Goal: Information Seeking & Learning: Learn about a topic

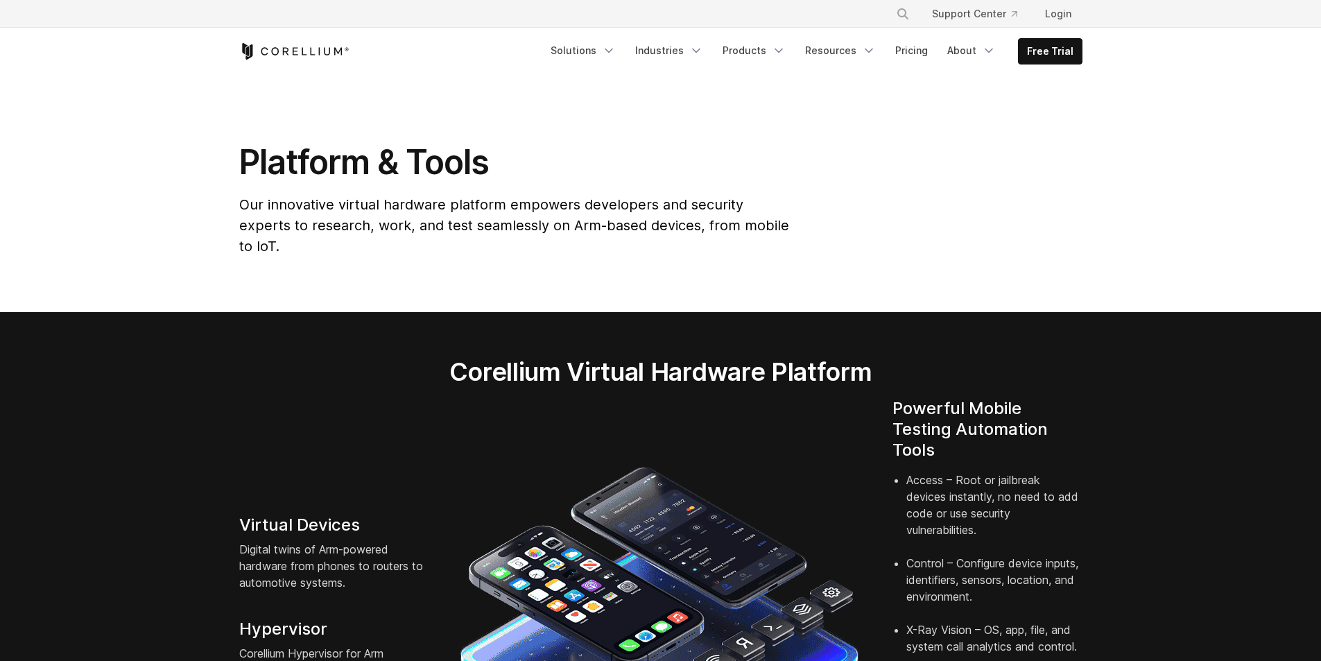
scroll to position [254, 0]
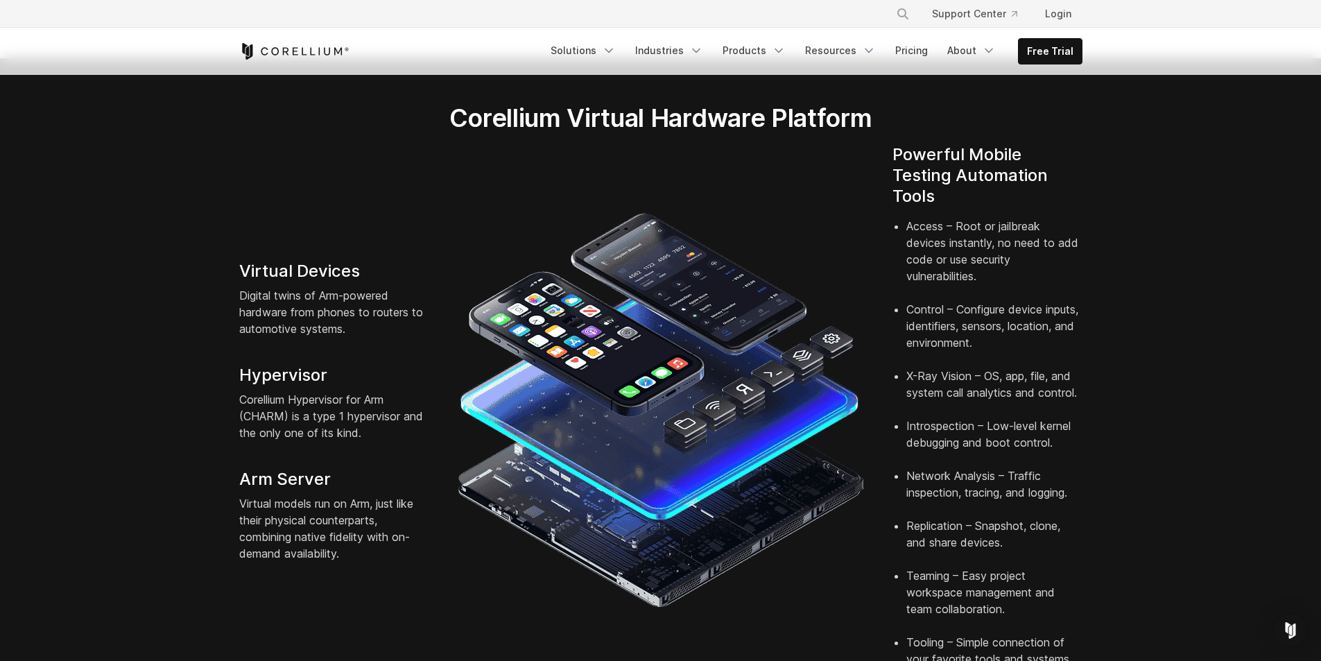
click at [924, 308] on li "Control – Configure device inputs, identifiers, sensors, location, and environm…" at bounding box center [994, 334] width 176 height 67
click at [997, 374] on li "X-Ray Vision – OS, app, file, and system call analytics and control." at bounding box center [994, 393] width 176 height 50
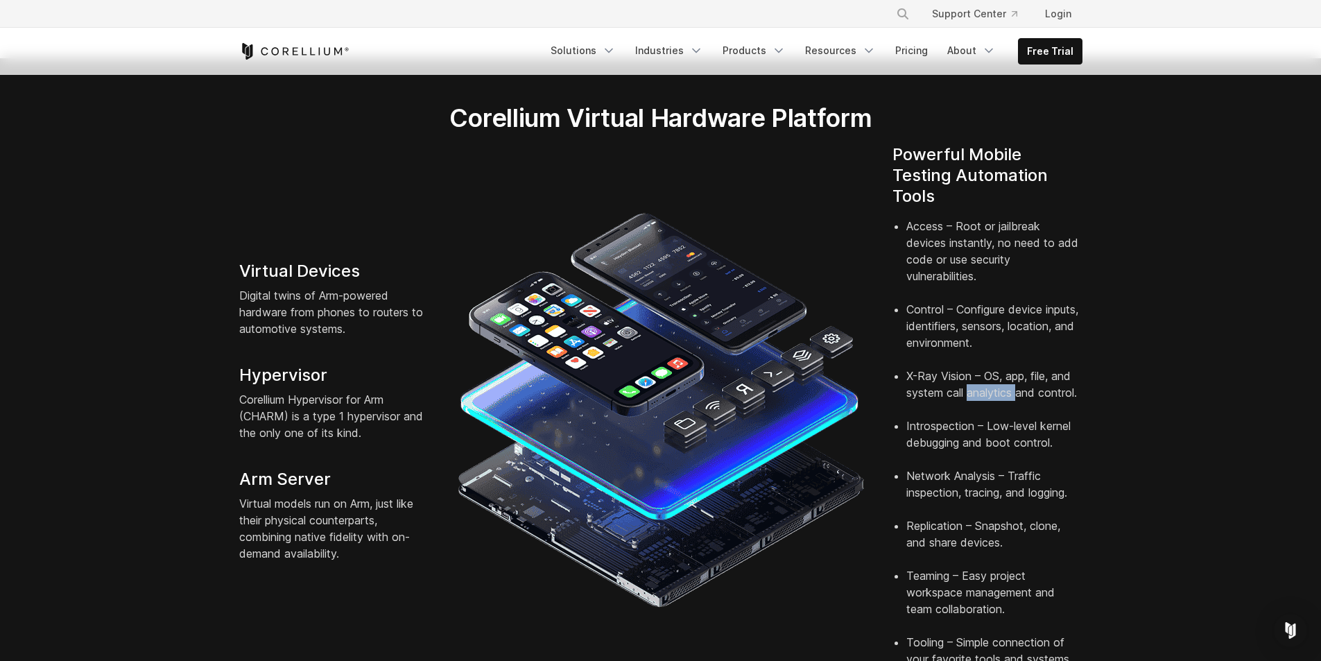
click at [997, 374] on li "X-Ray Vision – OS, app, file, and system call analytics and control." at bounding box center [994, 393] width 176 height 50
click at [1015, 417] on li "Introspection – Low-level kernel debugging and boot control." at bounding box center [994, 442] width 176 height 50
click at [1053, 368] on li "X-Ray Vision – OS, app, file, and system call analytics and control." at bounding box center [994, 393] width 176 height 50
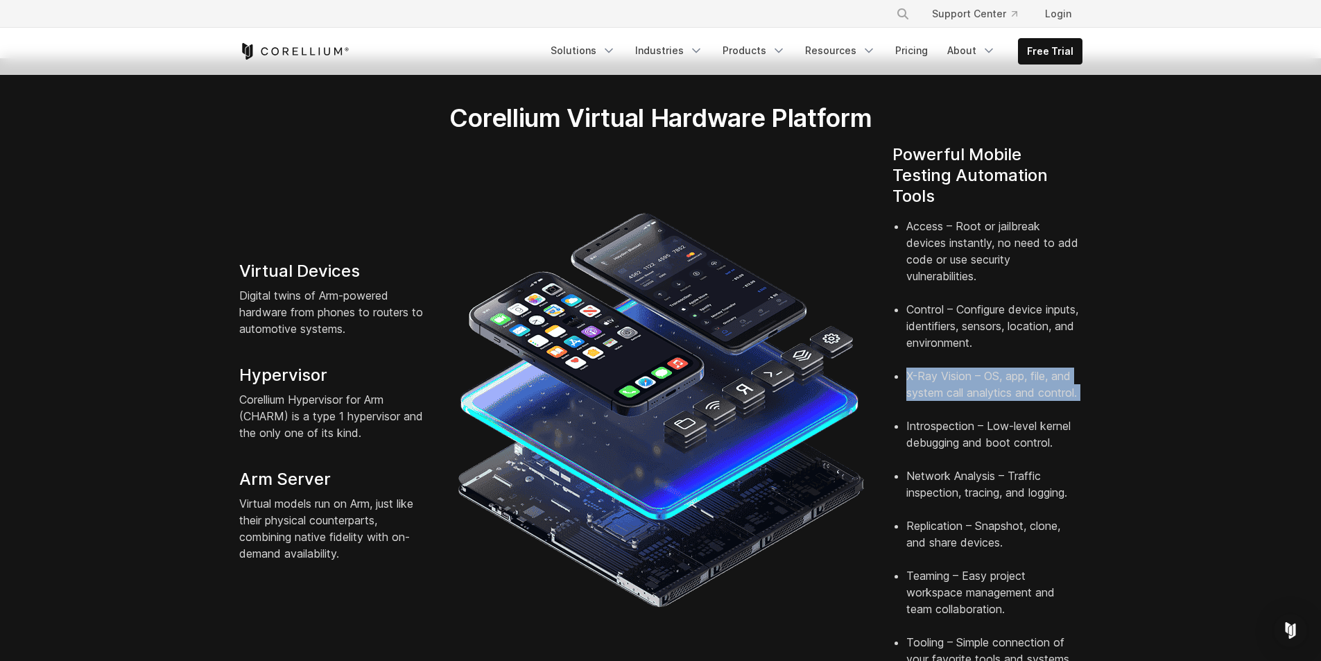
drag, startPoint x: 1053, startPoint y: 355, endPoint x: 1017, endPoint y: 390, distance: 50.5
click at [1054, 368] on li "X-Ray Vision – OS, app, file, and system call analytics and control." at bounding box center [994, 393] width 176 height 50
click at [995, 423] on li "Introspection – Low-level kernel debugging and boot control." at bounding box center [994, 442] width 176 height 50
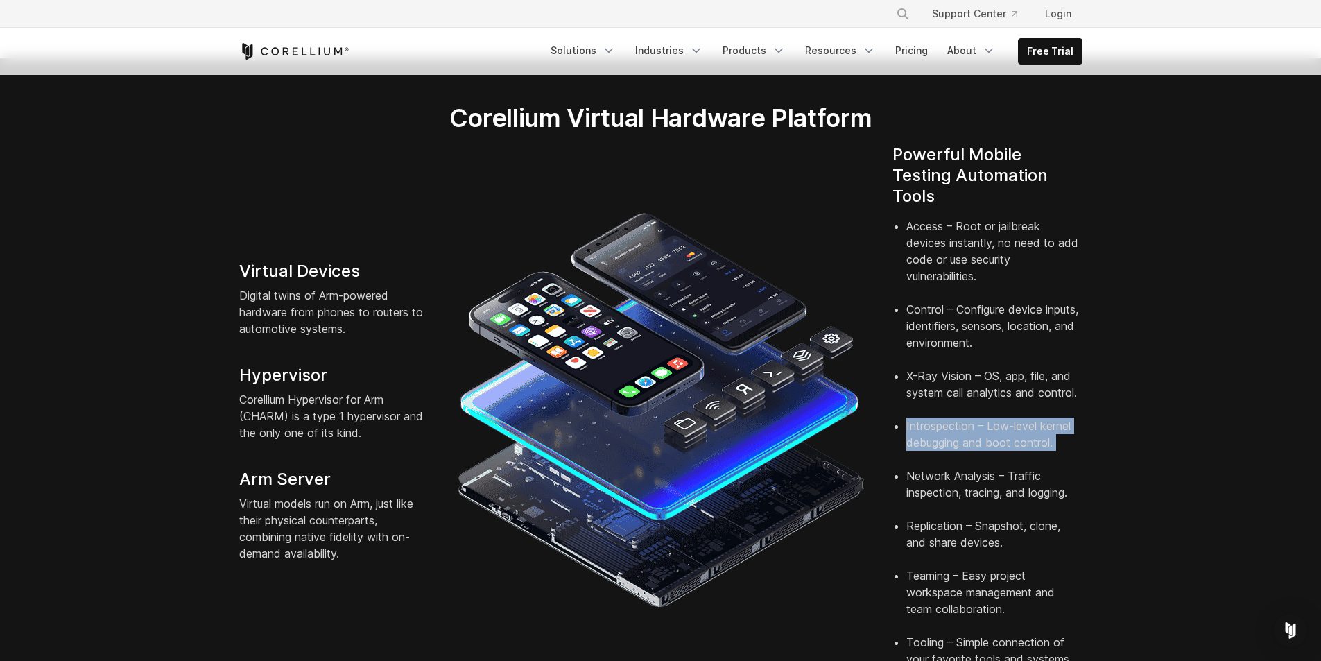
click at [995, 423] on li "Introspection – Low-level kernel debugging and boot control." at bounding box center [994, 442] width 176 height 50
click at [983, 467] on li "Network Analysis – Traffic inspection, tracing, and logging." at bounding box center [994, 492] width 176 height 50
click at [940, 467] on li "Network Analysis – Traffic inspection, tracing, and logging." at bounding box center [994, 492] width 176 height 50
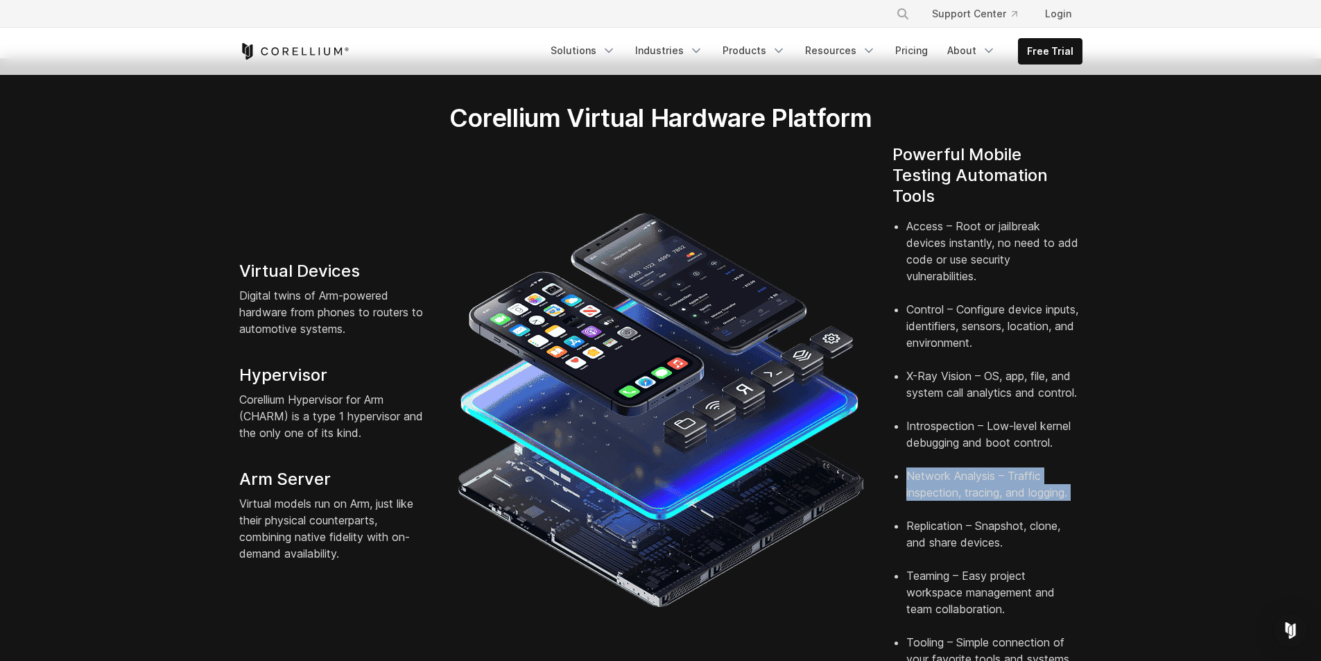
click at [940, 467] on li "Network Analysis – Traffic inspection, tracing, and logging." at bounding box center [994, 492] width 176 height 50
click at [992, 368] on li "X-Ray Vision – OS, app, file, and system call analytics and control." at bounding box center [994, 393] width 176 height 50
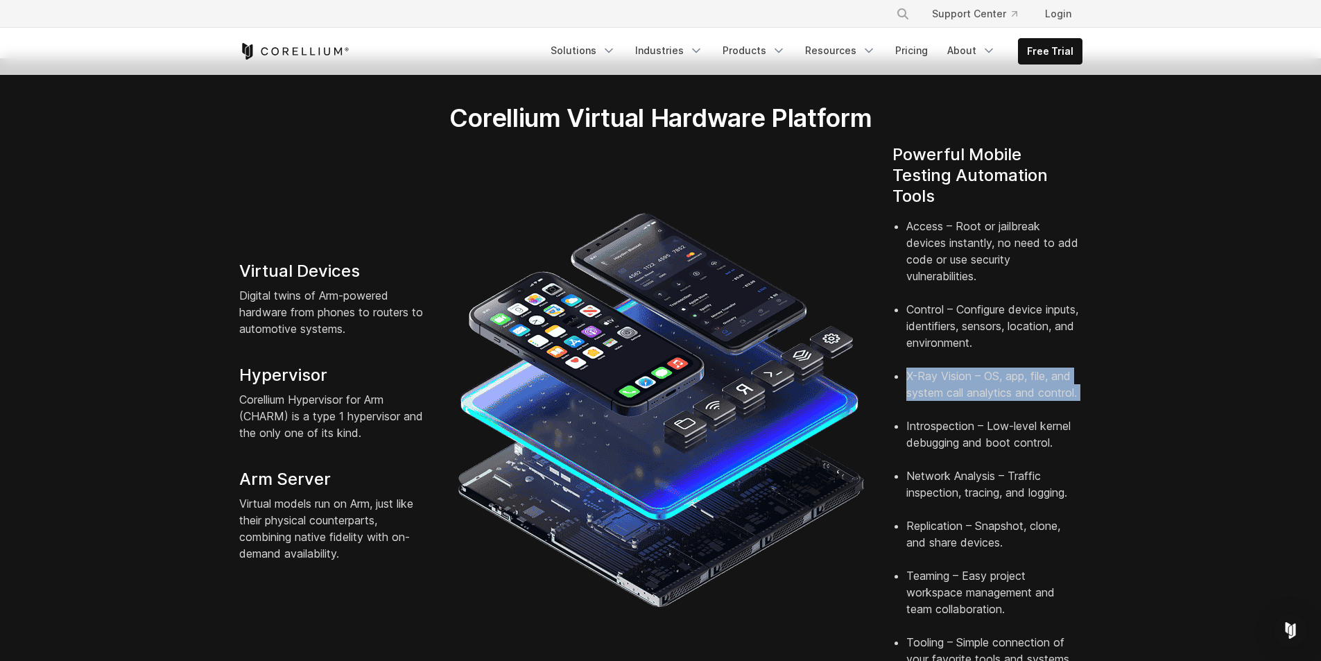
click at [992, 368] on li "X-Ray Vision – OS, app, file, and system call analytics and control." at bounding box center [994, 393] width 176 height 50
click at [1058, 467] on li "Network Analysis – Traffic inspection, tracing, and logging." at bounding box center [994, 492] width 176 height 50
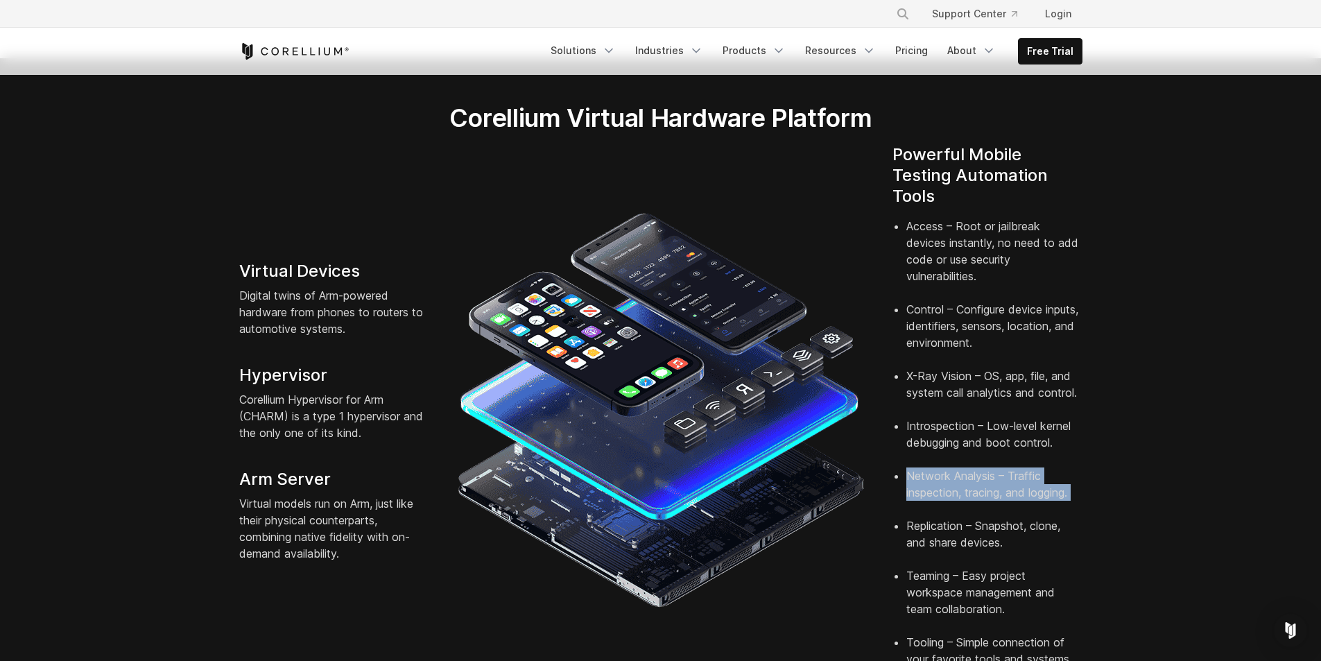
click at [1058, 467] on li "Network Analysis – Traffic inspection, tracing, and logging." at bounding box center [994, 492] width 176 height 50
click at [1154, 513] on section "Corellium Virtual Hardware Platform Virtual Devices Digital twins of Arm-powere…" at bounding box center [660, 390] width 1321 height 664
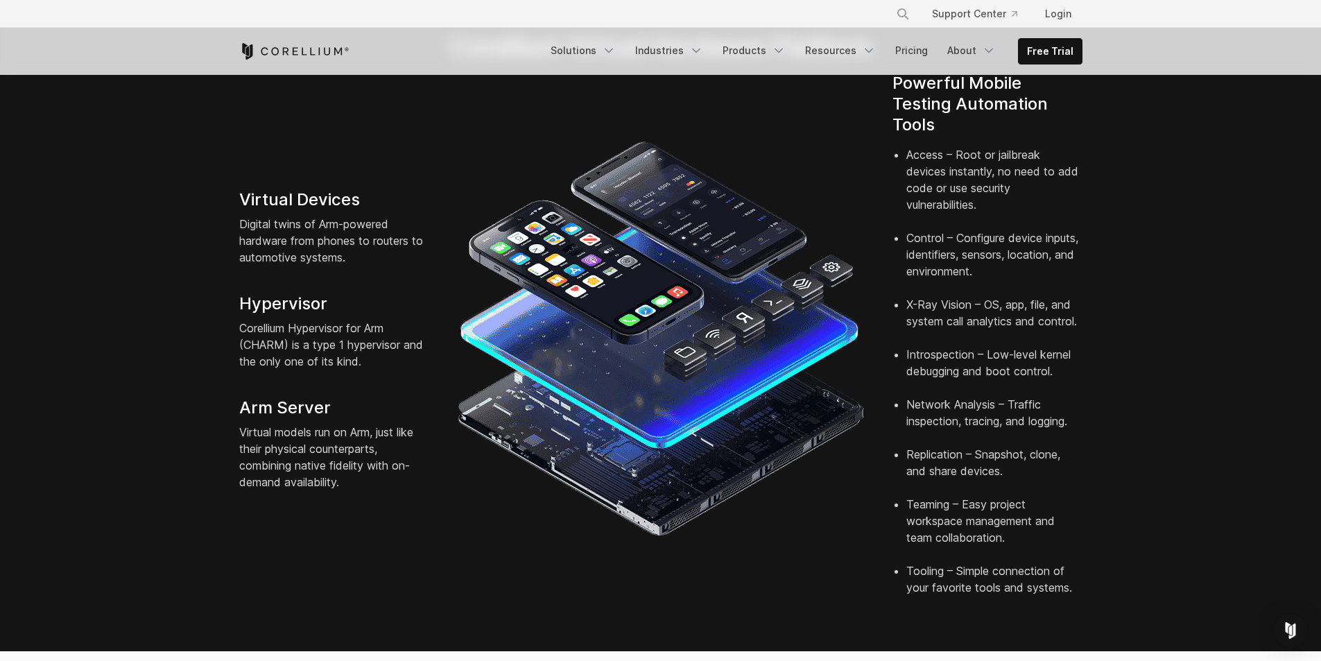
scroll to position [393, 0]
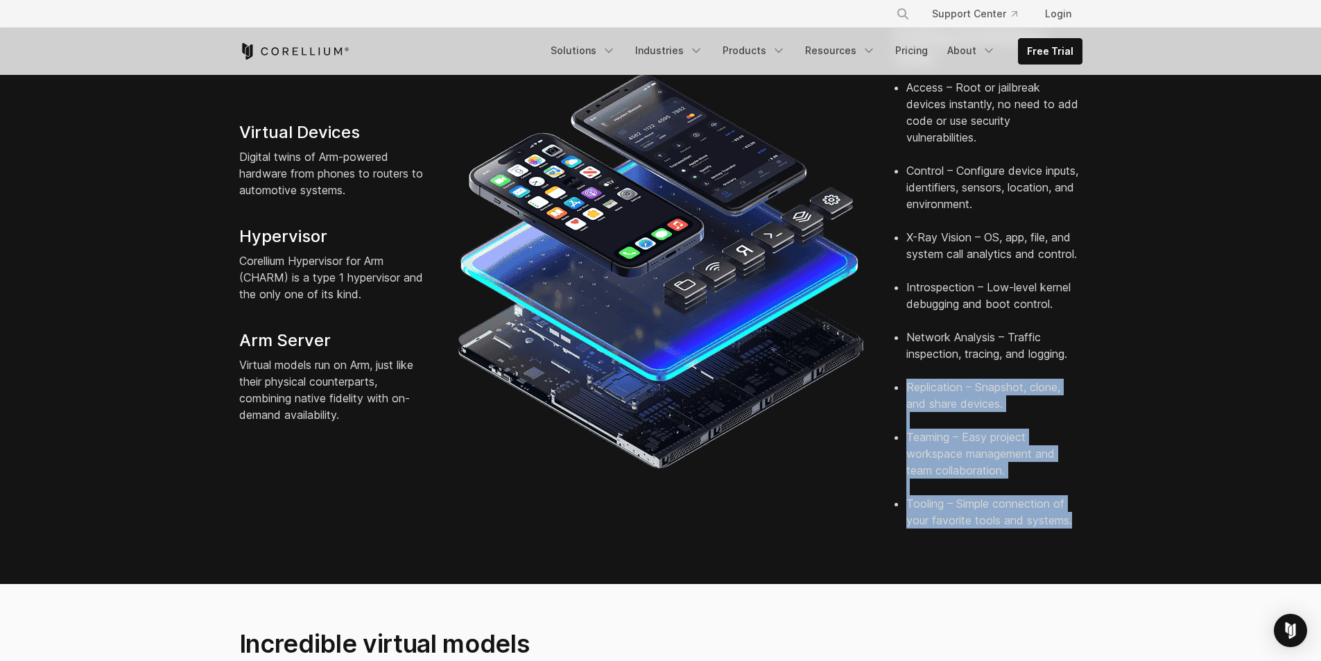
drag, startPoint x: 1112, startPoint y: 503, endPoint x: 909, endPoint y: 372, distance: 241.4
click at [909, 372] on section "Corellium Virtual Hardware Platform Virtual Devices Digital twins of Arm-powere…" at bounding box center [660, 252] width 1321 height 664
click at [909, 379] on li "Replication – Snapshot, clone, and share devices." at bounding box center [994, 404] width 176 height 50
drag, startPoint x: 909, startPoint y: 372, endPoint x: 1143, endPoint y: 498, distance: 265.3
click at [1143, 498] on section "Corellium Virtual Hardware Platform Virtual Devices Digital twins of Arm-powere…" at bounding box center [660, 252] width 1321 height 664
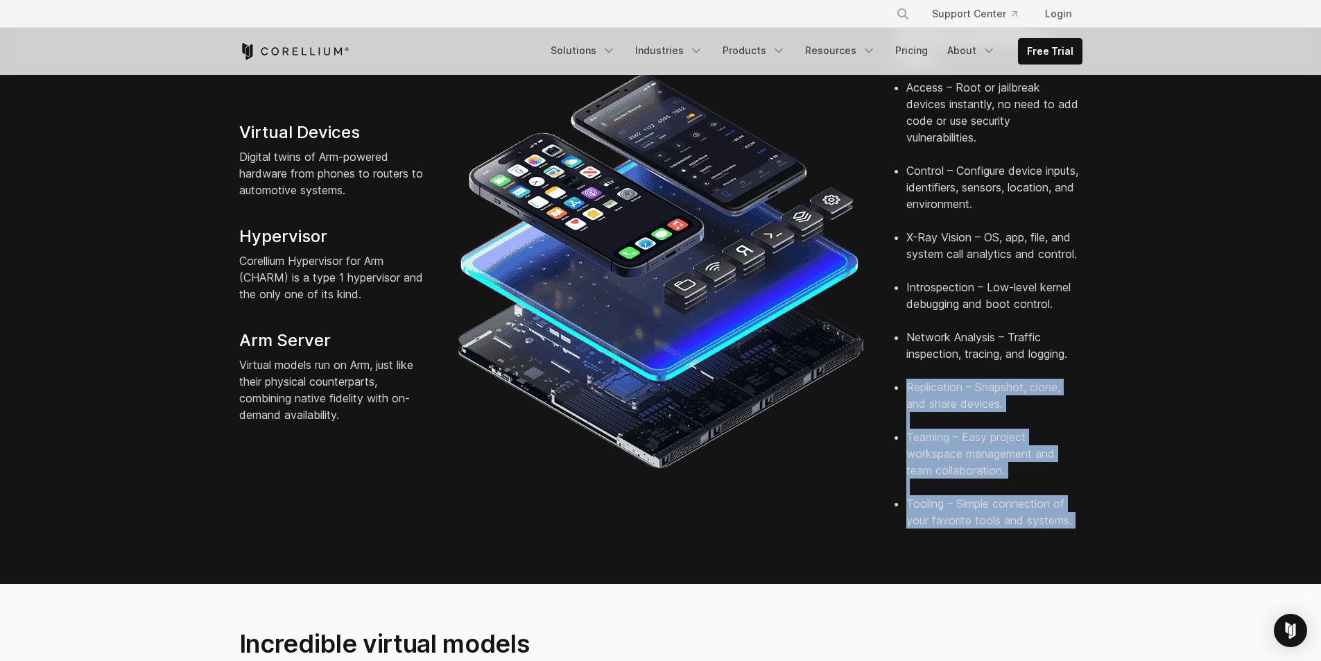
click at [1143, 498] on section "Corellium Virtual Hardware Platform Virtual Devices Digital twins of Arm-powere…" at bounding box center [660, 252] width 1321 height 664
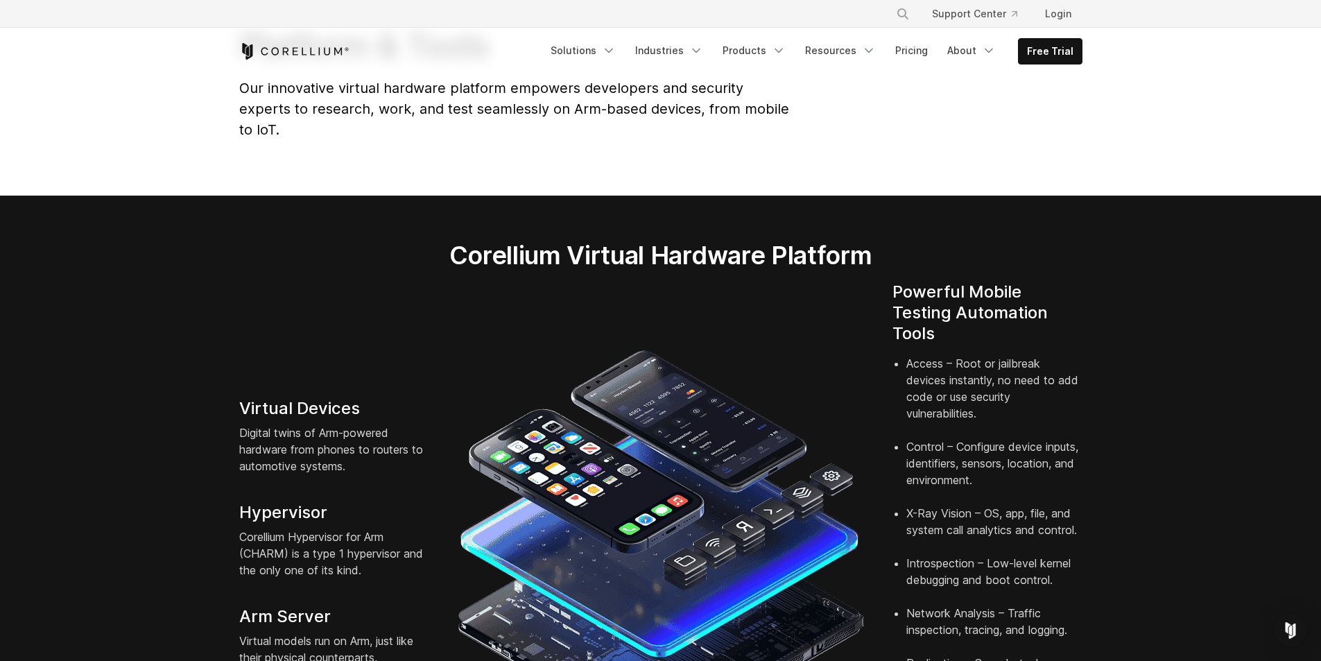
scroll to position [115, 0]
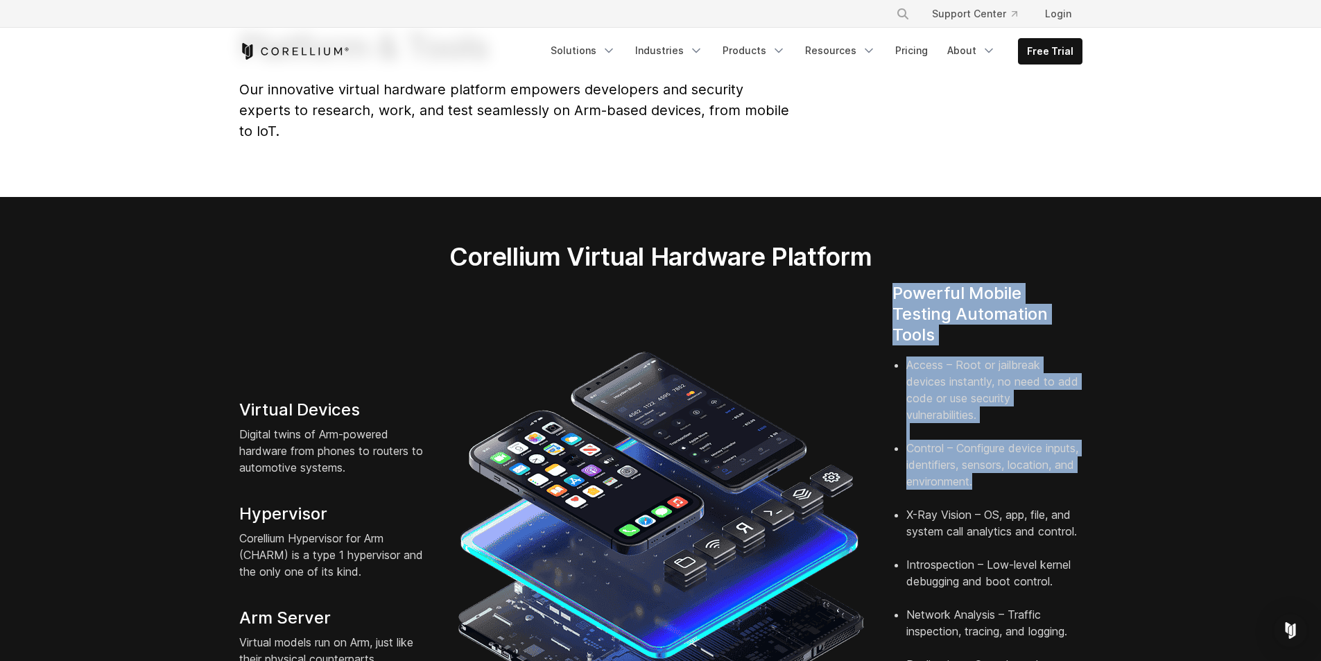
drag, startPoint x: 1078, startPoint y: 456, endPoint x: 844, endPoint y: 263, distance: 303.5
click at [844, 283] on div "Virtual Devices Digital twins of Arm-powered hardware from phones to routers to…" at bounding box center [660, 550] width 871 height 534
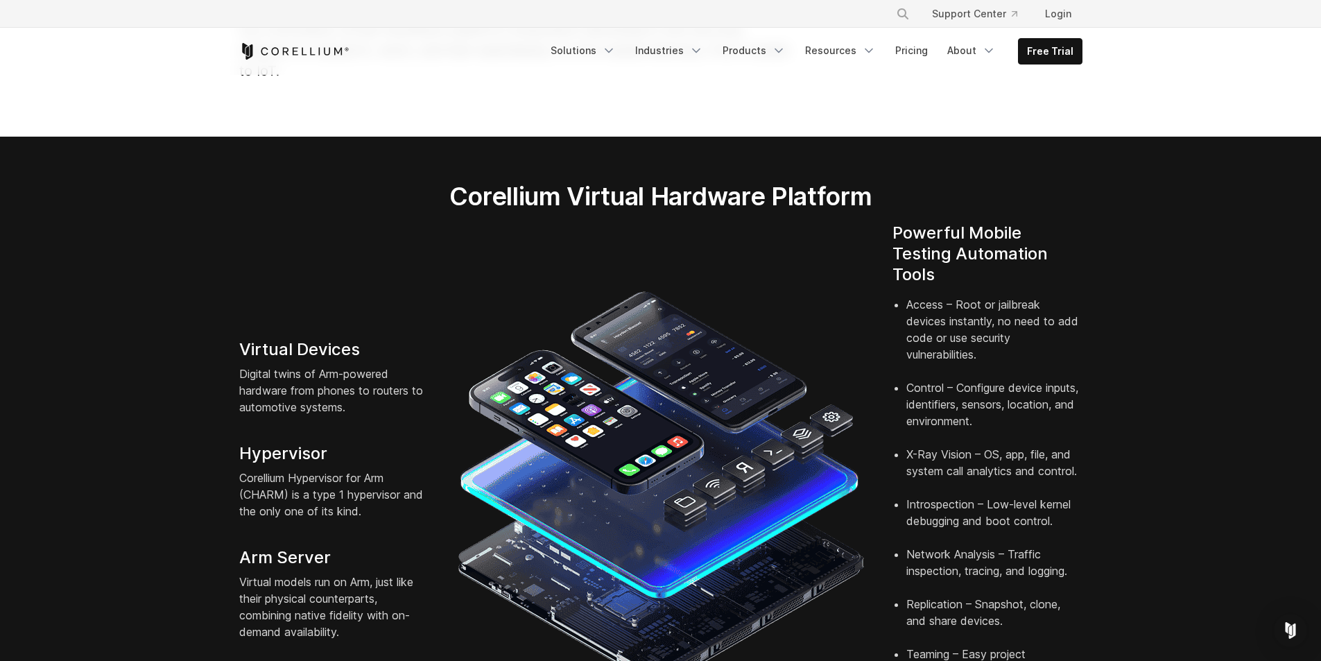
scroll to position [0, 0]
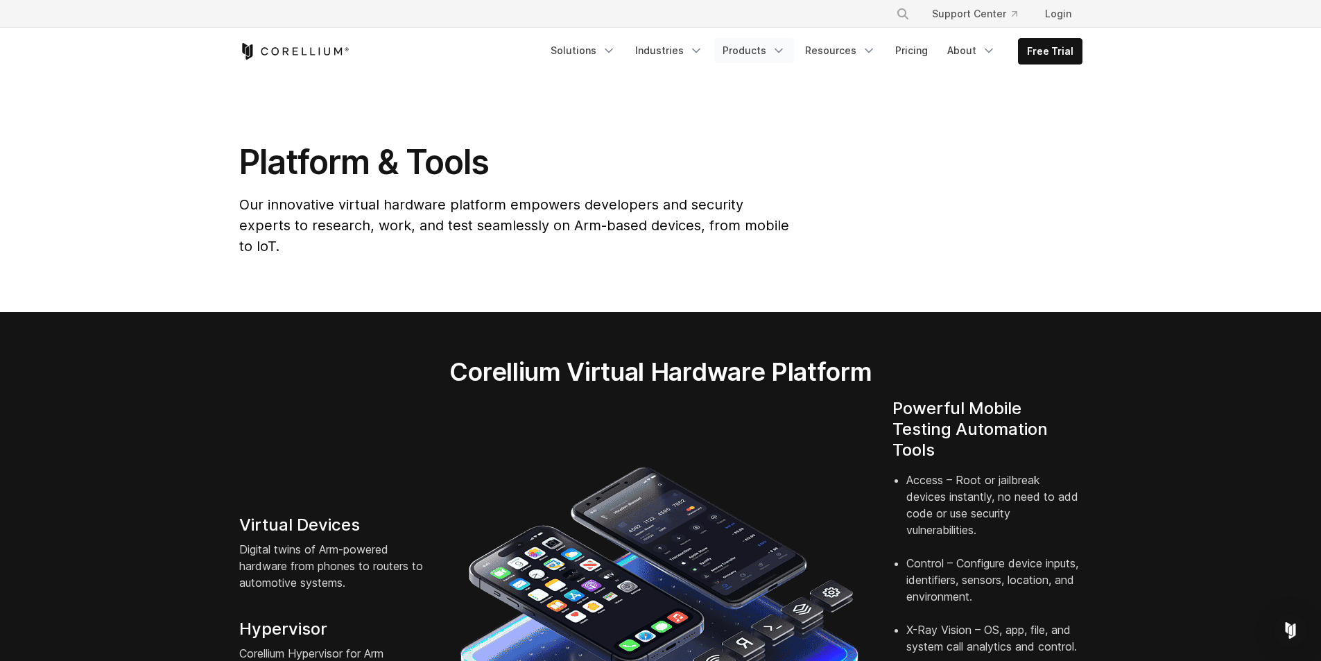
click at [782, 57] on icon "Navigation Menu" at bounding box center [779, 51] width 14 height 14
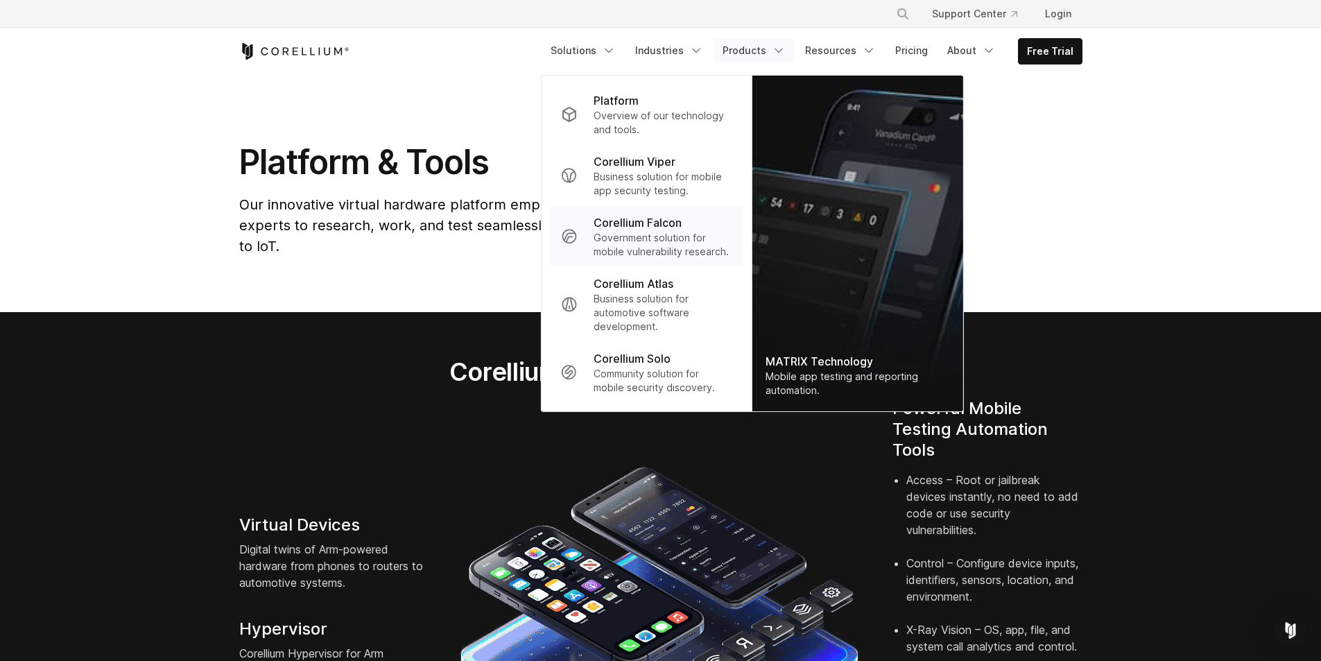
click at [705, 252] on p "Government solution for mobile vulnerability research." at bounding box center [663, 245] width 138 height 28
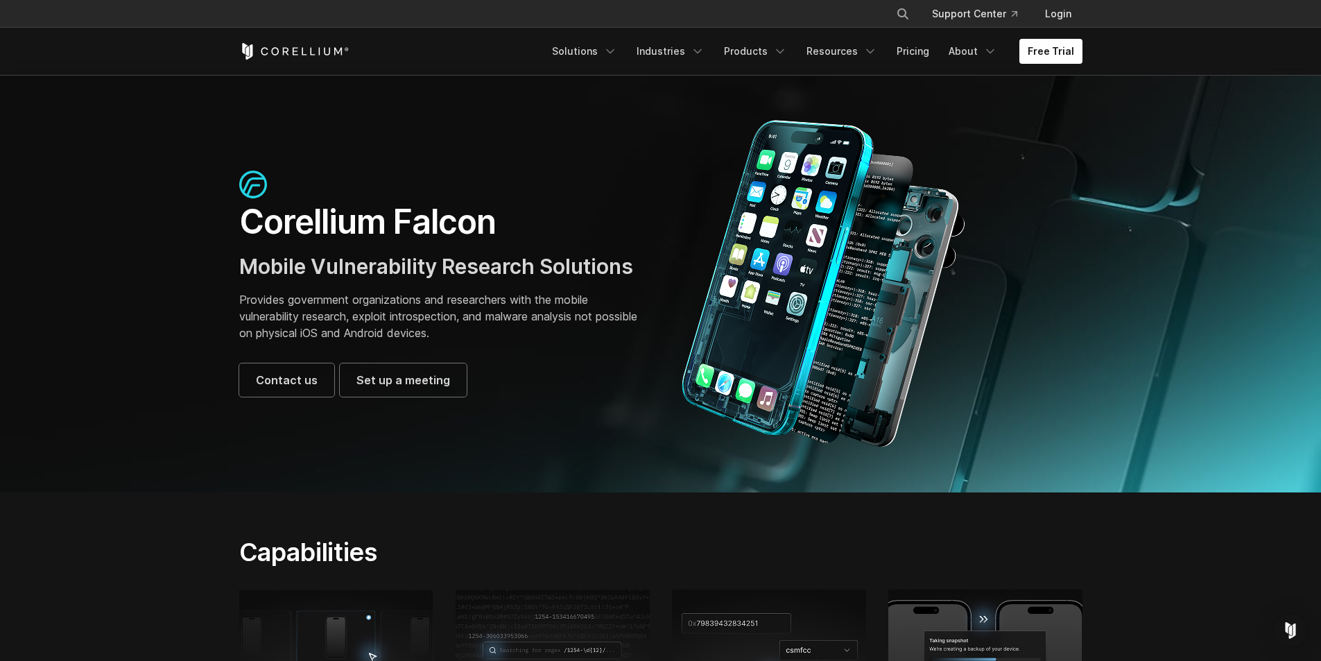
click at [371, 319] on p "Provides government organizations and researchers with the mobile vulnerability…" at bounding box center [443, 316] width 408 height 50
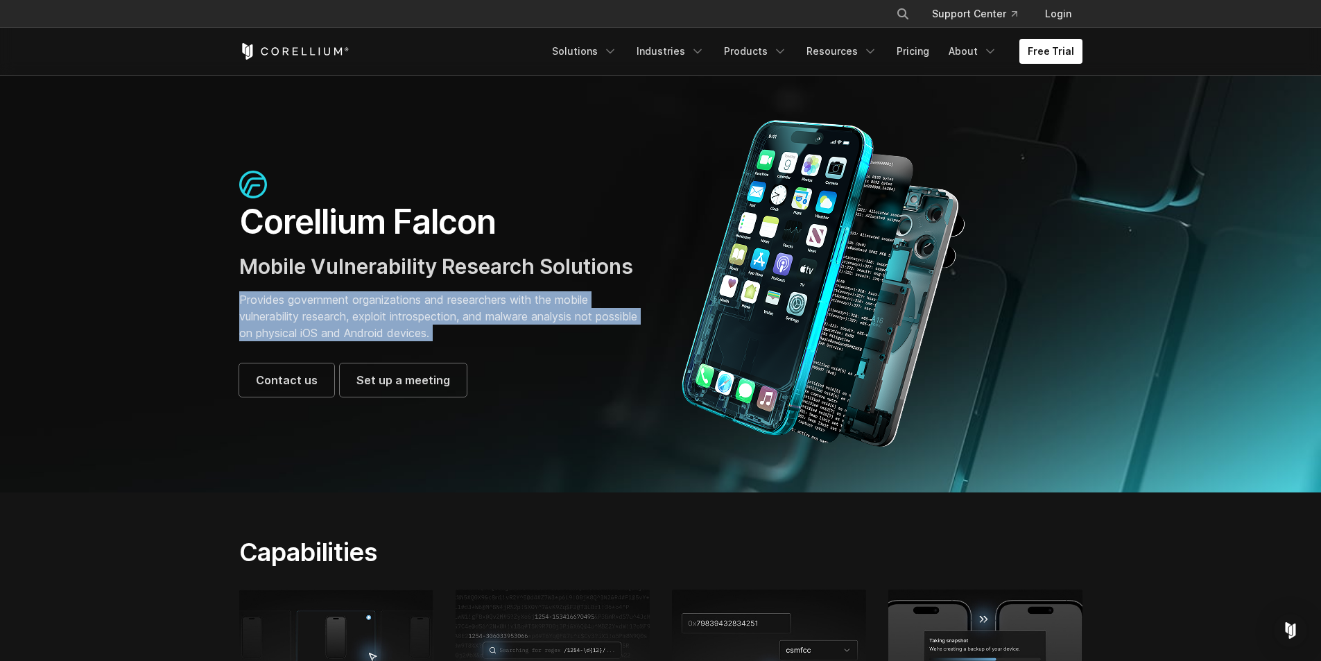
click at [371, 319] on p "Provides government organizations and researchers with the mobile vulnerability…" at bounding box center [443, 316] width 408 height 50
click at [415, 318] on p "Provides government organizations and researchers with the mobile vulnerability…" at bounding box center [443, 316] width 408 height 50
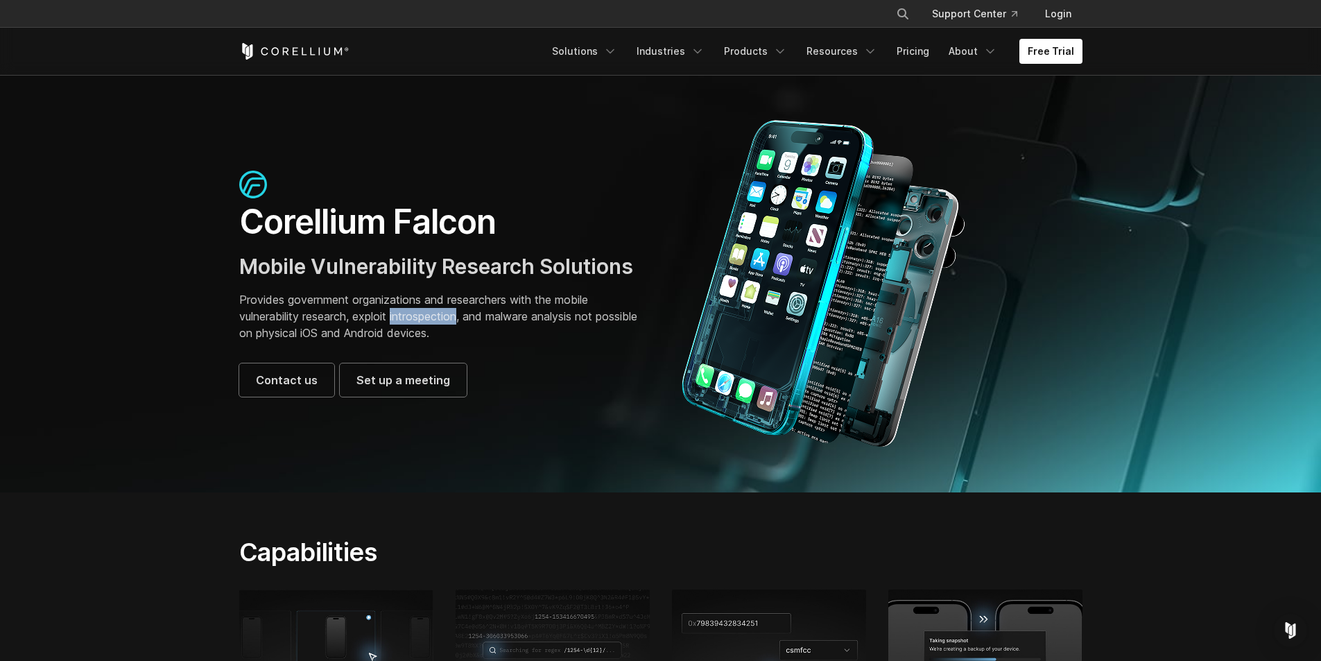
click at [415, 318] on p "Provides government organizations and researchers with the mobile vulnerability…" at bounding box center [443, 316] width 408 height 50
drag, startPoint x: 236, startPoint y: 311, endPoint x: 458, endPoint y: 316, distance: 222.7
click at [458, 316] on div "Corellium Falcon Mobile Vulnerability Research Solutions Provides government or…" at bounding box center [443, 284] width 436 height 226
click at [463, 316] on p "Provides government organizations and researchers with the mobile vulnerability…" at bounding box center [443, 316] width 408 height 50
click at [416, 316] on p "Provides government organizations and researchers with the mobile vulnerability…" at bounding box center [443, 316] width 408 height 50
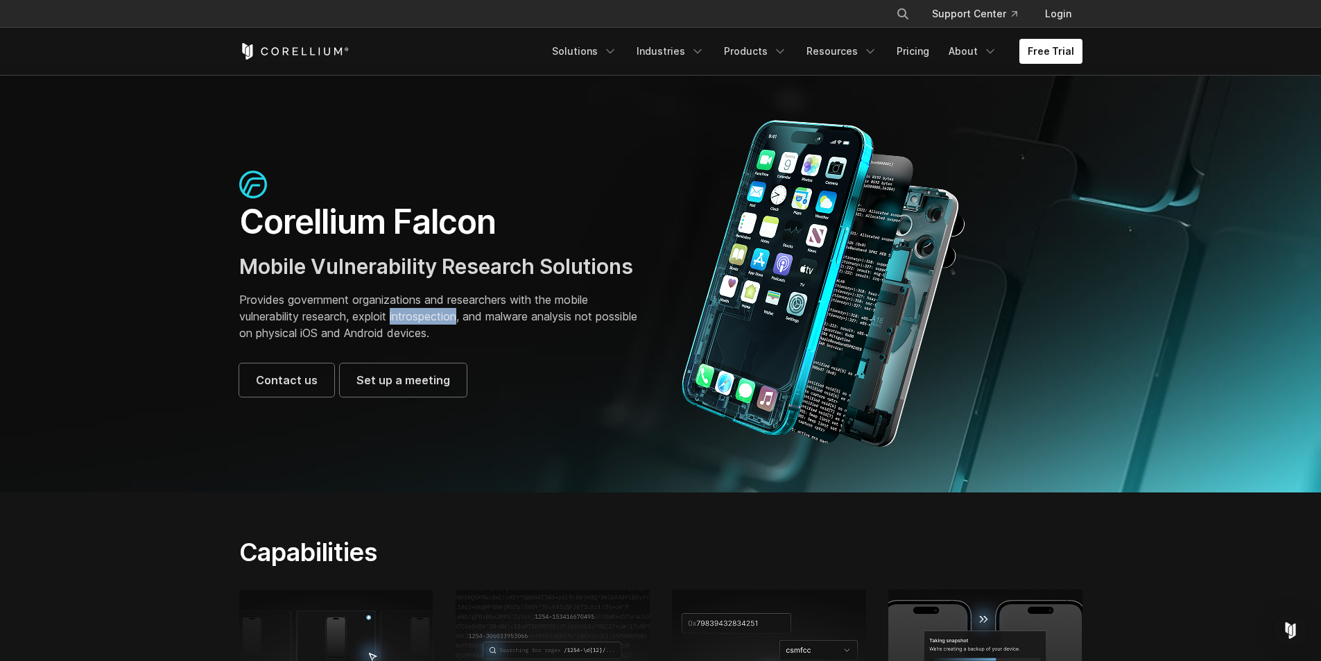
click at [416, 316] on p "Provides government organizations and researchers with the mobile vulnerability…" at bounding box center [443, 316] width 408 height 50
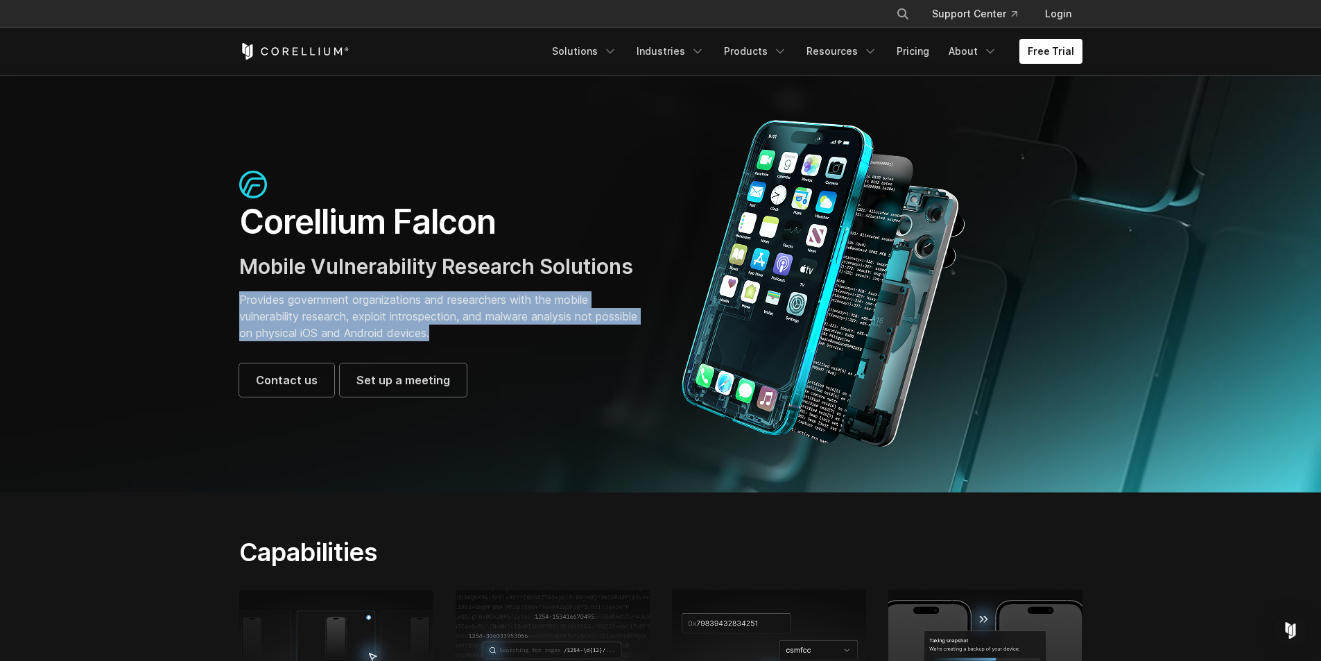
drag, startPoint x: 524, startPoint y: 335, endPoint x: 211, endPoint y: 292, distance: 315.7
click at [211, 292] on section "Corellium Falcon Mobile Vulnerability Research Solutions Provides government or…" at bounding box center [660, 283] width 1321 height 417
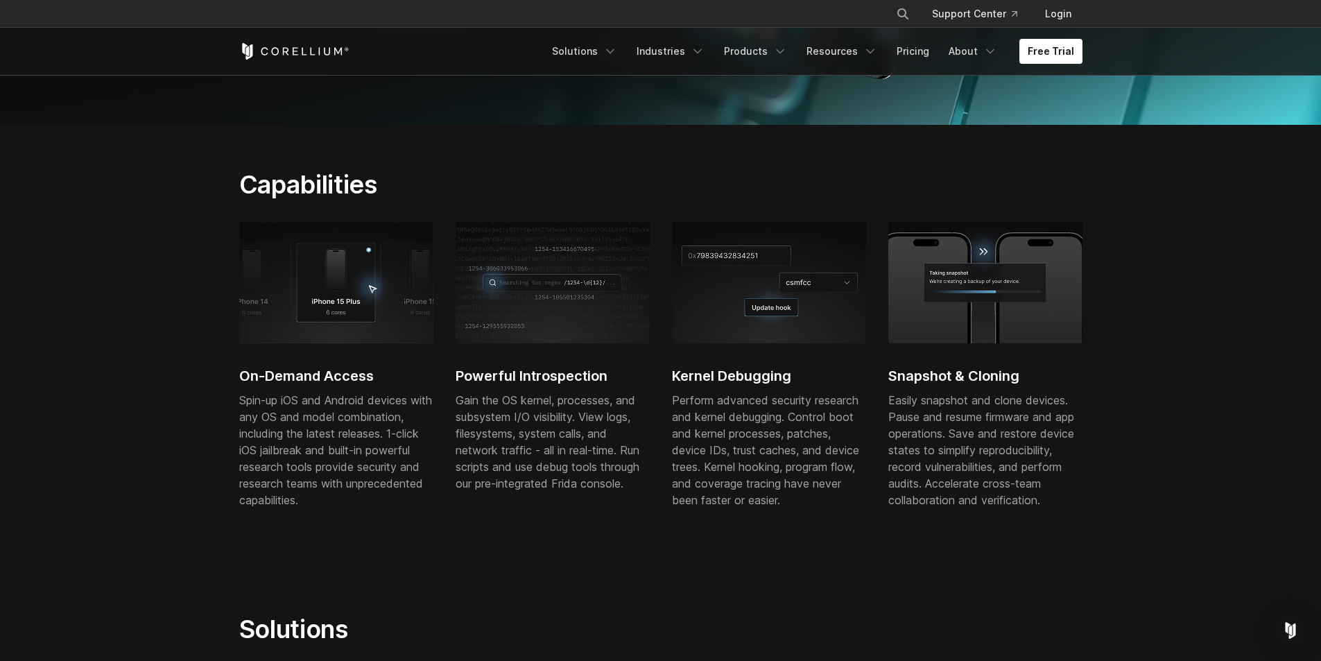
scroll to position [347, 0]
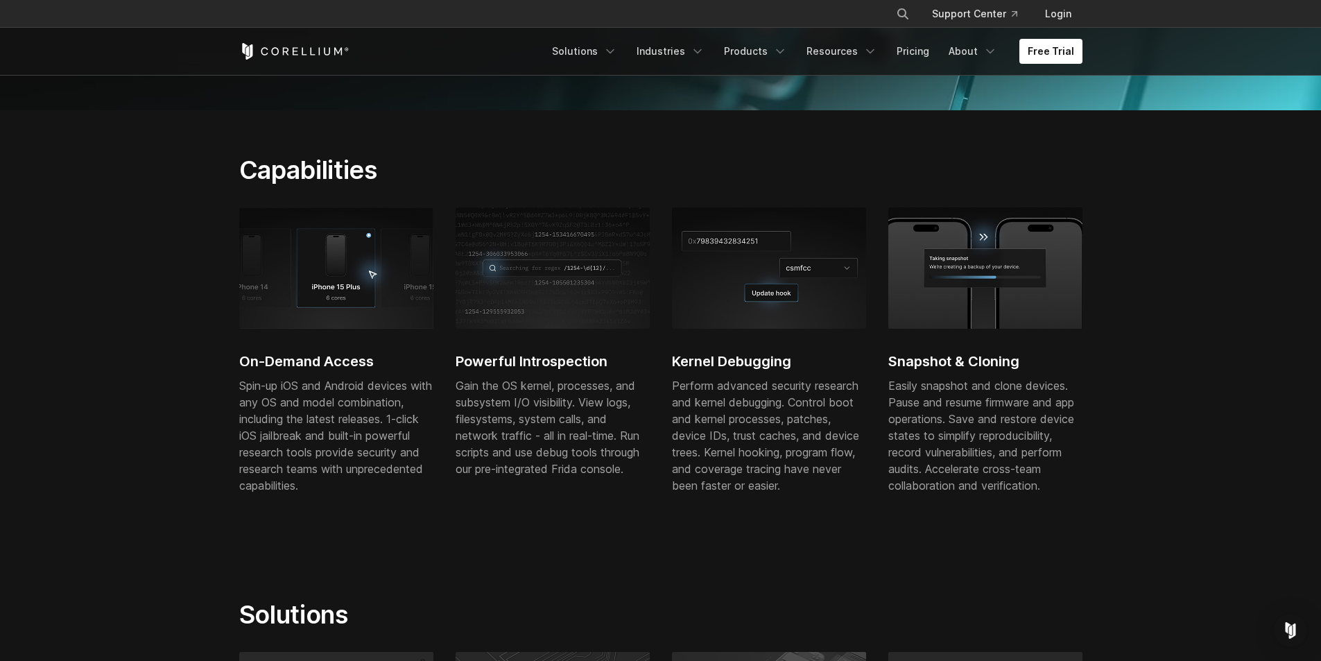
drag, startPoint x: 101, startPoint y: 370, endPoint x: 97, endPoint y: 411, distance: 41.1
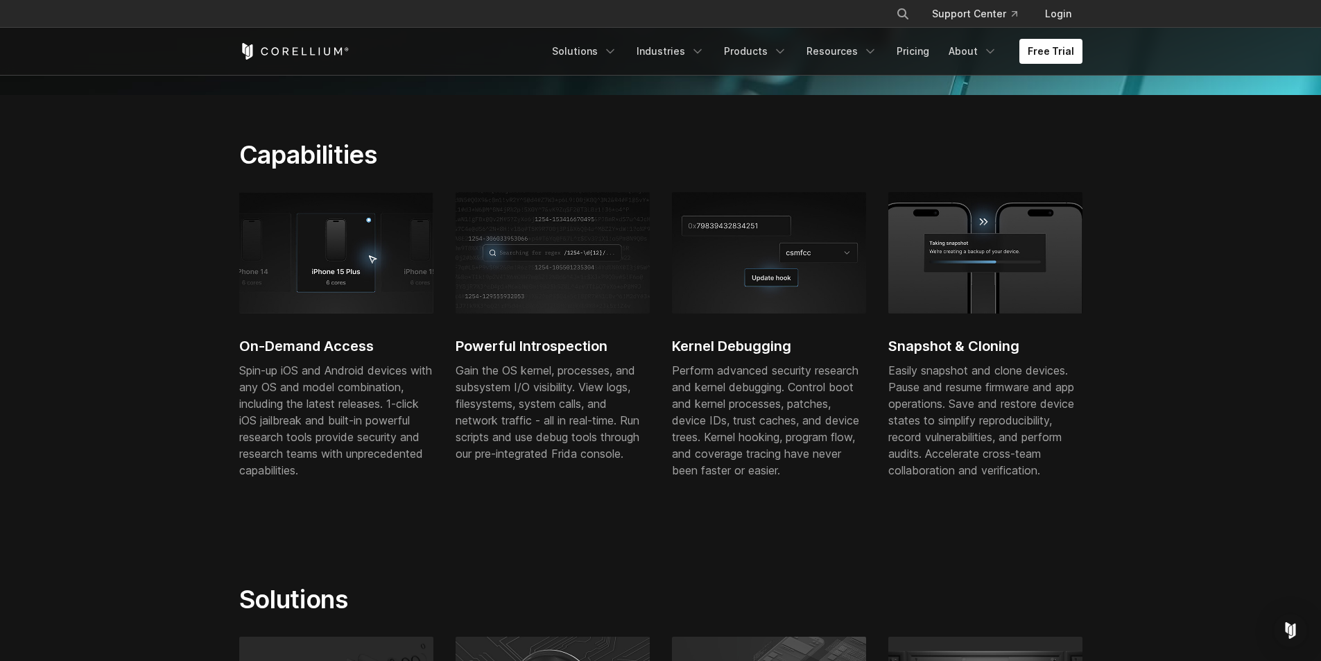
click at [620, 386] on div "Gain the OS kernel, processes, and subsystem I/O visibility. View logs, filesys…" at bounding box center [553, 412] width 194 height 100
click at [568, 368] on div "Gain the OS kernel, processes, and subsystem I/O visibility. View logs, filesys…" at bounding box center [553, 412] width 194 height 100
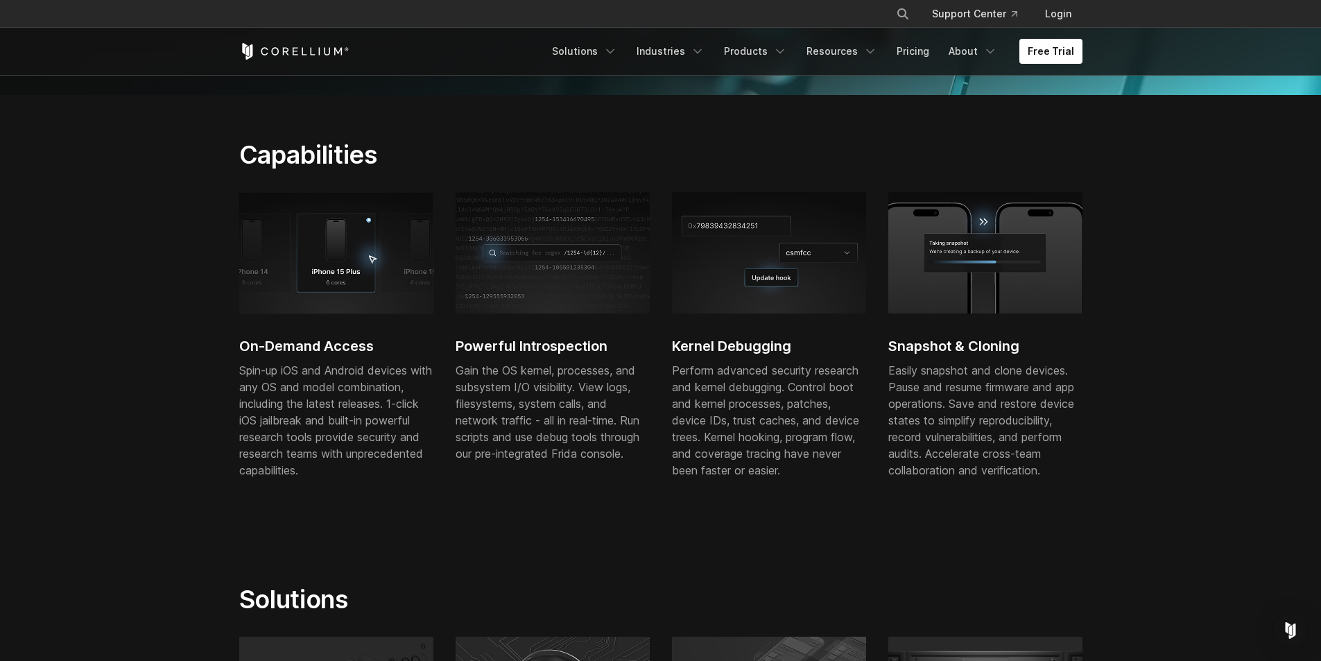
click at [568, 368] on div "Gain the OS kernel, processes, and subsystem I/O visibility. View logs, filesys…" at bounding box center [553, 412] width 194 height 100
click at [698, 365] on div "Perform advanced security research and kernel debugging. Control boot and kerne…" at bounding box center [769, 420] width 194 height 117
click at [702, 375] on div "Perform advanced security research and kernel debugging. Control boot and kerne…" at bounding box center [769, 420] width 194 height 117
click at [988, 434] on div "Easily snapshot and clone devices. Pause and resume firmware and app operations…" at bounding box center [985, 420] width 194 height 117
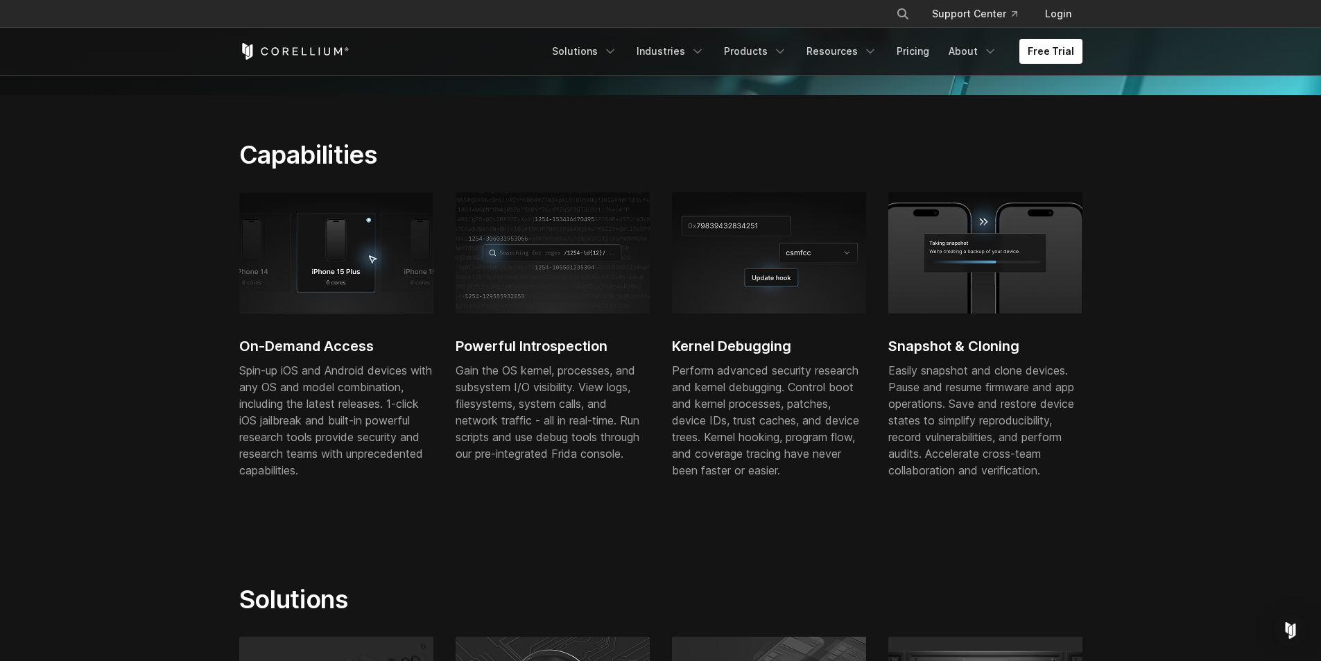
click at [988, 434] on div "Easily snapshot and clone devices. Pause and resume firmware and app operations…" at bounding box center [985, 420] width 194 height 117
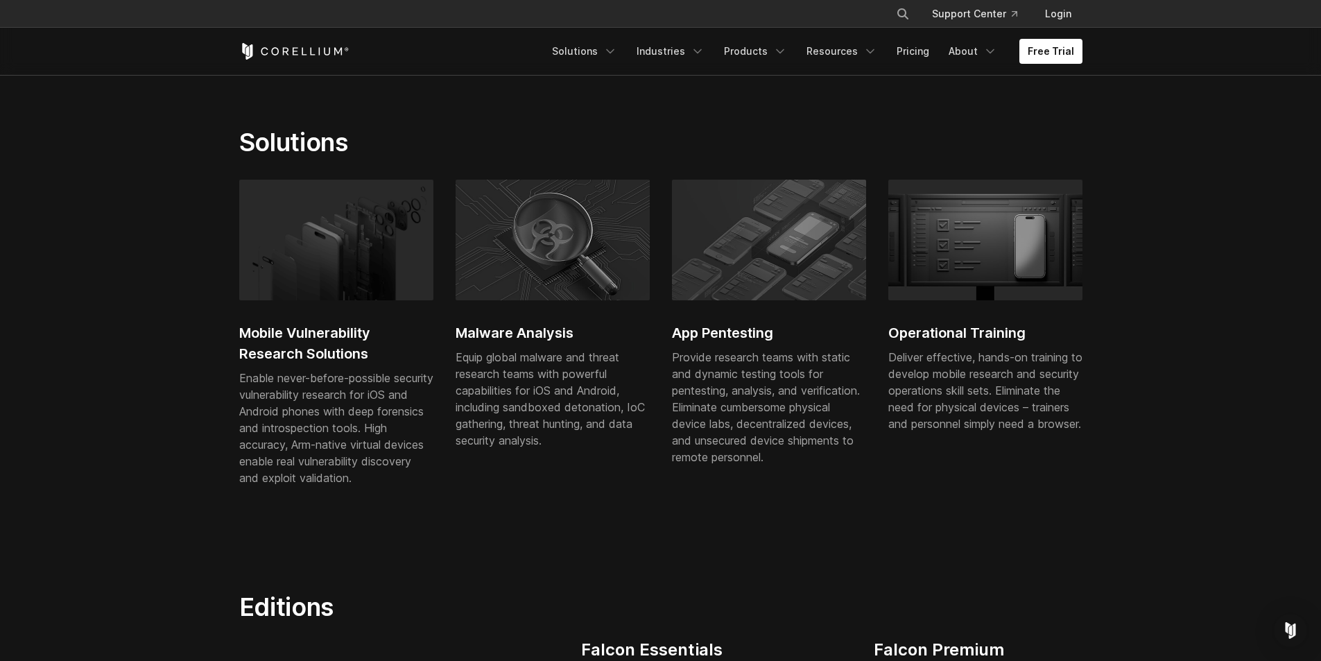
drag, startPoint x: 109, startPoint y: 309, endPoint x: 113, endPoint y: 347, distance: 39.1
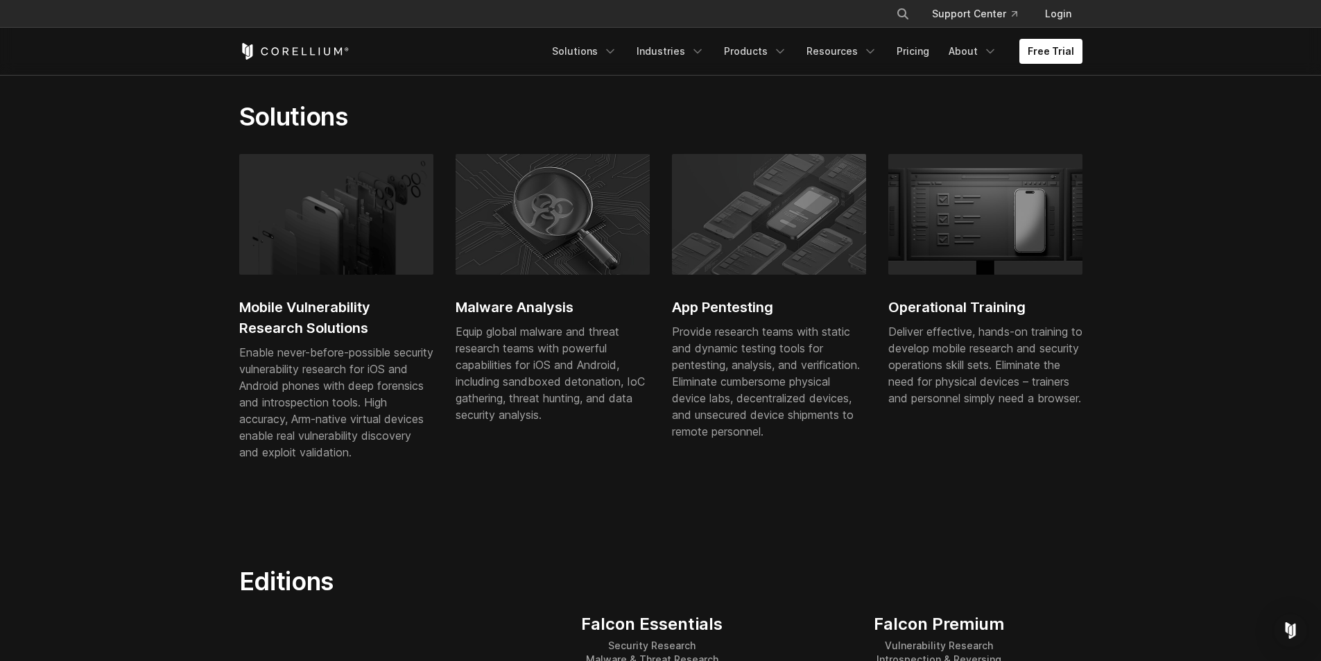
drag, startPoint x: 113, startPoint y: 347, endPoint x: 107, endPoint y: 367, distance: 20.2
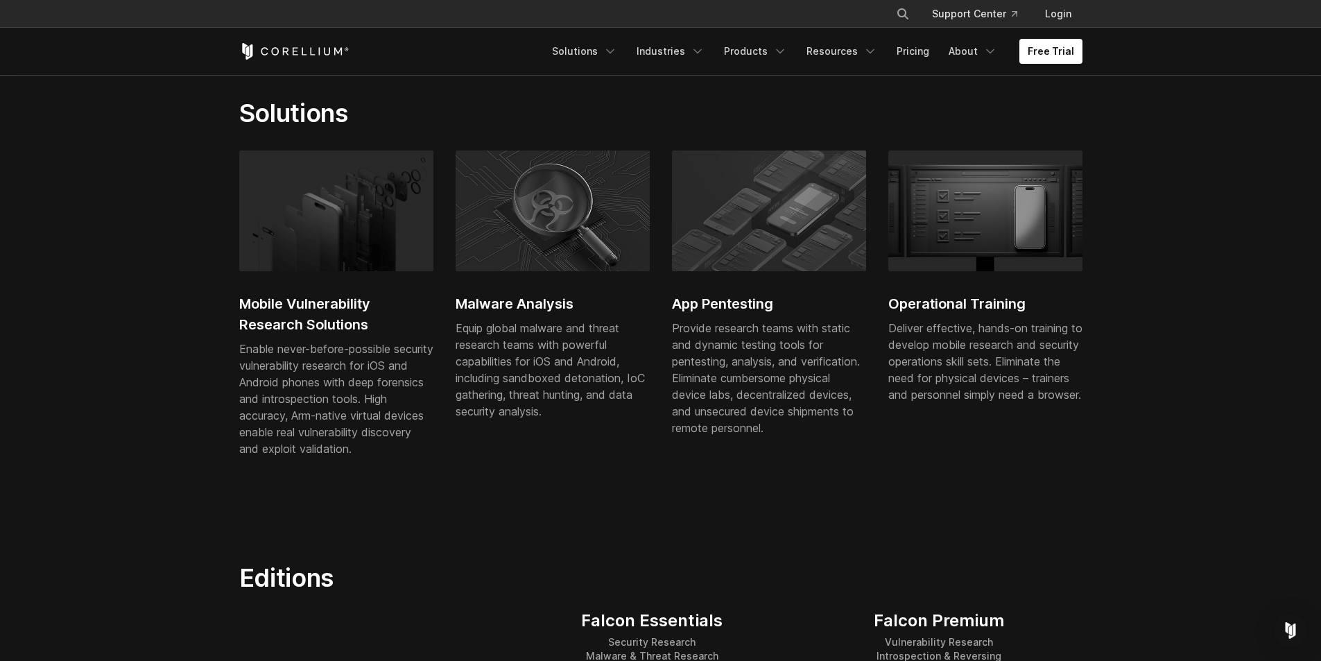
drag, startPoint x: 242, startPoint y: 301, endPoint x: 255, endPoint y: 392, distance: 91.8
click at [255, 392] on link "Mobile Vulnerability Research Solutions Enable never-before-possible security v…" at bounding box center [336, 311] width 194 height 323
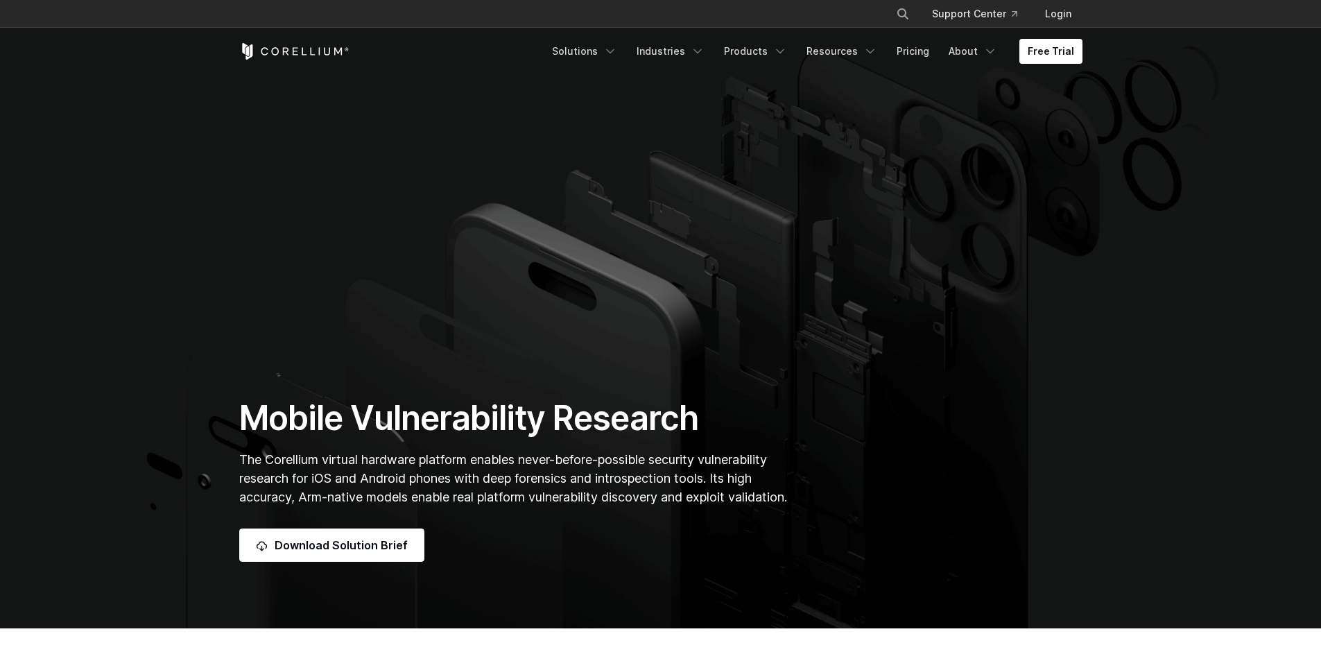
click at [286, 361] on section "Mobile Vulnerability Research The Corellium virtual hardware platform enables n…" at bounding box center [660, 315] width 1321 height 628
click at [350, 460] on span "The Corellium virtual hardware platform enables never-before-possible security …" at bounding box center [513, 478] width 548 height 52
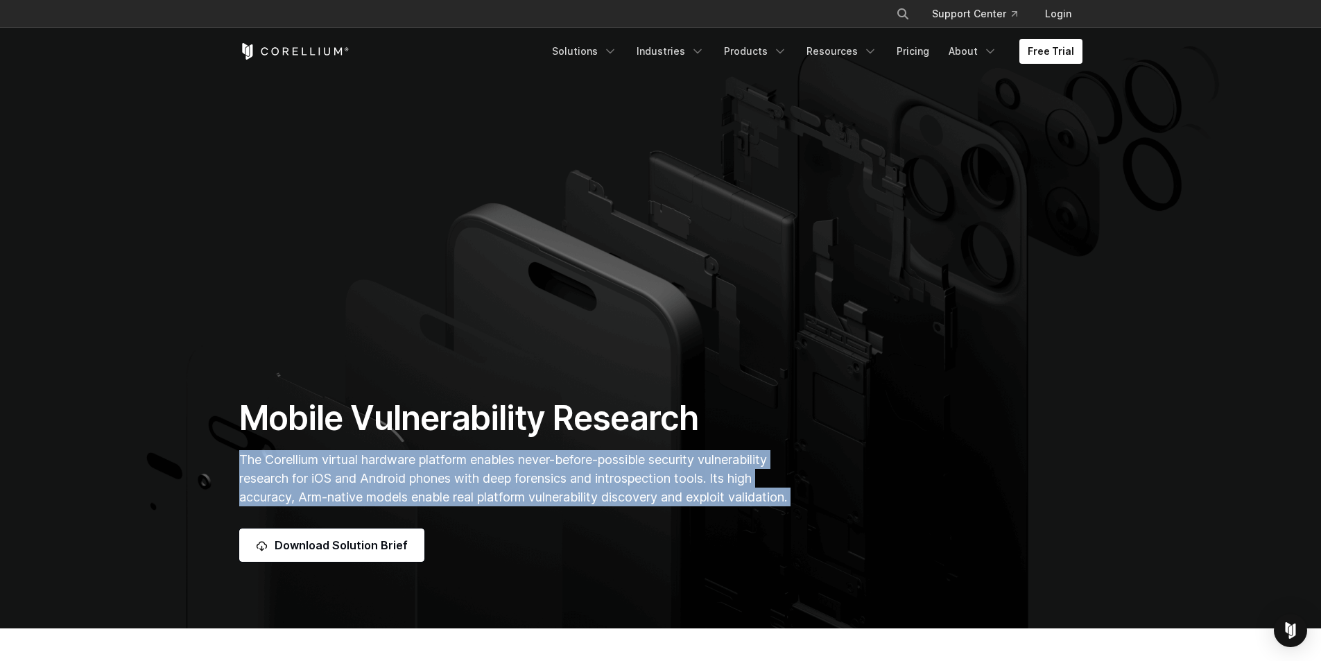
click at [350, 460] on span "The Corellium virtual hardware platform enables never-before-possible security …" at bounding box center [513, 478] width 548 height 52
click at [568, 475] on span "The Corellium virtual hardware platform enables never-before-possible security …" at bounding box center [513, 478] width 548 height 52
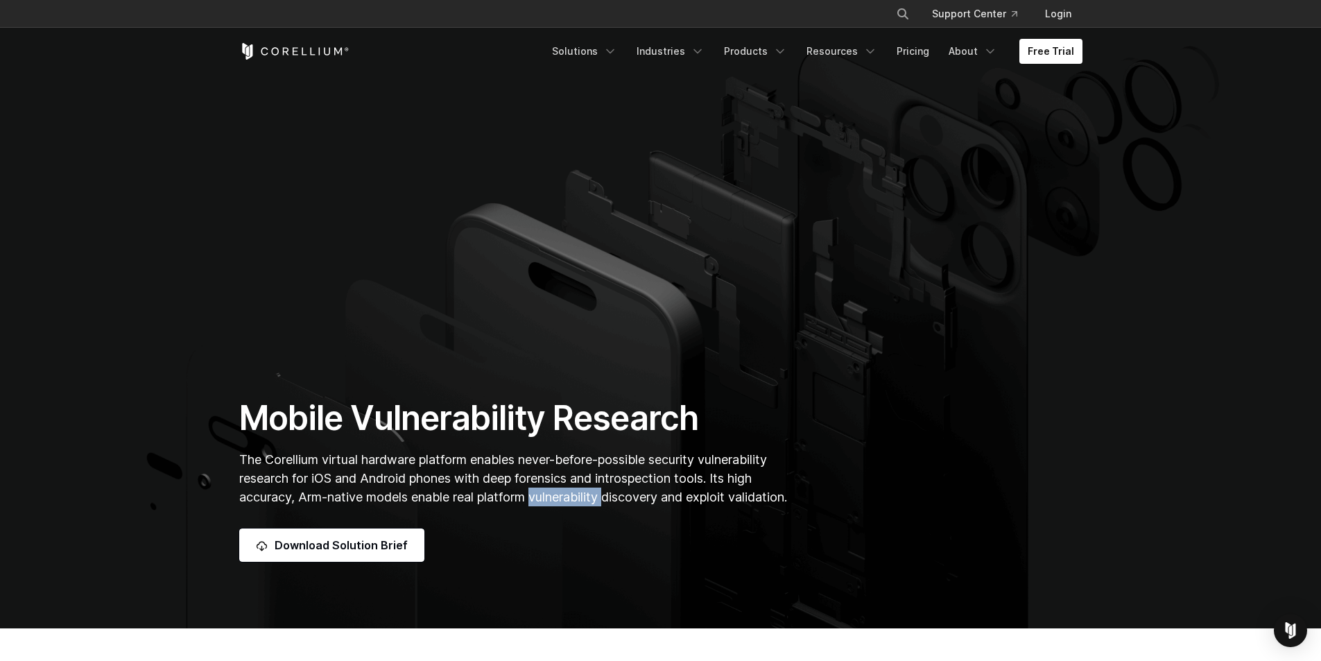
click at [568, 475] on span "The Corellium virtual hardware platform enables never-before-possible security …" at bounding box center [513, 478] width 548 height 52
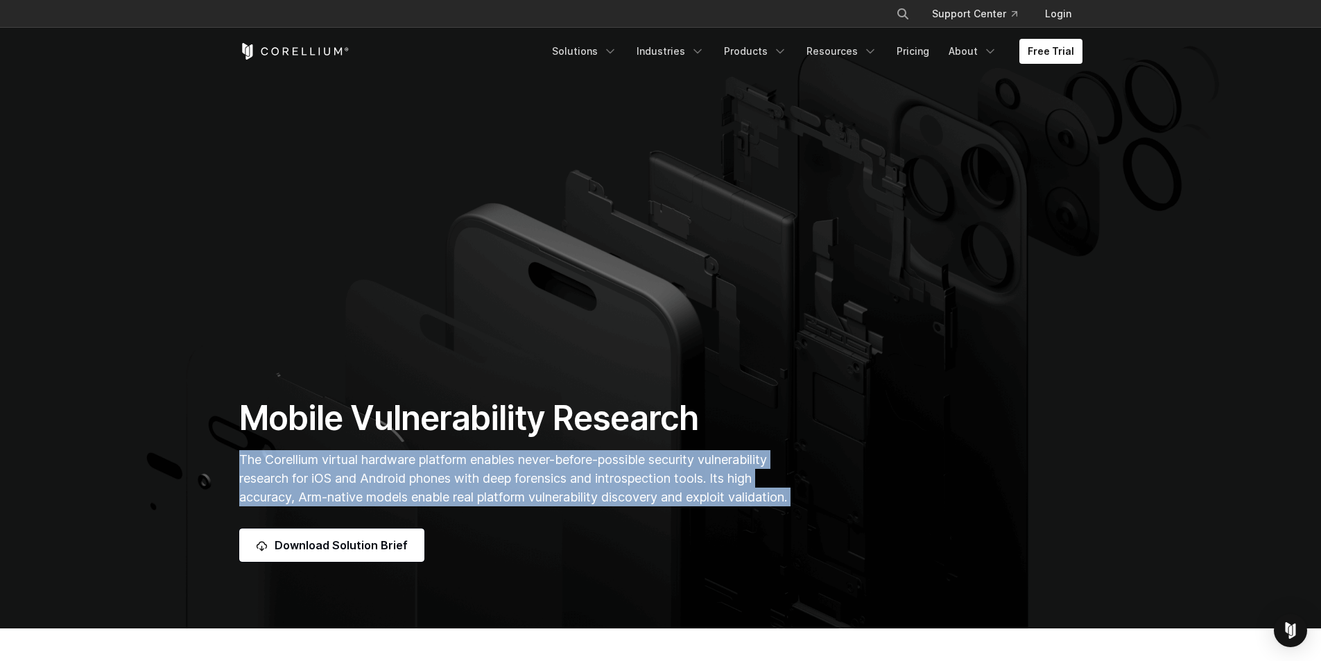
click at [568, 475] on span "The Corellium virtual hardware platform enables never-before-possible security …" at bounding box center [513, 478] width 548 height 52
click at [755, 452] on span "The Corellium virtual hardware platform enables never-before-possible security …" at bounding box center [513, 478] width 548 height 52
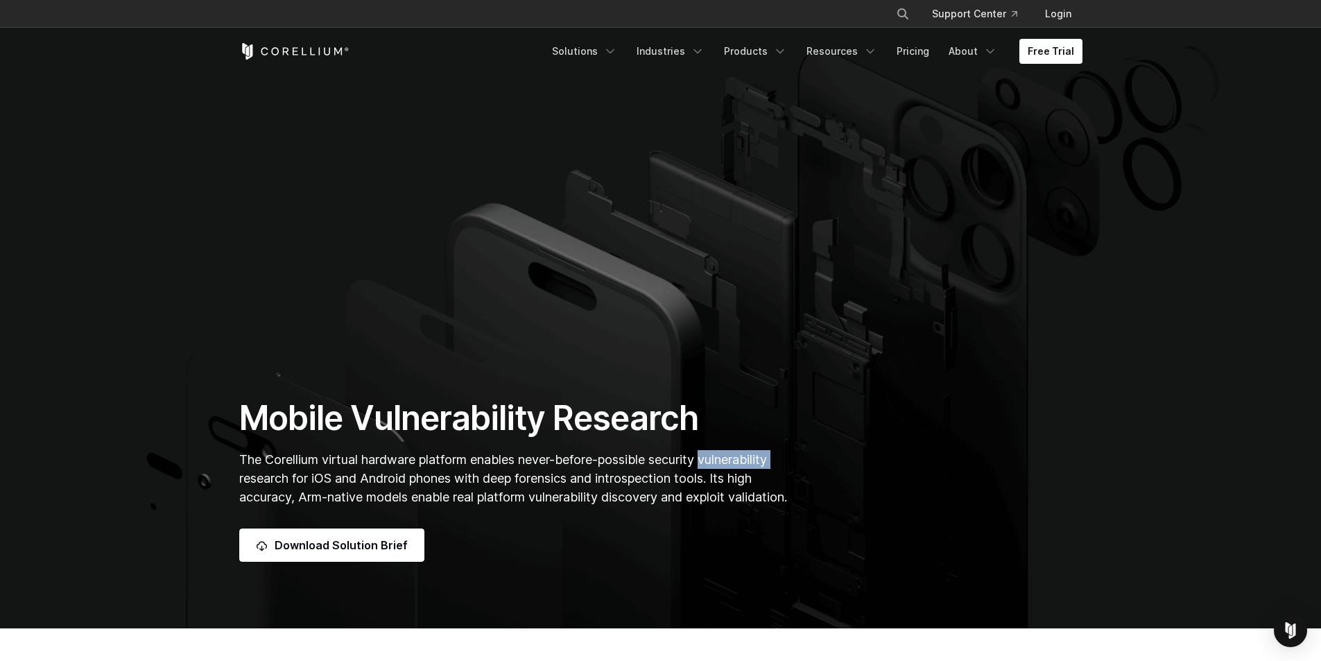
click at [755, 452] on span "The Corellium virtual hardware platform enables never-before-possible security …" at bounding box center [513, 478] width 548 height 52
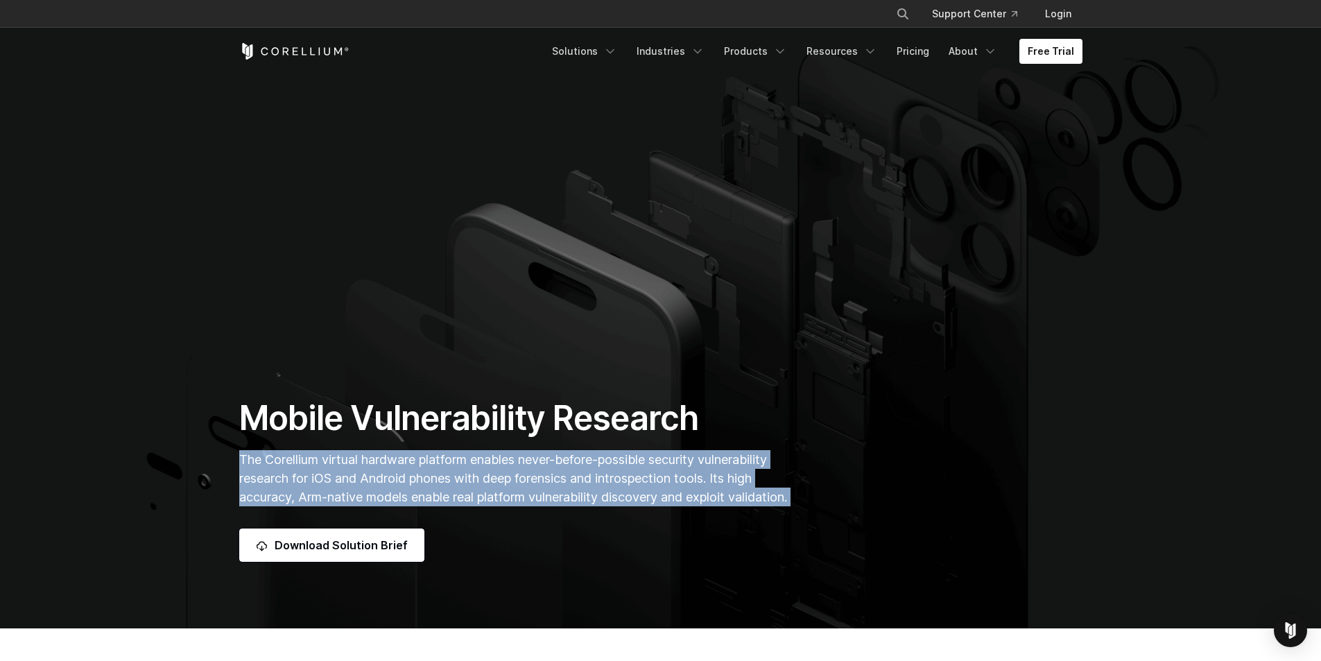
click at [755, 452] on span "The Corellium virtual hardware platform enables never-before-possible security …" at bounding box center [513, 478] width 548 height 52
click at [502, 501] on p "The Corellium virtual hardware platform enables never-before-possible security …" at bounding box center [515, 478] width 553 height 56
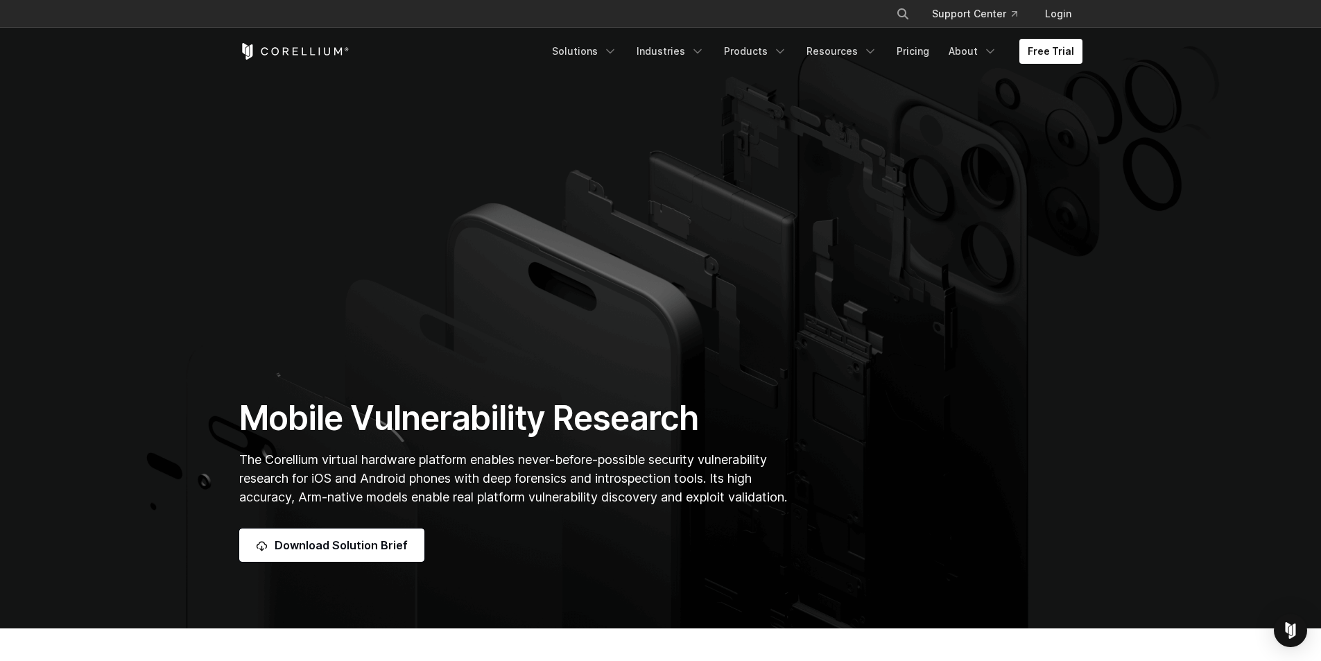
click at [558, 491] on p "The Corellium virtual hardware platform enables never-before-possible security …" at bounding box center [515, 478] width 553 height 56
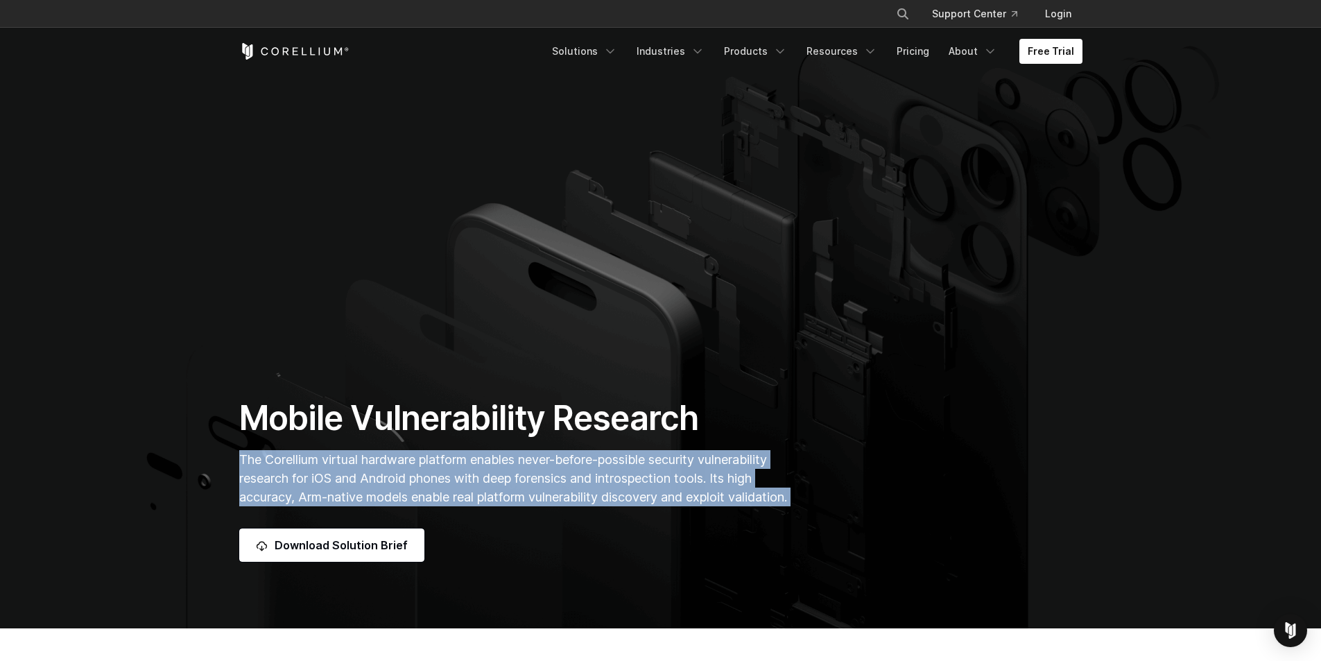
click at [558, 491] on p "The Corellium virtual hardware platform enables never-before-possible security …" at bounding box center [515, 478] width 553 height 56
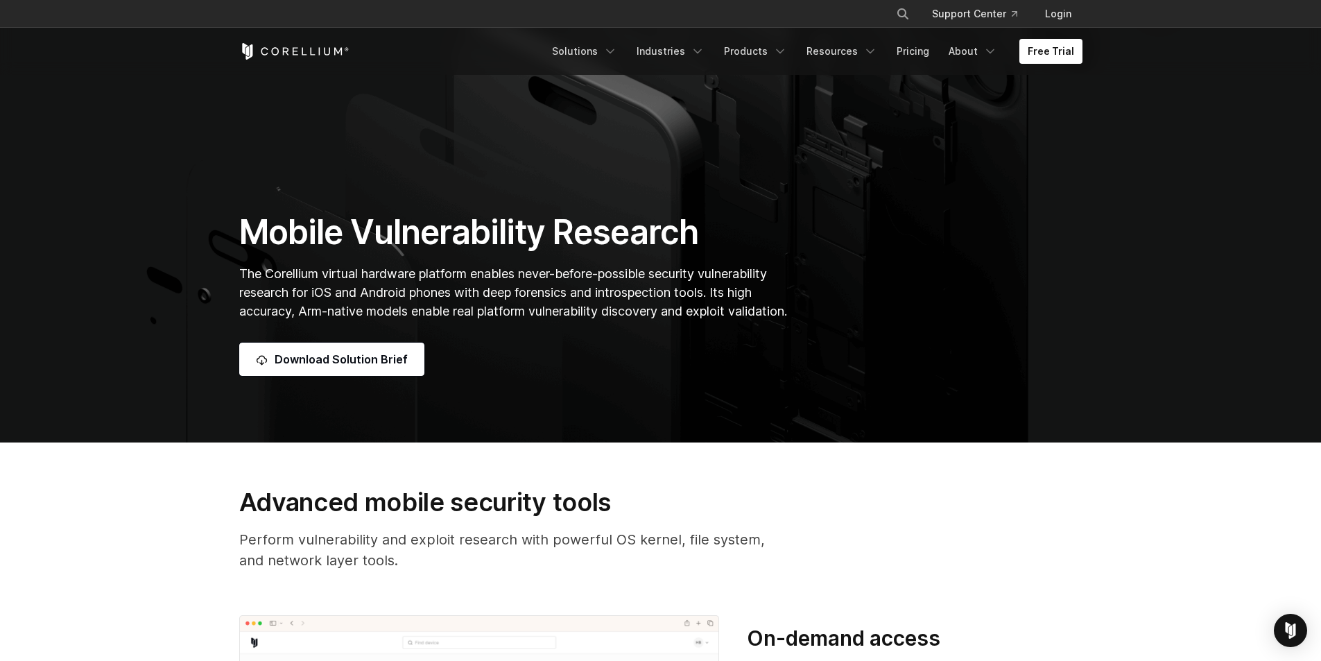
drag, startPoint x: 558, startPoint y: 497, endPoint x: 555, endPoint y: 521, distance: 24.4
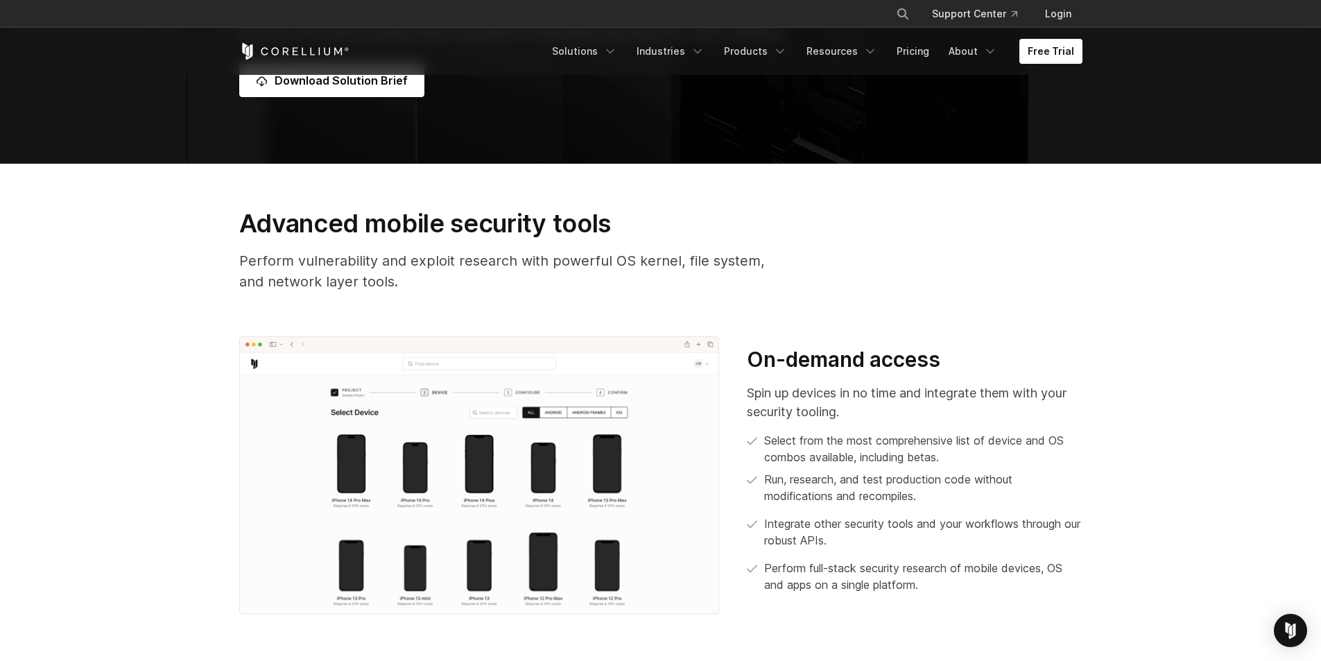
scroll to position [433, 0]
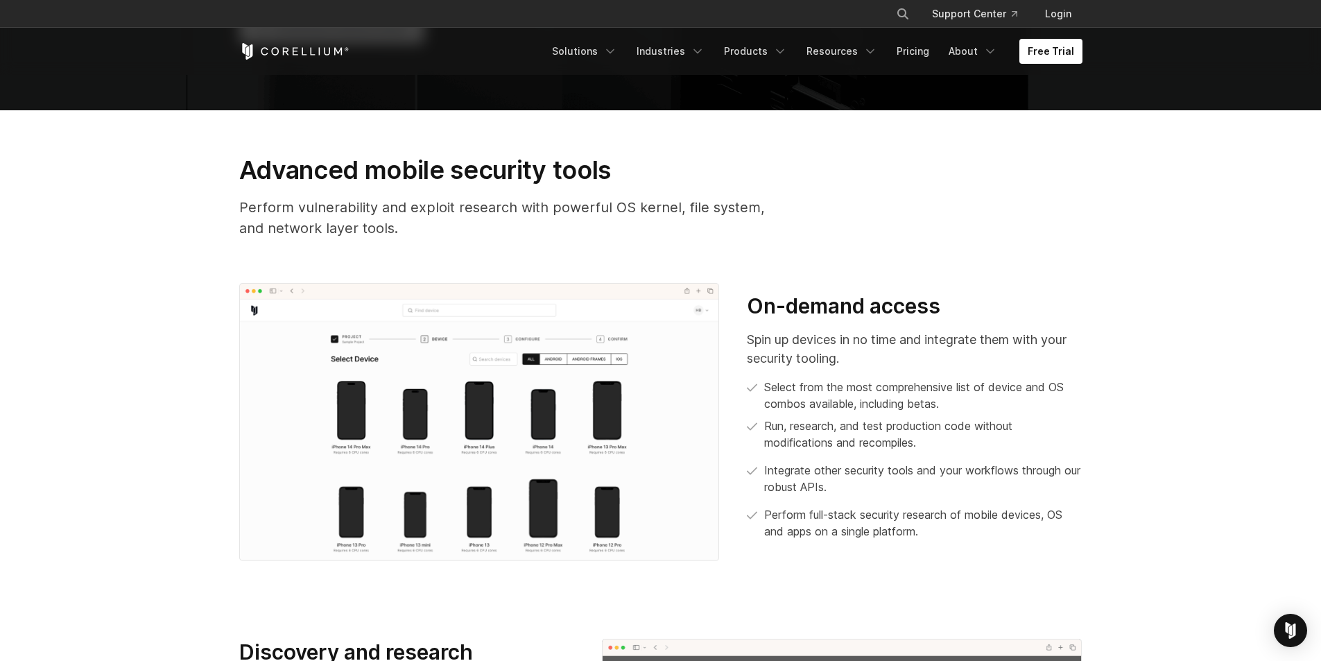
drag, startPoint x: 62, startPoint y: 313, endPoint x: 65, endPoint y: 423, distance: 109.6
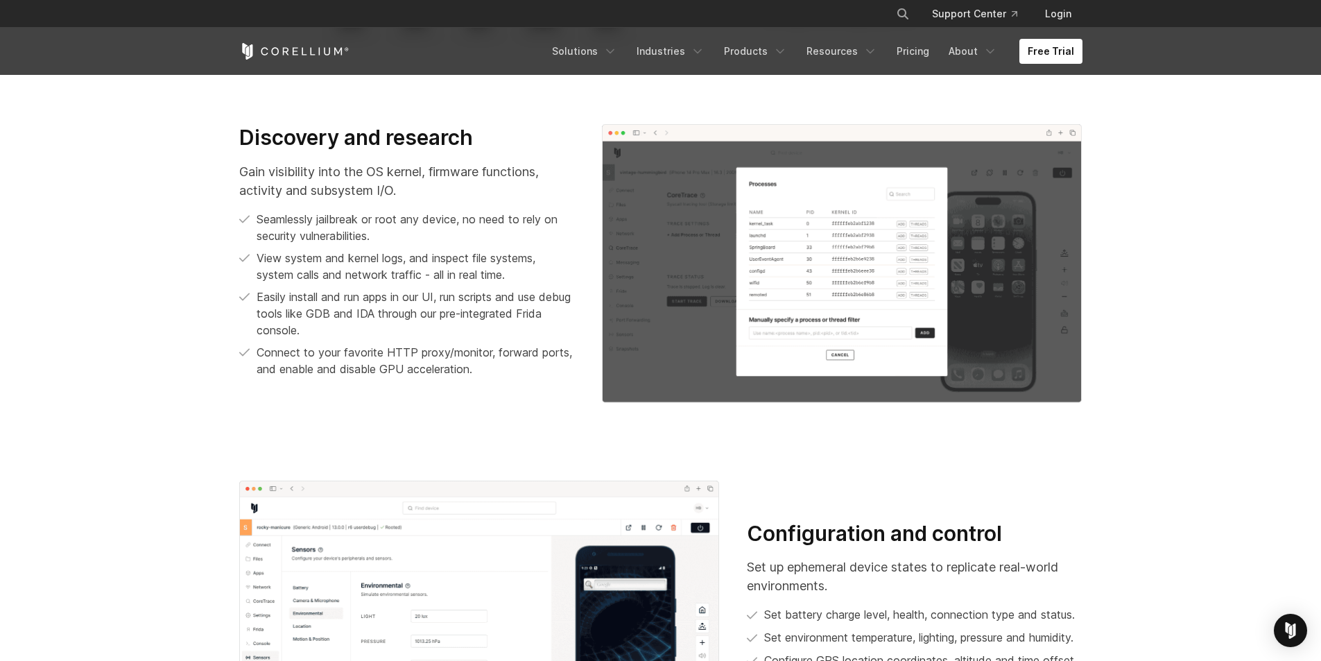
drag, startPoint x: 92, startPoint y: 367, endPoint x: 92, endPoint y: 448, distance: 81.1
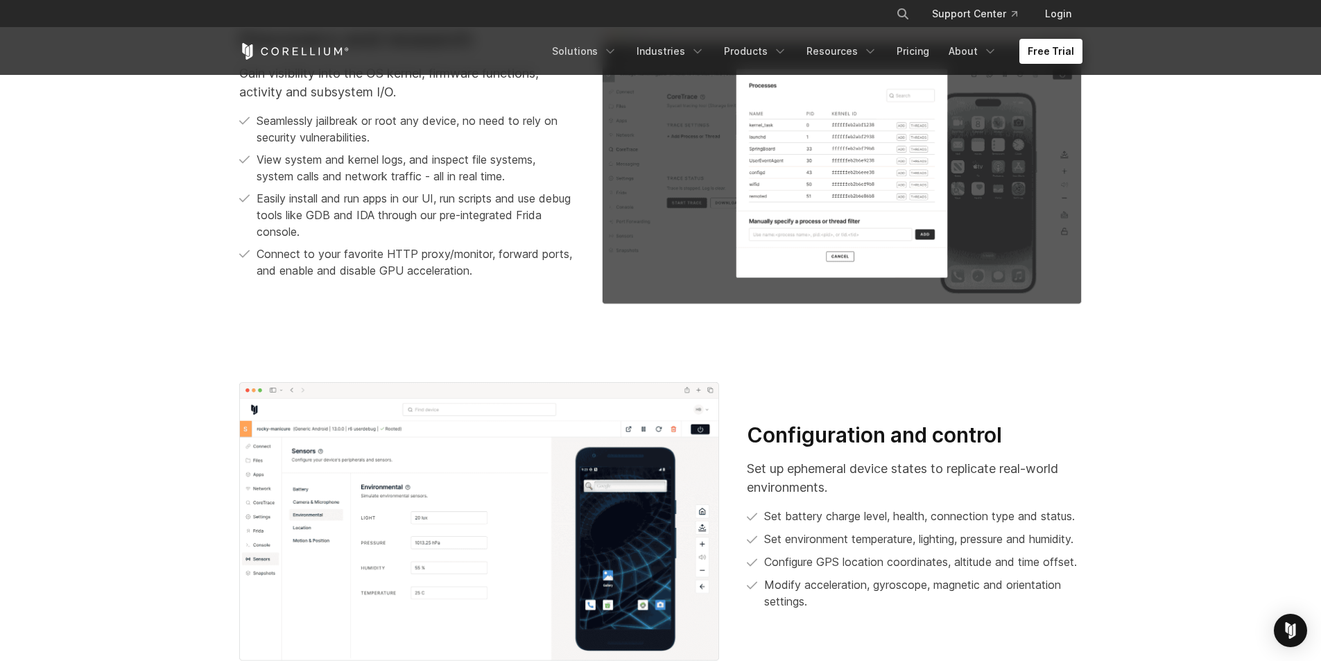
drag, startPoint x: 89, startPoint y: 322, endPoint x: 84, endPoint y: 361, distance: 39.1
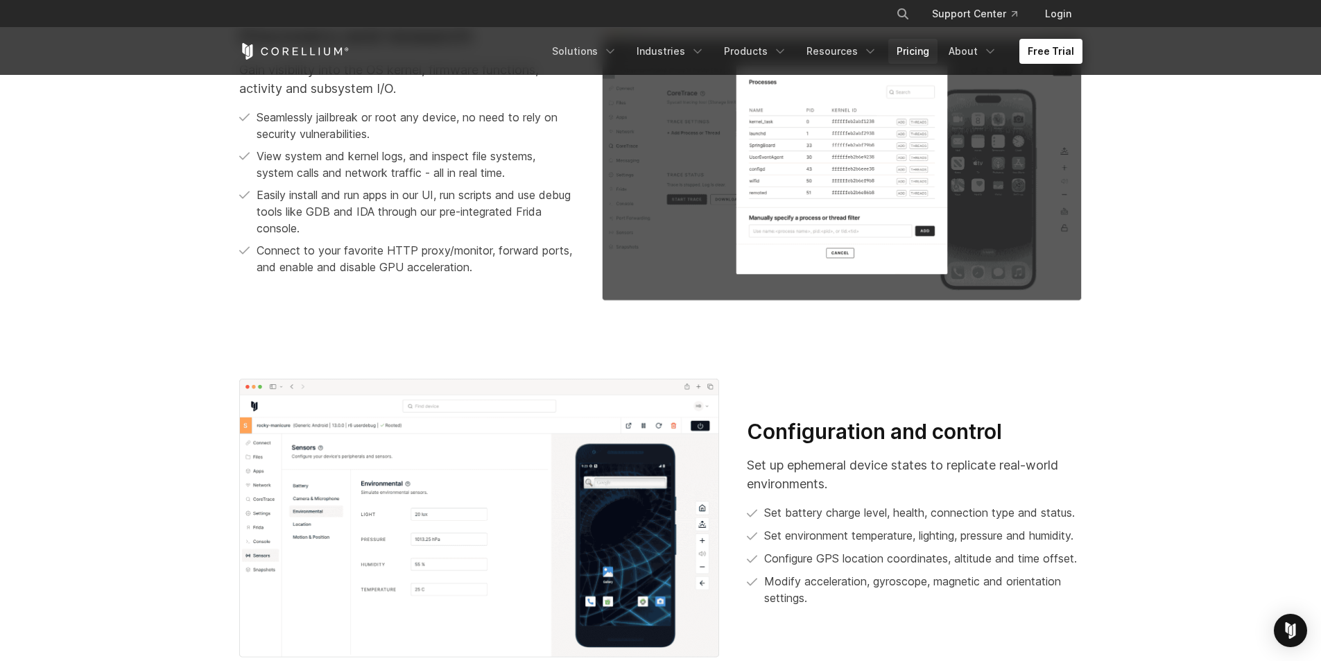
click at [924, 60] on link "Pricing" at bounding box center [912, 51] width 49 height 25
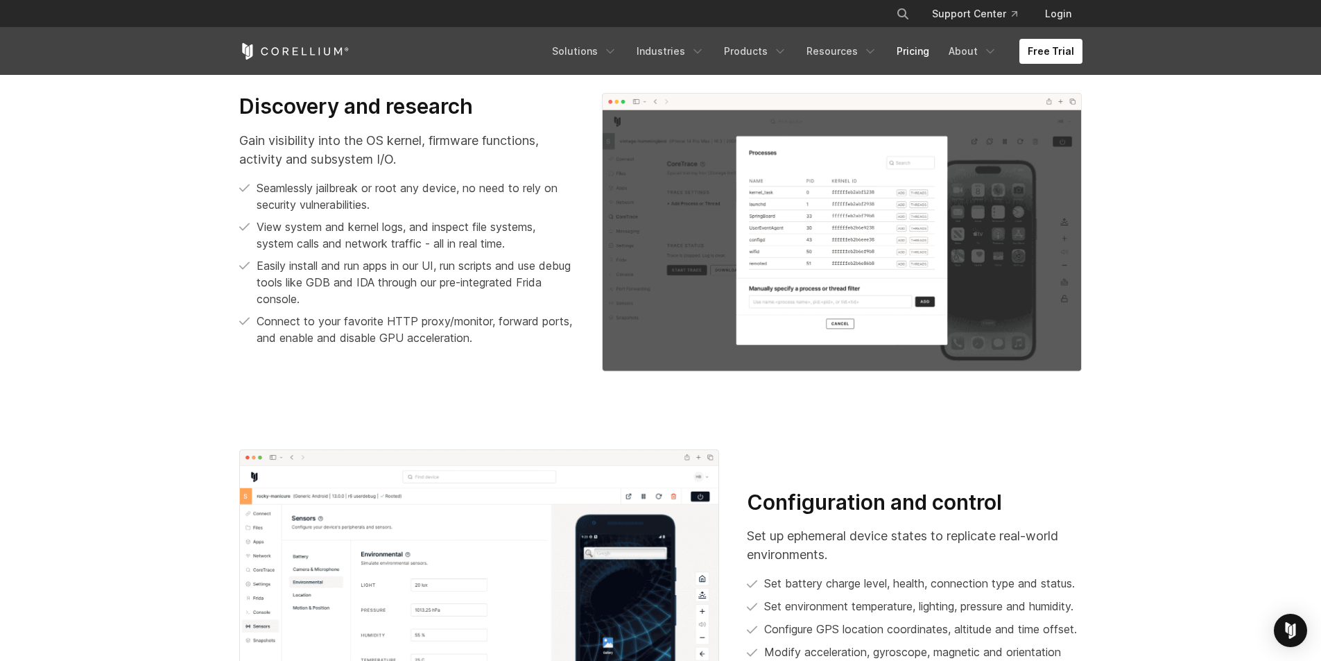
scroll to position [1204, 0]
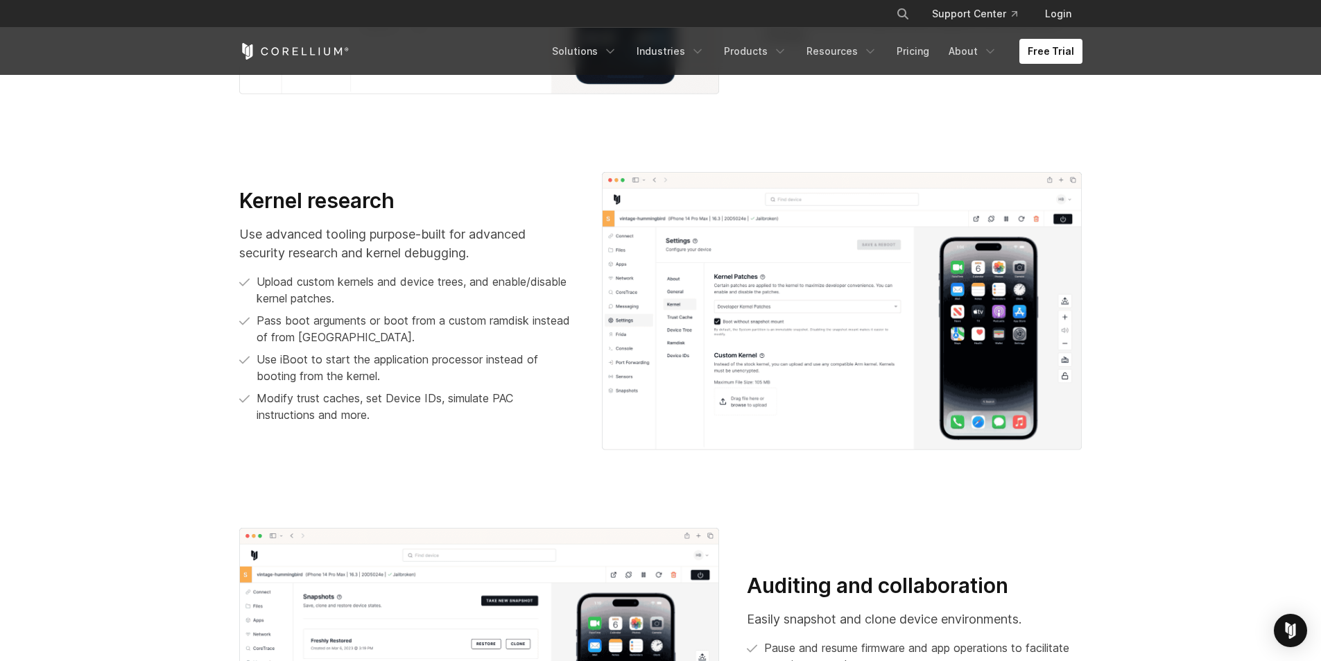
drag, startPoint x: 37, startPoint y: 397, endPoint x: 35, endPoint y: 459, distance: 62.5
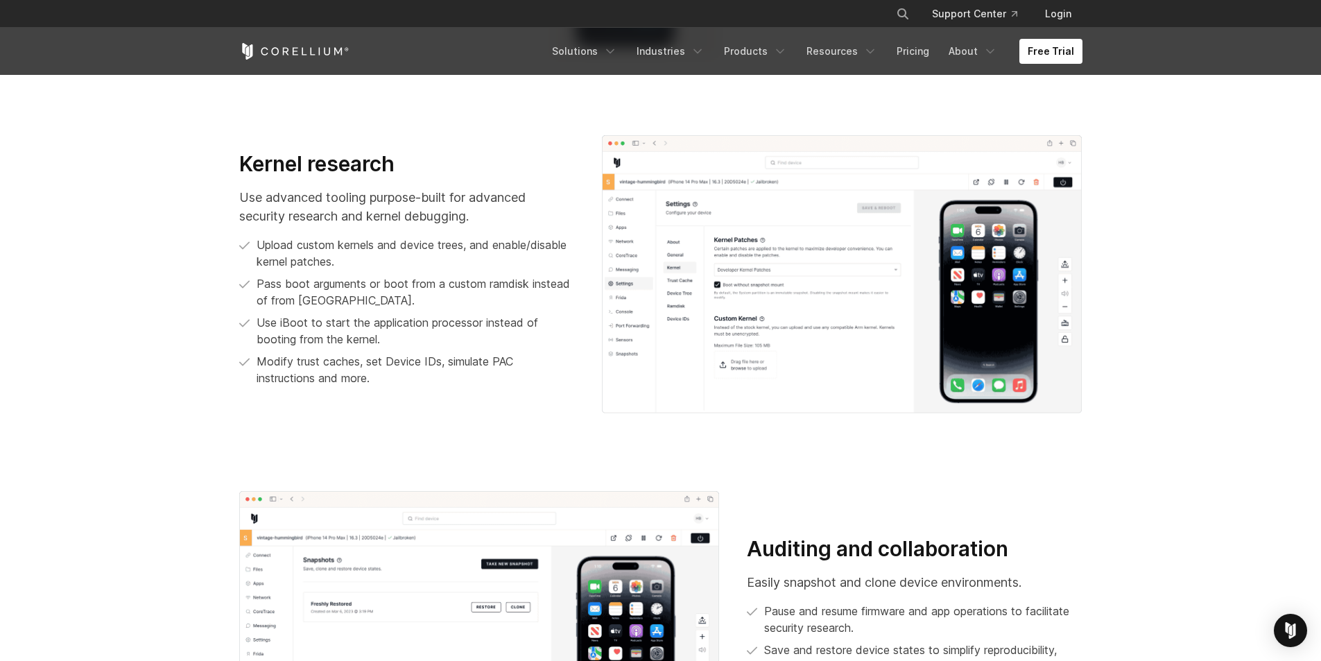
click at [319, 220] on p "Use advanced tooling purpose-built for advanced security research and kernel de…" at bounding box center [406, 206] width 335 height 37
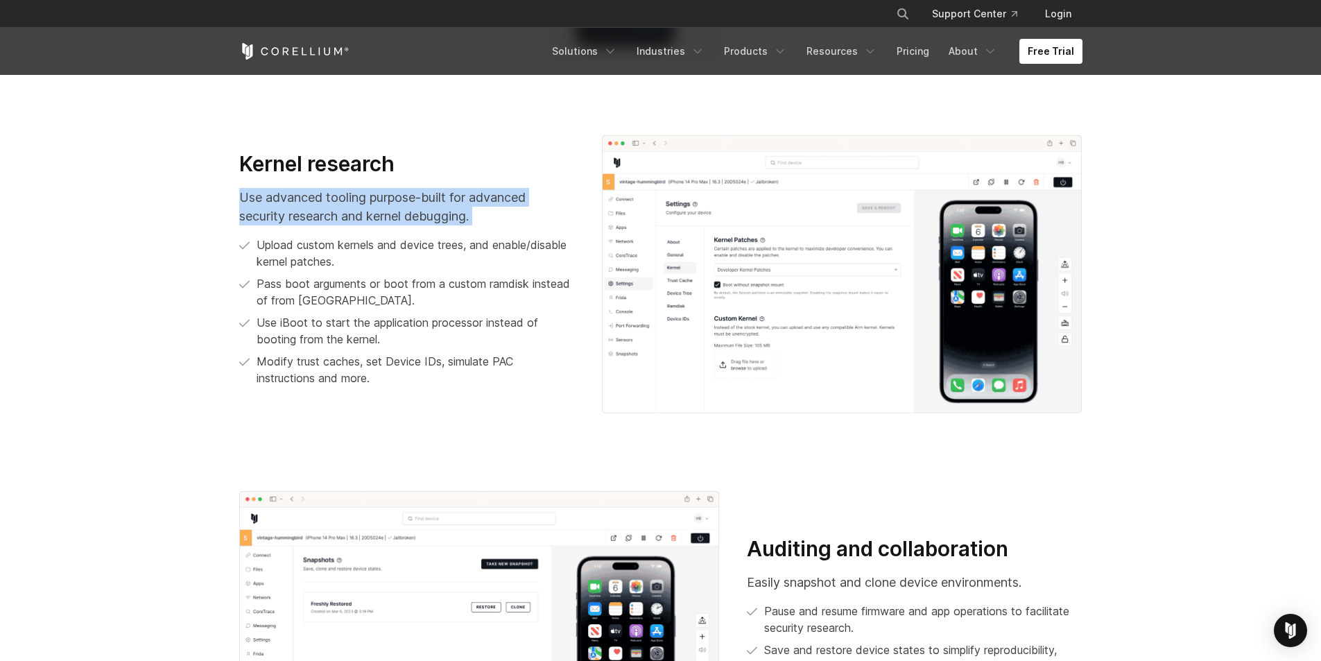
click at [319, 220] on p "Use advanced tooling purpose-built for advanced security research and kernel de…" at bounding box center [406, 206] width 335 height 37
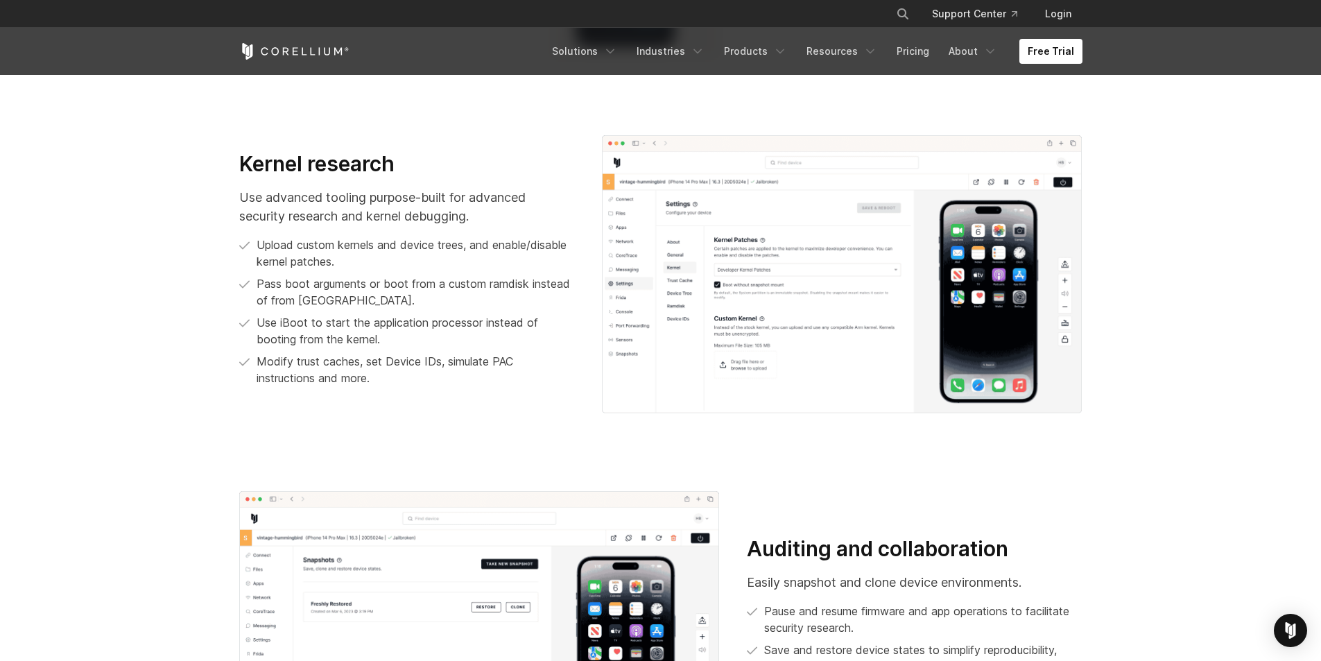
click at [347, 269] on p "Upload custom kernels and device trees, and enable/disable kernel patches." at bounding box center [416, 252] width 318 height 33
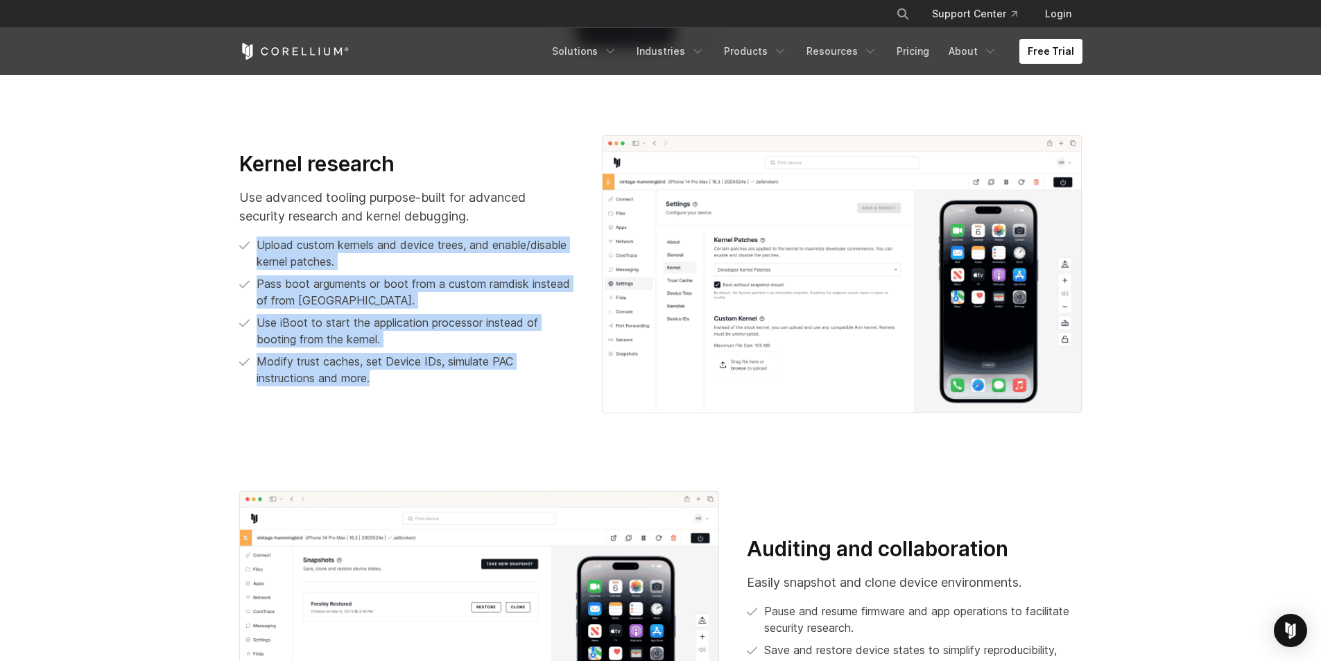
drag, startPoint x: 216, startPoint y: 245, endPoint x: 480, endPoint y: 384, distance: 298.7
click at [480, 384] on section "Kernel research Use advanced tooling purpose-built for advanced security resear…" at bounding box center [660, 269] width 1321 height 356
click at [480, 384] on p "Modify trust caches, set Device IDs, simulate PAC instructions and more." at bounding box center [416, 369] width 318 height 33
drag, startPoint x: 480, startPoint y: 384, endPoint x: 176, endPoint y: 257, distance: 329.5
click at [176, 257] on section "Kernel research Use advanced tooling purpose-built for advanced security resear…" at bounding box center [660, 269] width 1321 height 356
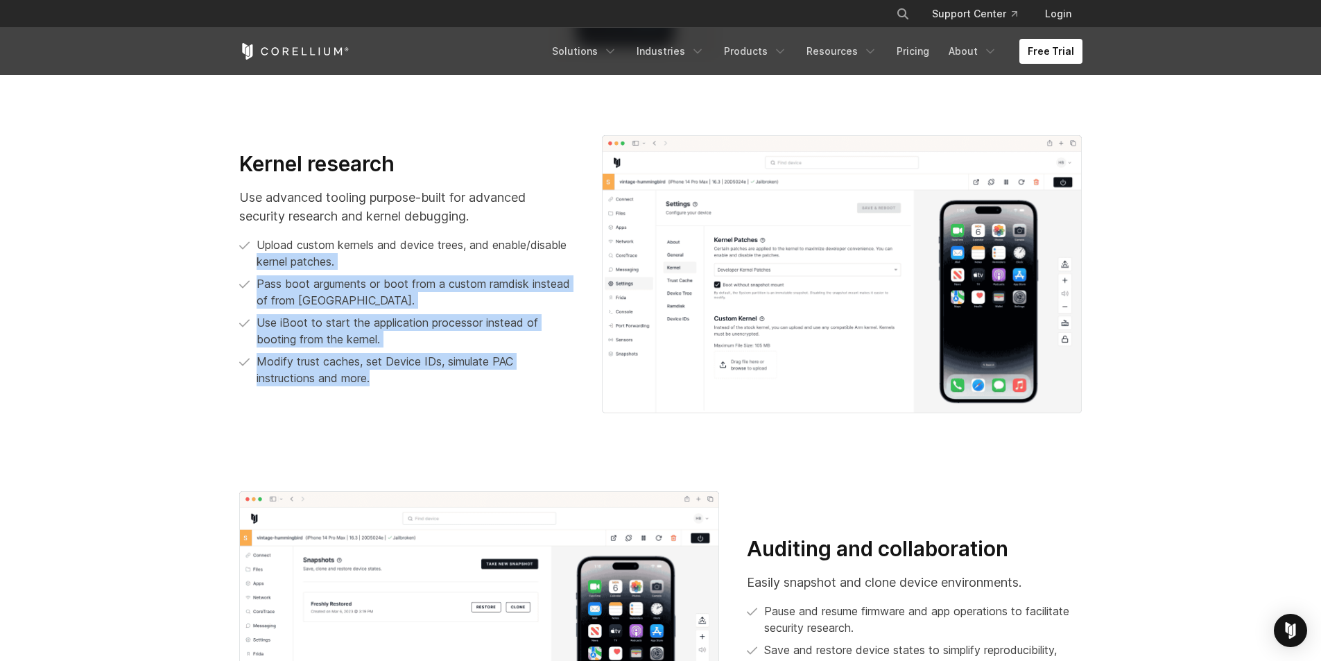
click at [175, 255] on section "Kernel research Use advanced tooling purpose-built for advanced security resear…" at bounding box center [660, 269] width 1321 height 356
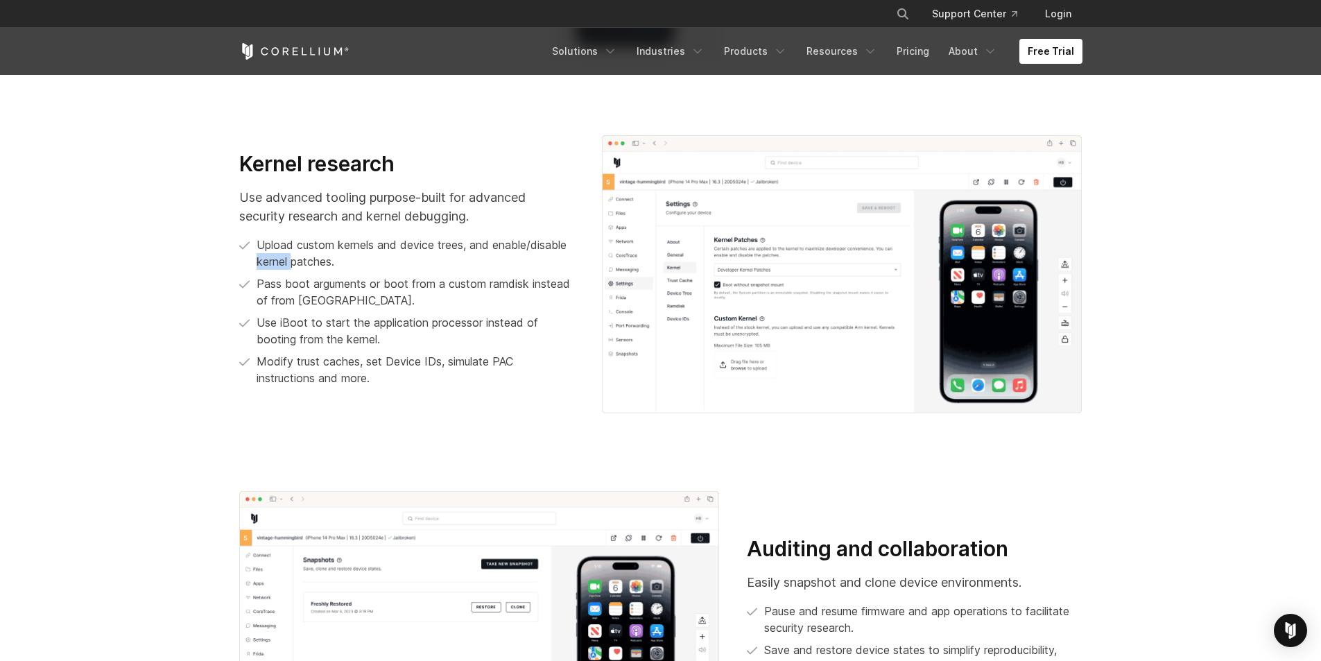
click at [175, 255] on section "Kernel research Use advanced tooling purpose-built for advanced security resear…" at bounding box center [660, 269] width 1321 height 356
click at [182, 243] on section "Kernel research Use advanced tooling purpose-built for advanced security resear…" at bounding box center [660, 269] width 1321 height 356
drag, startPoint x: 182, startPoint y: 243, endPoint x: 569, endPoint y: 243, distance: 387.0
click at [569, 243] on section "Kernel research Use advanced tooling purpose-built for advanced security resear…" at bounding box center [660, 269] width 1321 height 356
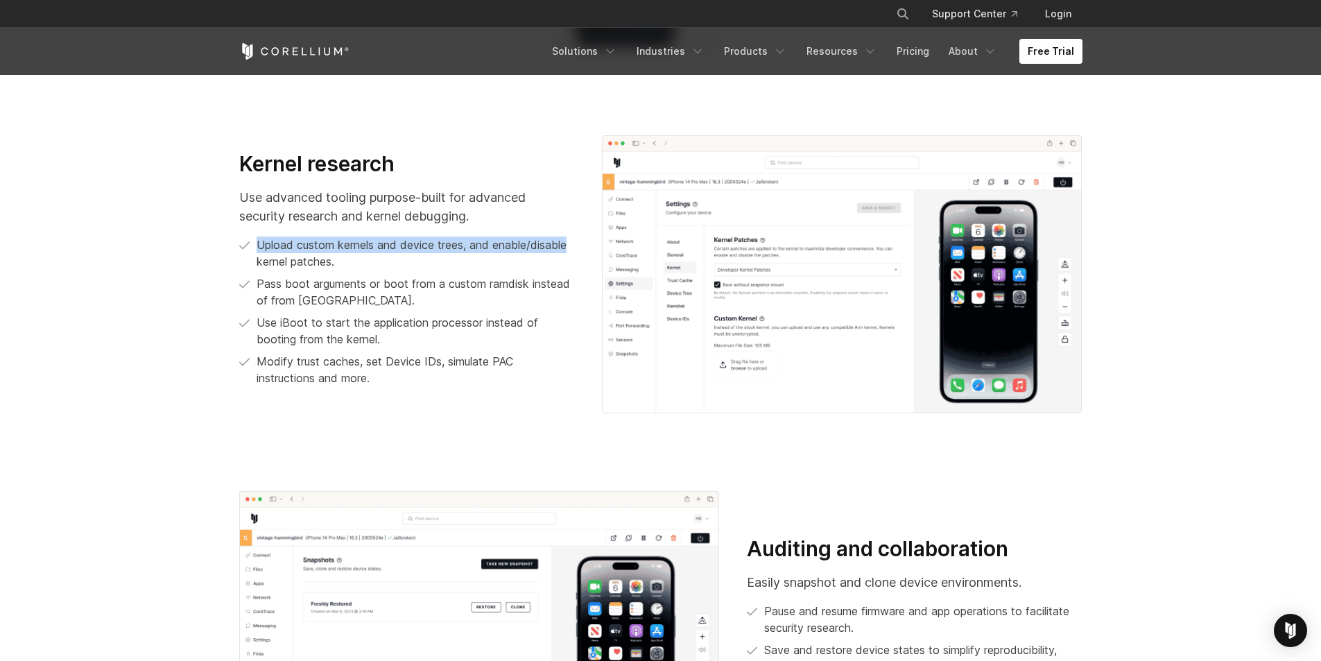
click at [570, 243] on p "Upload custom kernels and device trees, and enable/disable kernel patches." at bounding box center [416, 252] width 318 height 33
click at [182, 255] on section "Kernel research Use advanced tooling purpose-built for advanced security resear…" at bounding box center [660, 269] width 1321 height 356
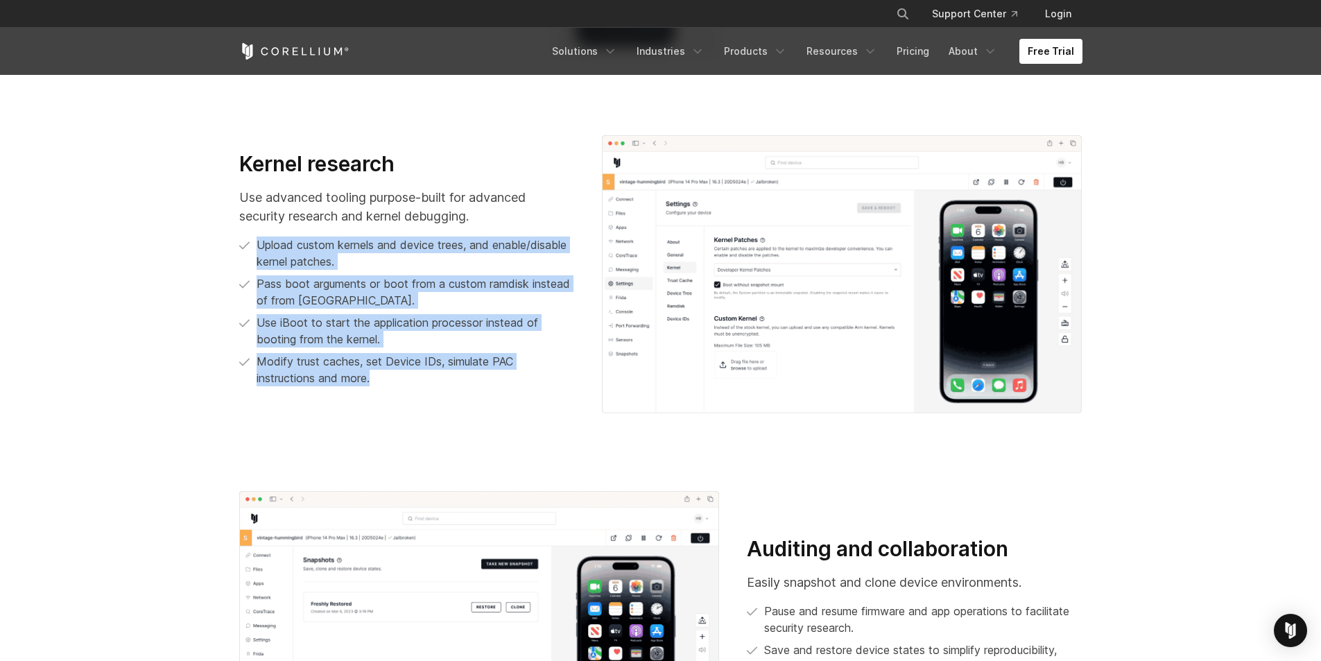
drag, startPoint x: 193, startPoint y: 250, endPoint x: 426, endPoint y: 403, distance: 279.5
click at [426, 403] on section "Kernel research Use advanced tooling purpose-built for advanced security resear…" at bounding box center [660, 269] width 1321 height 356
click at [426, 403] on div "Kernel research Use advanced tooling purpose-built for advanced security resear…" at bounding box center [660, 274] width 871 height 279
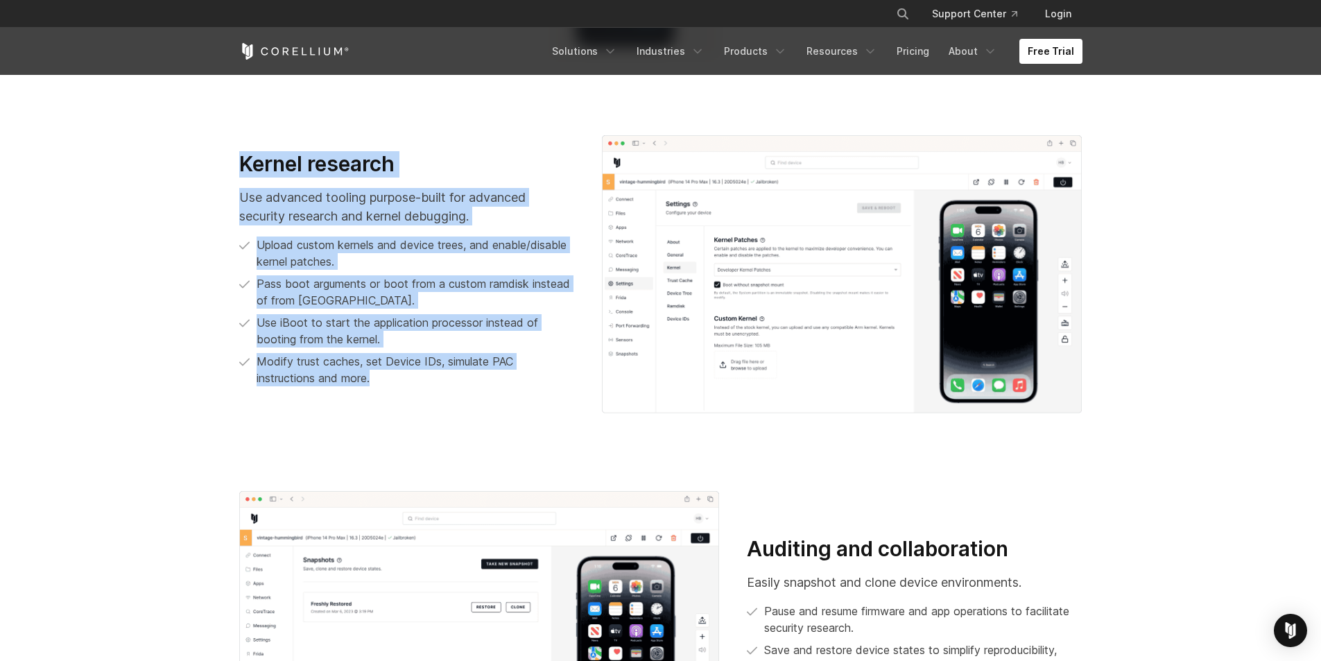
drag, startPoint x: 479, startPoint y: 420, endPoint x: 106, endPoint y: 160, distance: 454.8
click at [106, 160] on section "Kernel research Use advanced tooling purpose-built for advanced security resear…" at bounding box center [660, 269] width 1321 height 356
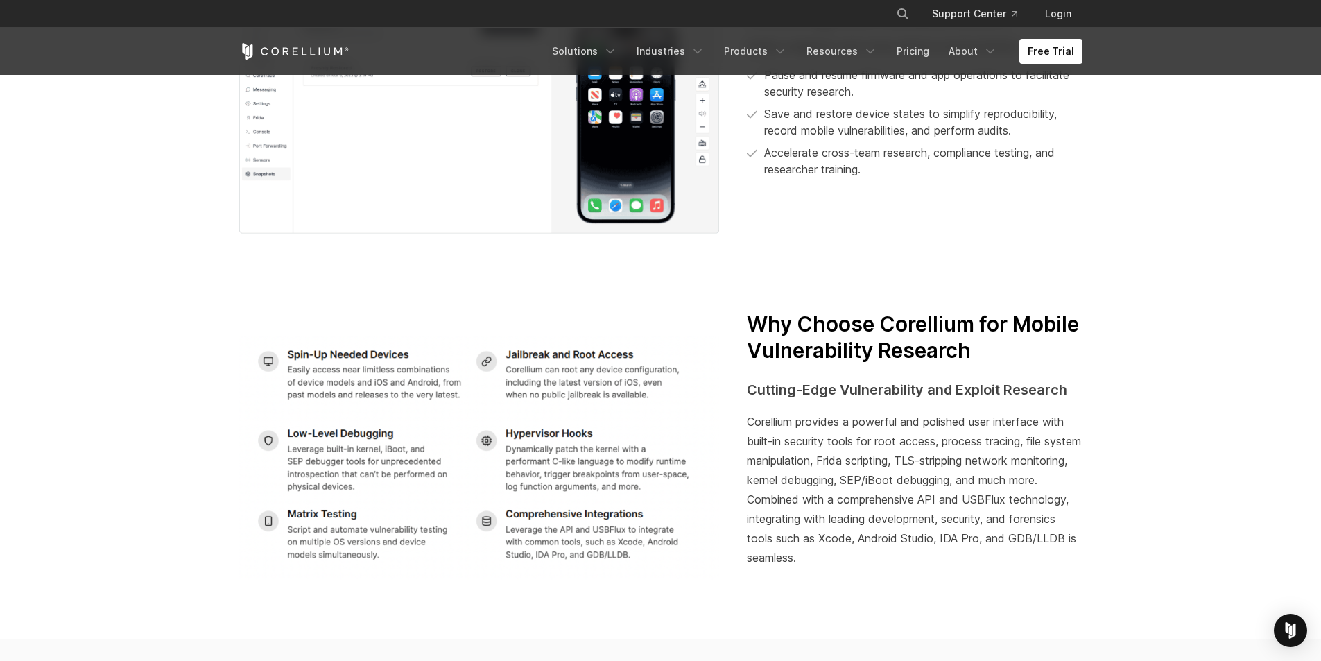
scroll to position [2289, 0]
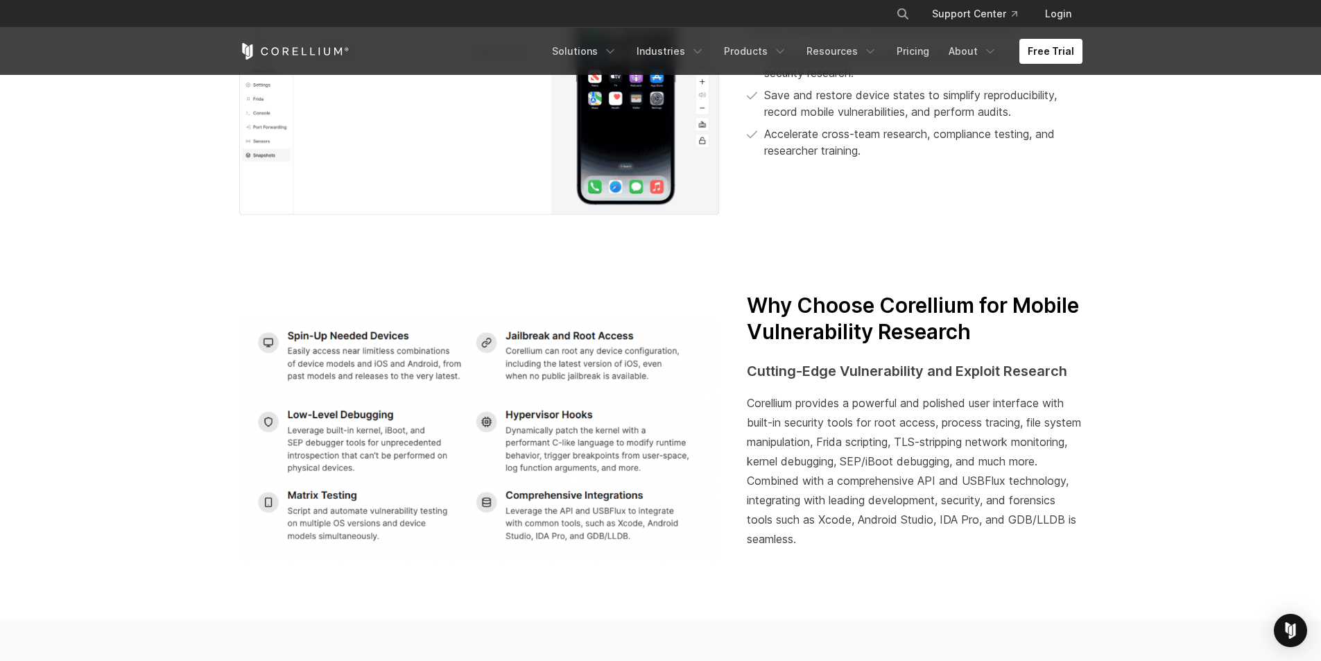
click at [868, 422] on span "Corellium provides a powerful and polished user interface with built-in securit…" at bounding box center [914, 471] width 334 height 150
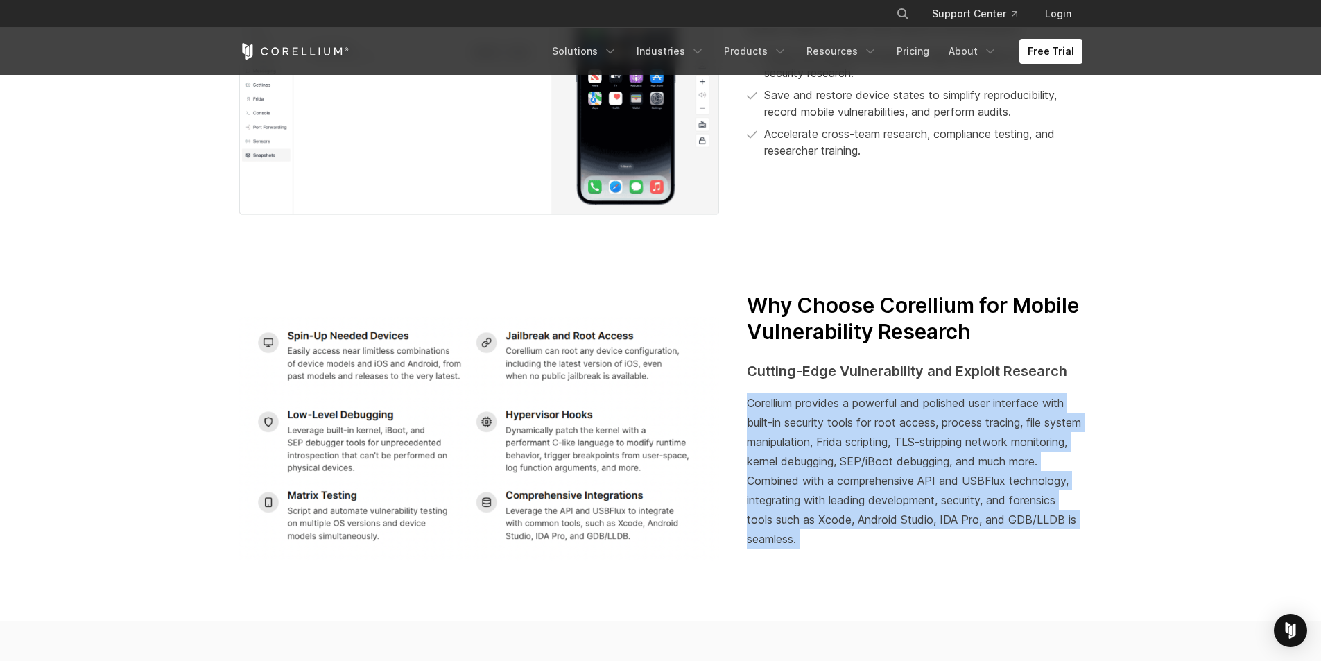
click at [868, 422] on span "Corellium provides a powerful and polished user interface with built-in securit…" at bounding box center [914, 471] width 334 height 150
click at [768, 408] on span "Corellium provides a powerful and polished user interface with built-in securit…" at bounding box center [914, 471] width 334 height 150
drag, startPoint x: 748, startPoint y: 399, endPoint x: 944, endPoint y: 538, distance: 239.8
click at [944, 538] on div "Corellium provides a powerful and polished user interface with built-in securit…" at bounding box center [914, 484] width 335 height 183
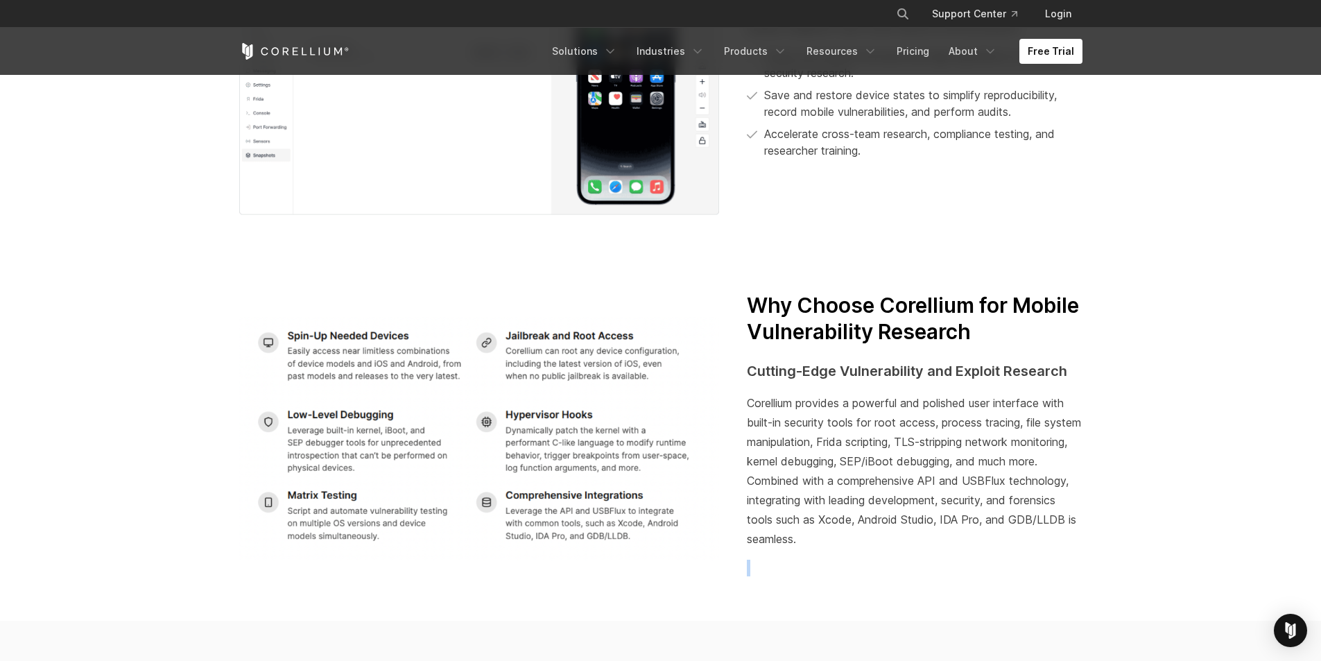
click at [944, 538] on div "Corellium provides a powerful and polished user interface with built-in securit…" at bounding box center [914, 484] width 335 height 183
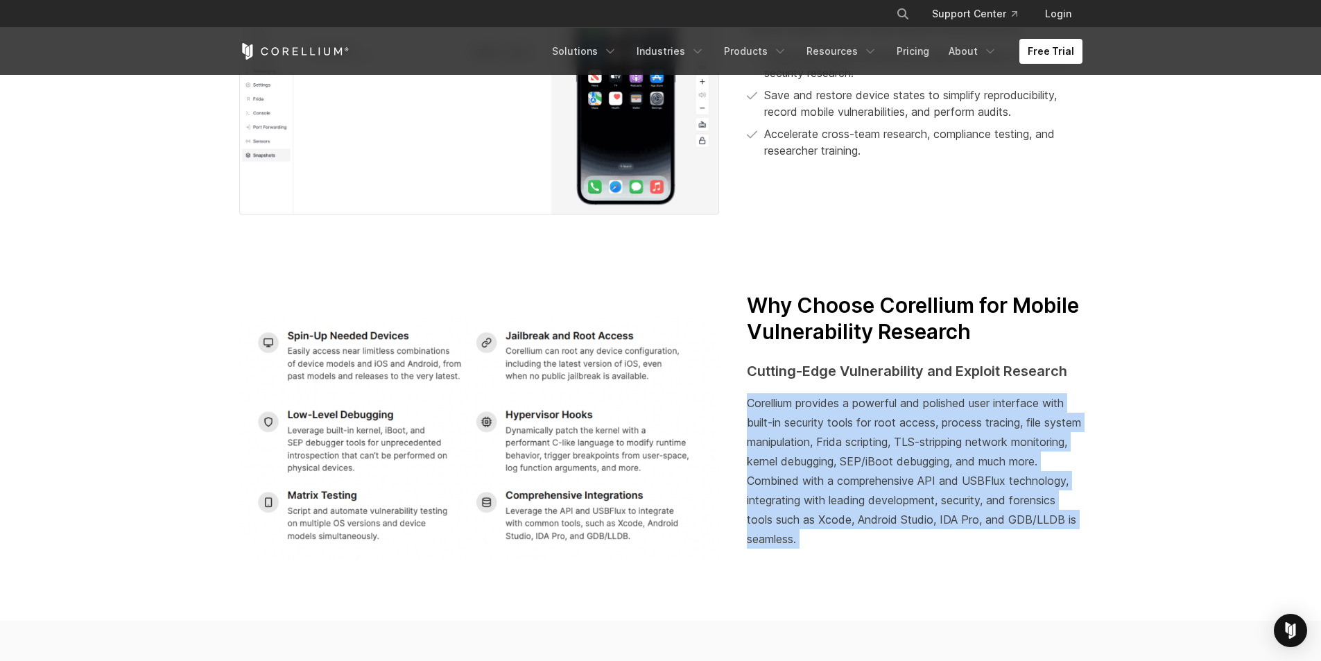
click at [944, 538] on div "Corellium provides a powerful and polished user interface with built-in securit…" at bounding box center [914, 484] width 335 height 183
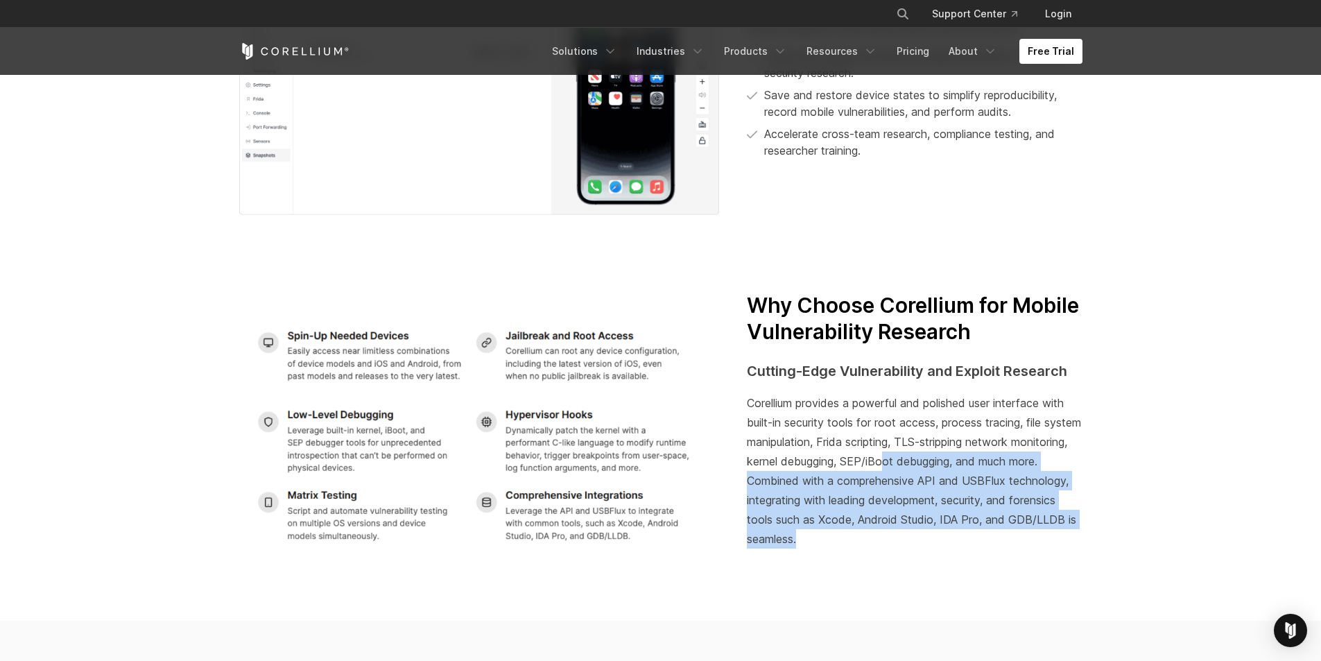
drag, startPoint x: 944, startPoint y: 538, endPoint x: 904, endPoint y: 434, distance: 111.5
click at [939, 446] on div "Corellium provides a powerful and polished user interface with built-in securit…" at bounding box center [914, 484] width 335 height 183
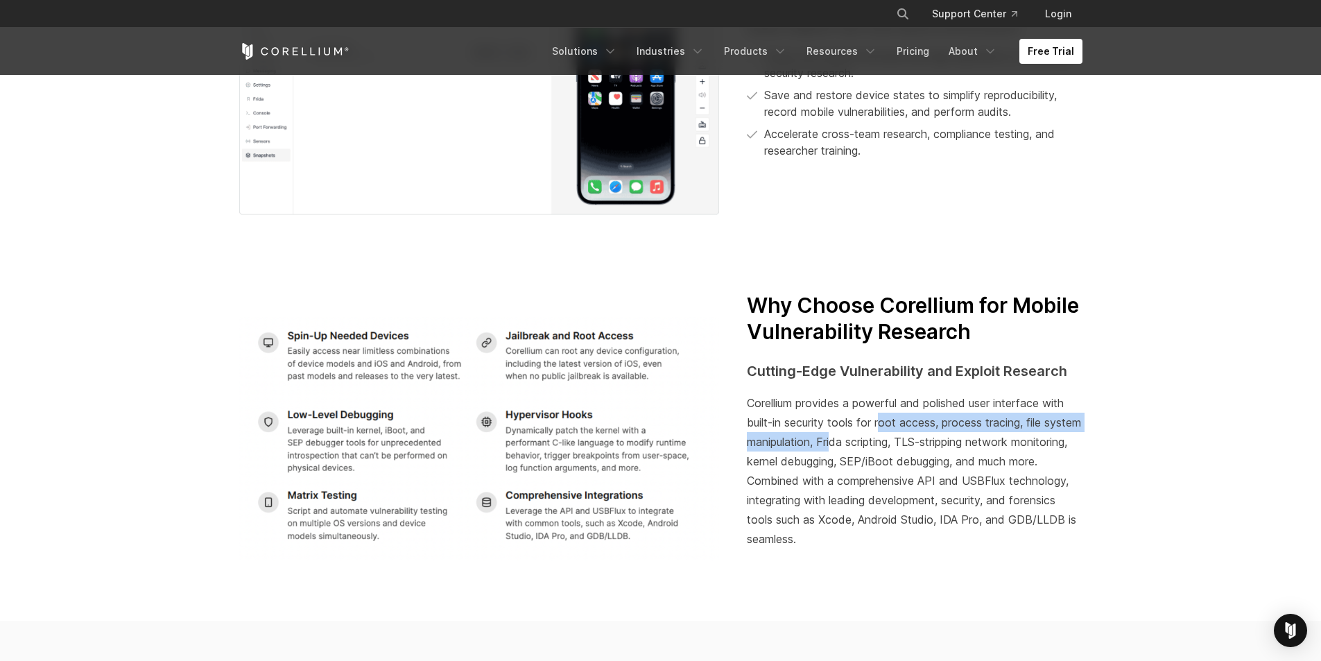
drag, startPoint x: 881, startPoint y: 428, endPoint x: 873, endPoint y: 433, distance: 9.6
click at [873, 433] on div "Corellium provides a powerful and polished user interface with built-in securit…" at bounding box center [914, 484] width 335 height 183
click at [865, 440] on span "Corellium provides a powerful and polished user interface with built-in securit…" at bounding box center [914, 471] width 334 height 150
drag, startPoint x: 874, startPoint y: 440, endPoint x: 942, endPoint y: 450, distance: 68.8
click at [942, 450] on div "Corellium provides a powerful and polished user interface with built-in securit…" at bounding box center [914, 484] width 335 height 183
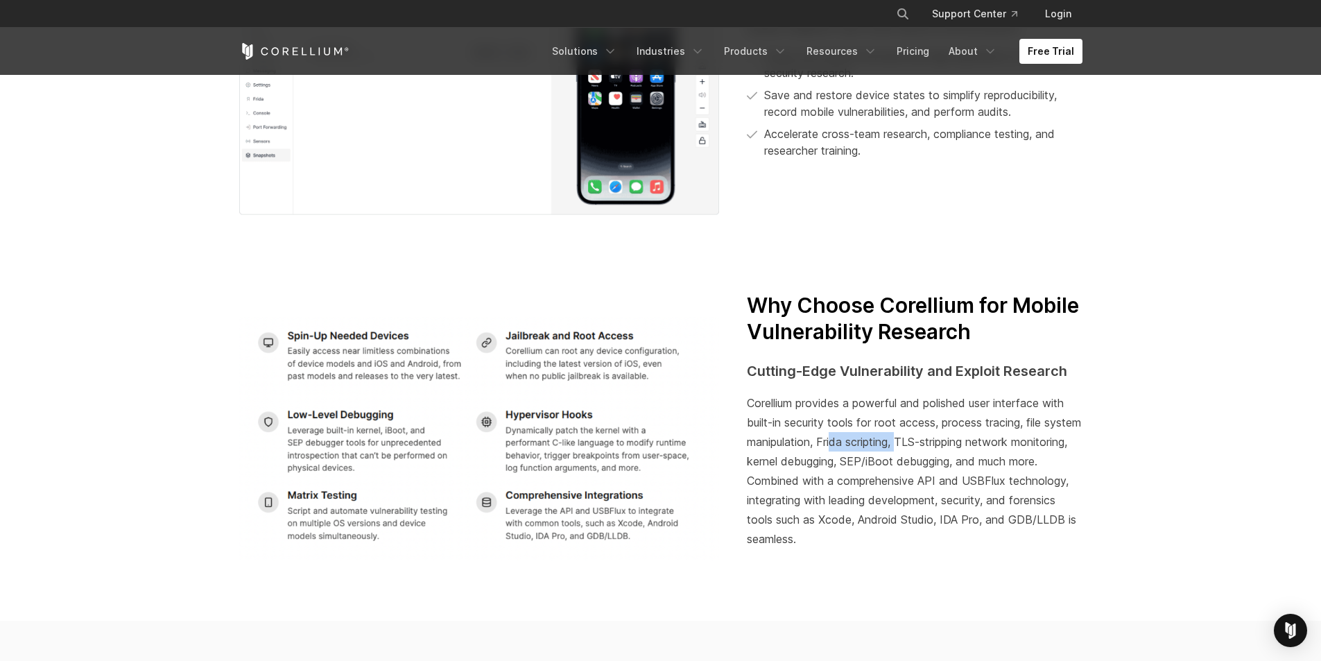
click at [942, 450] on div "Corellium provides a powerful and polished user interface with built-in securit…" at bounding box center [914, 484] width 335 height 183
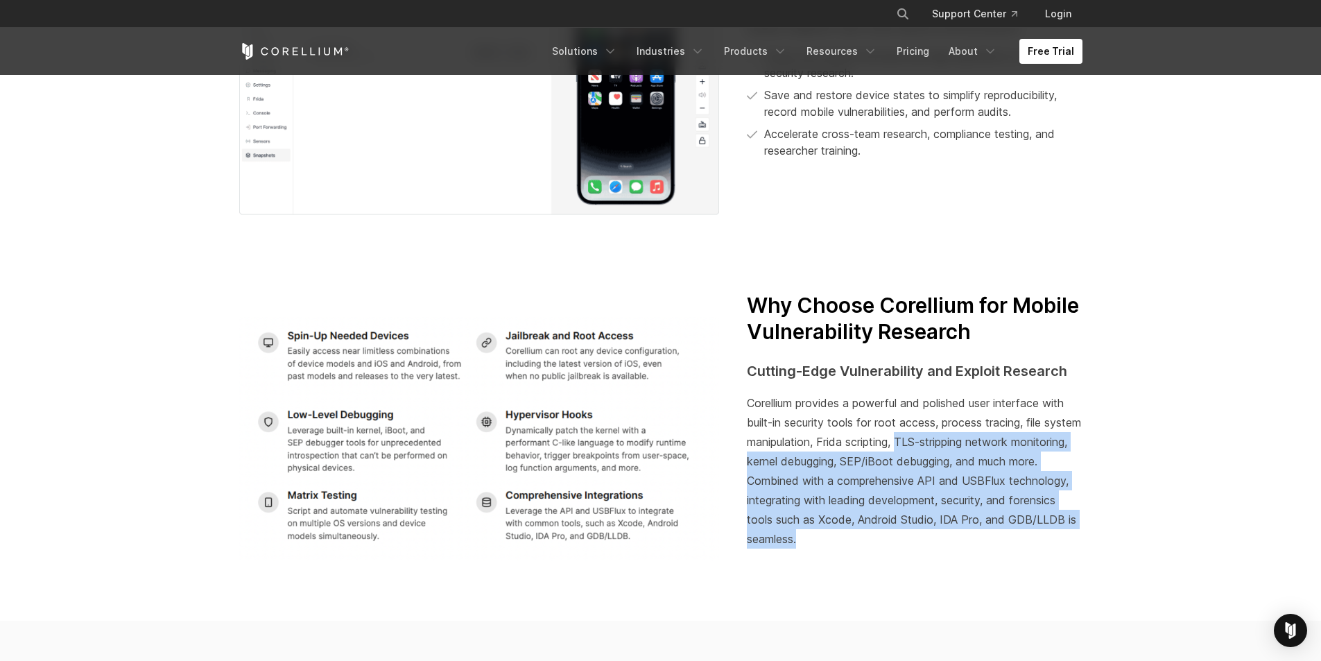
drag, startPoint x: 942, startPoint y: 450, endPoint x: 941, endPoint y: 538, distance: 88.1
click at [941, 538] on div "Corellium provides a powerful and polished user interface with built-in securit…" at bounding box center [914, 484] width 335 height 183
drag, startPoint x: 941, startPoint y: 538, endPoint x: 905, endPoint y: 458, distance: 88.2
click at [905, 458] on div "Corellium provides a powerful and polished user interface with built-in securit…" at bounding box center [914, 484] width 335 height 183
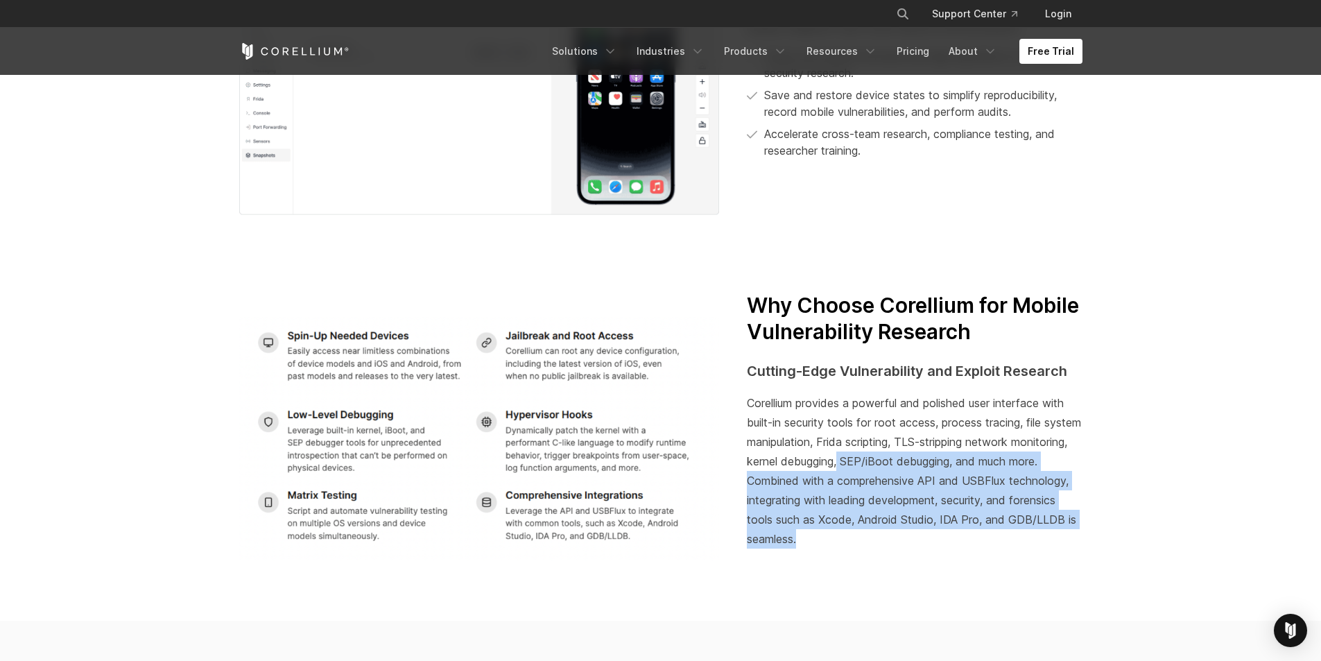
click at [905, 458] on span "Corellium provides a powerful and polished user interface with built-in securit…" at bounding box center [914, 471] width 334 height 150
drag, startPoint x: 905, startPoint y: 458, endPoint x: 919, endPoint y: 537, distance: 80.9
click at [919, 537] on div "Corellium provides a powerful and polished user interface with built-in securit…" at bounding box center [914, 484] width 335 height 183
drag, startPoint x: 919, startPoint y: 537, endPoint x: 795, endPoint y: 481, distance: 135.9
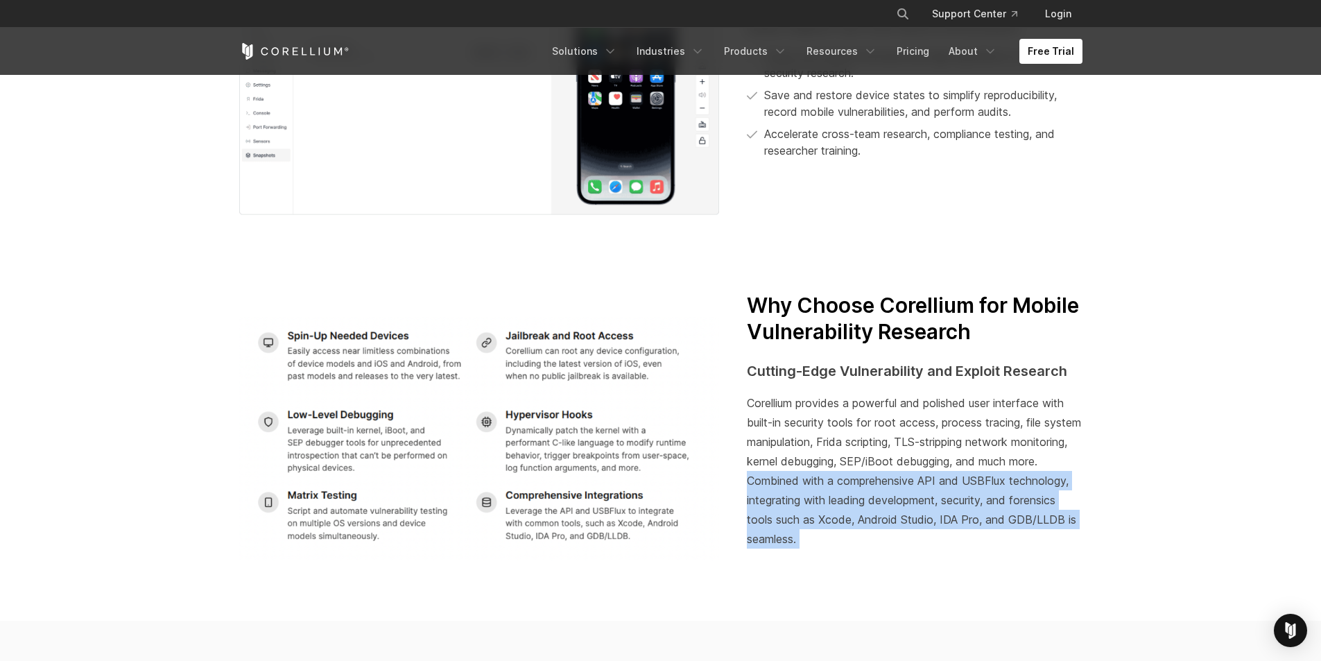
click at [795, 481] on div "Corellium provides a powerful and polished user interface with built-in securit…" at bounding box center [914, 484] width 335 height 183
click at [795, 481] on span "Corellium provides a powerful and polished user interface with built-in securit…" at bounding box center [914, 471] width 334 height 150
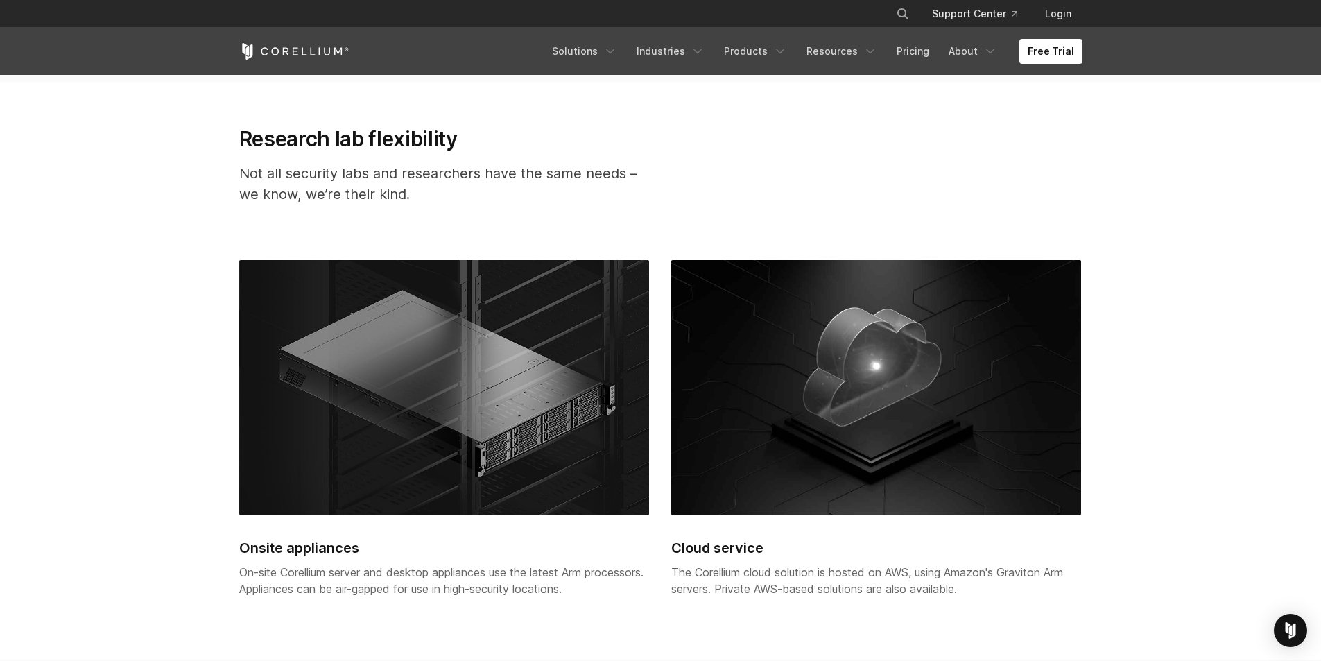
drag, startPoint x: 62, startPoint y: 336, endPoint x: 62, endPoint y: 397, distance: 61.0
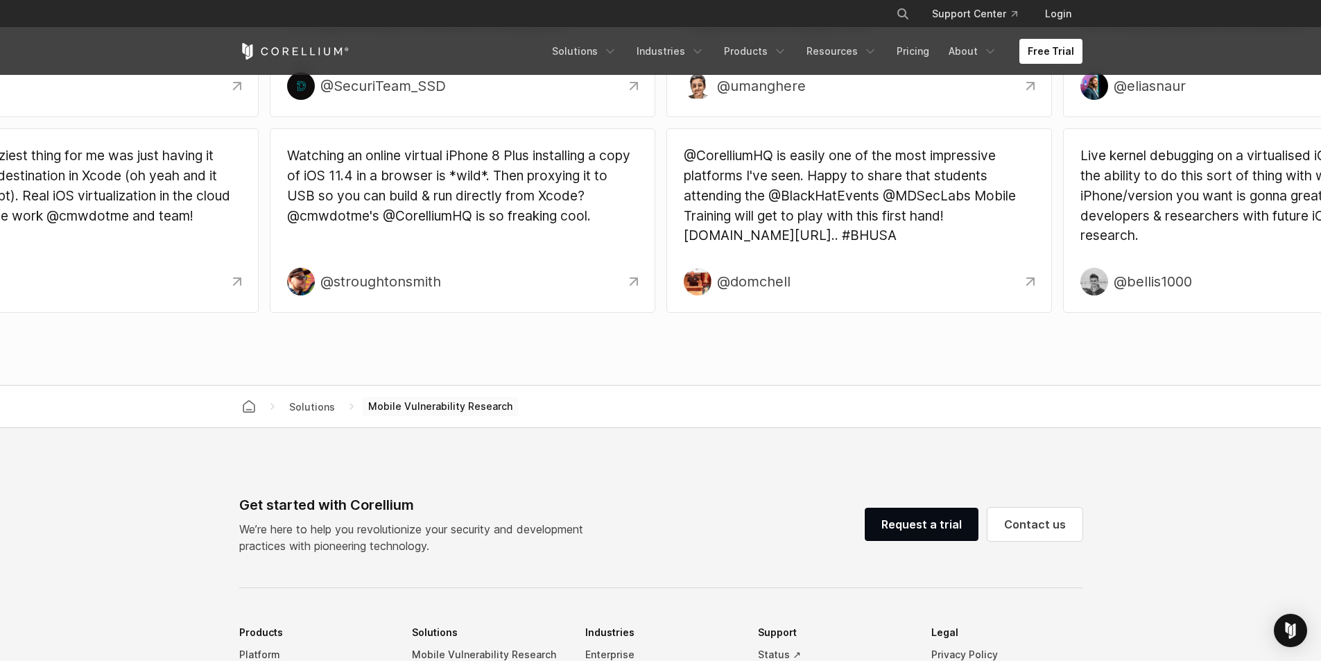
drag, startPoint x: 60, startPoint y: 319, endPoint x: 59, endPoint y: 356, distance: 37.5
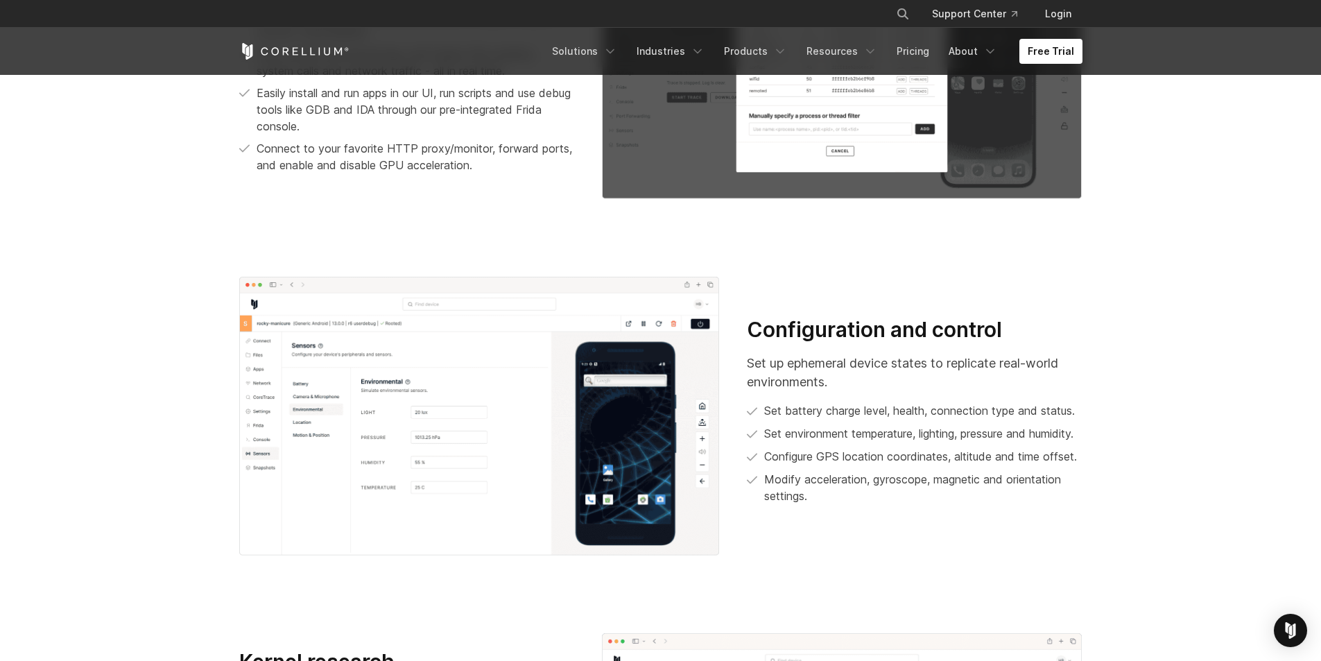
scroll to position [0, 0]
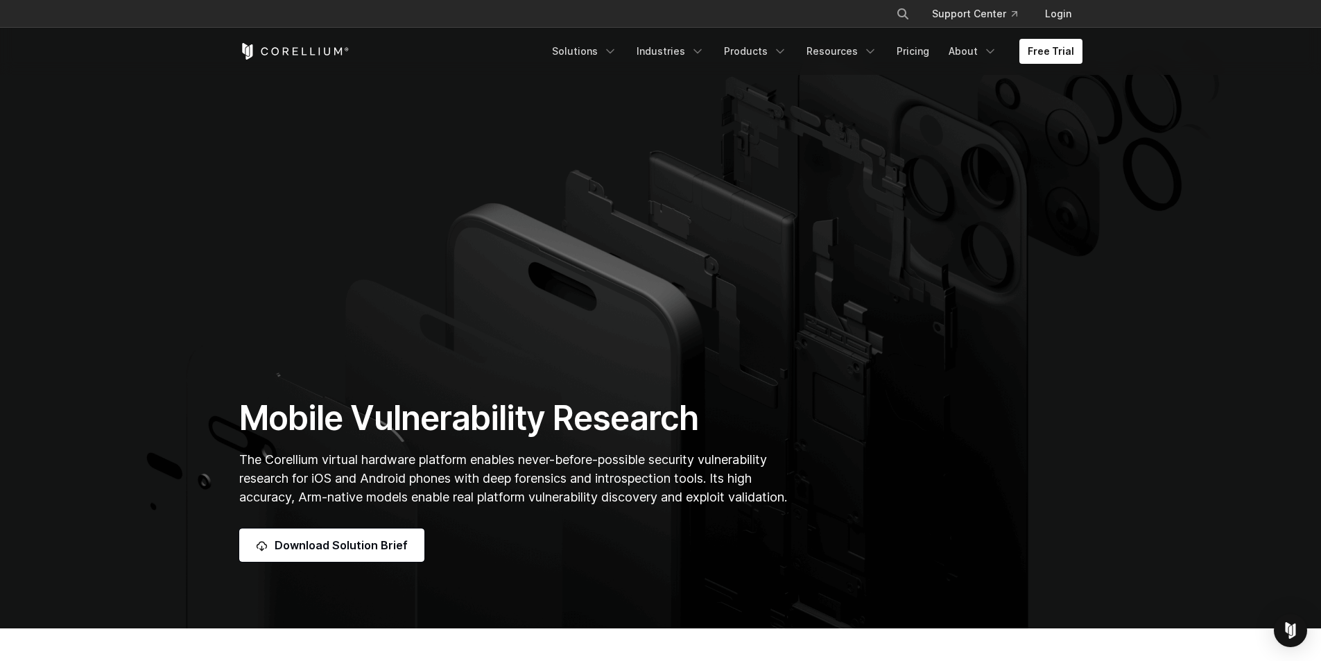
drag, startPoint x: 120, startPoint y: 424, endPoint x: 571, endPoint y: 70, distance: 573.9
click at [922, 49] on link "Pricing" at bounding box center [912, 51] width 49 height 25
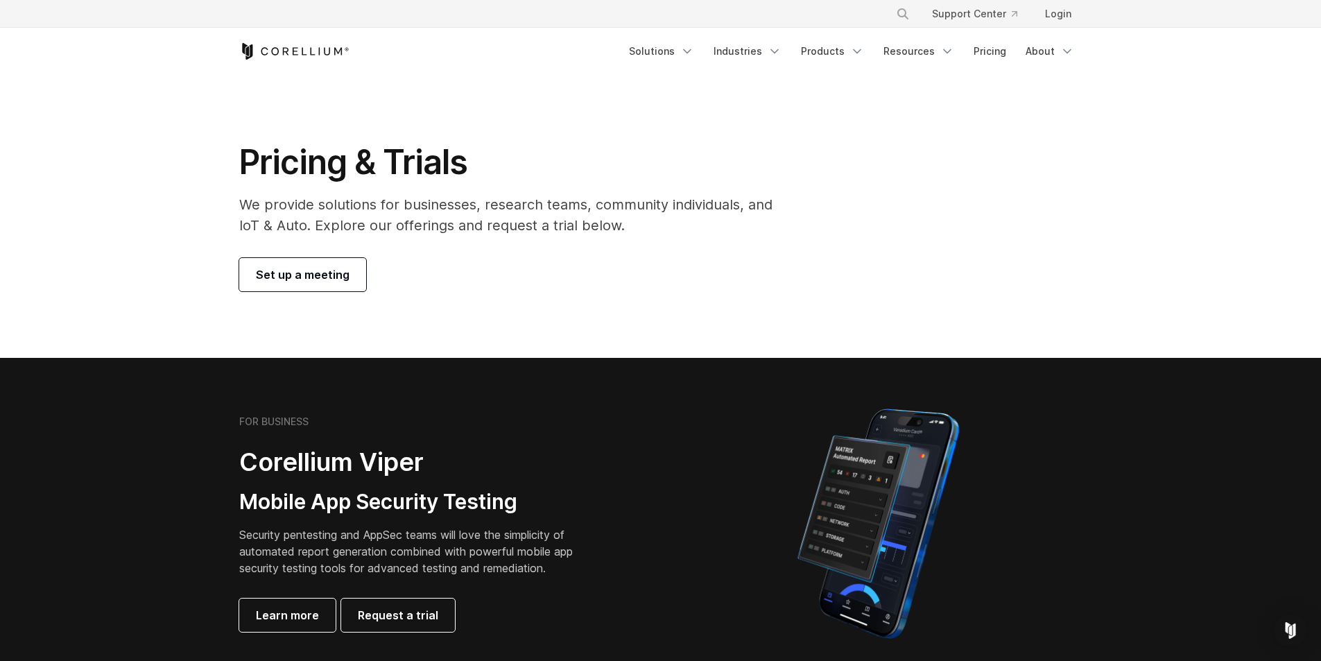
click at [348, 211] on p "We provide solutions for businesses, research teams, community individuals, and…" at bounding box center [515, 215] width 553 height 42
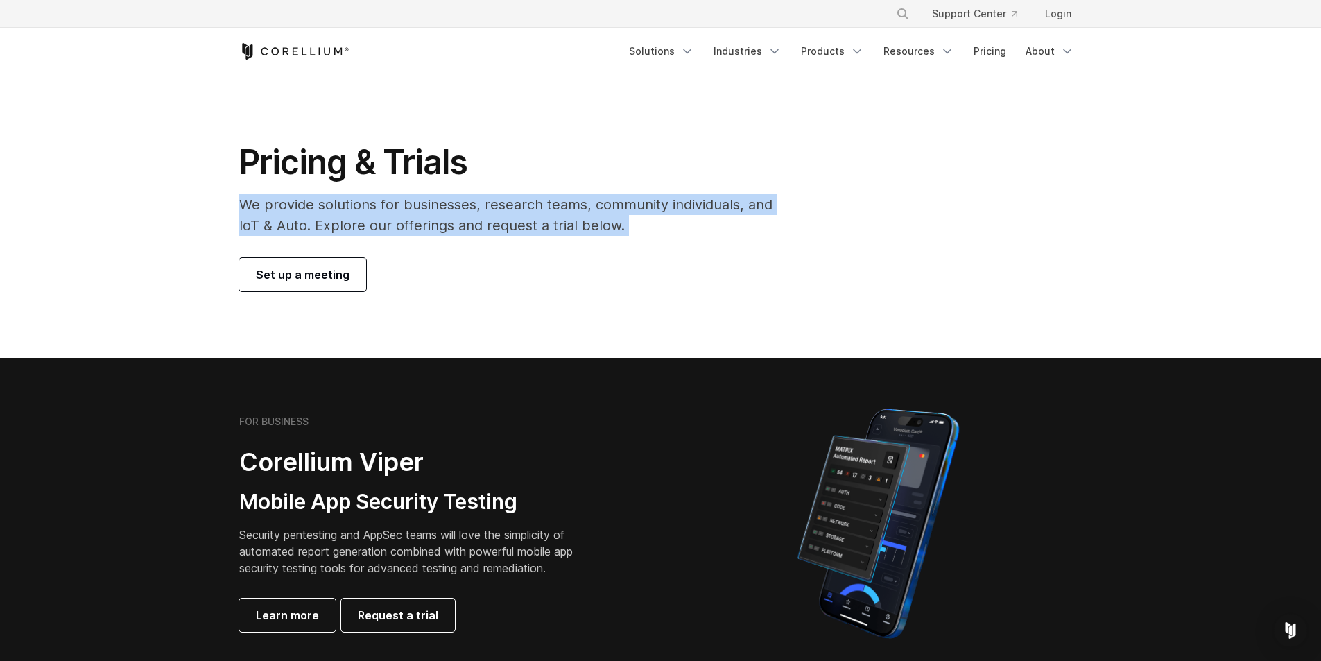
click at [348, 211] on p "We provide solutions for businesses, research teams, community individuals, and…" at bounding box center [515, 215] width 553 height 42
click at [200, 212] on section "Pricing & Trials We provide solutions for businesses, research teams, community…" at bounding box center [660, 216] width 1321 height 283
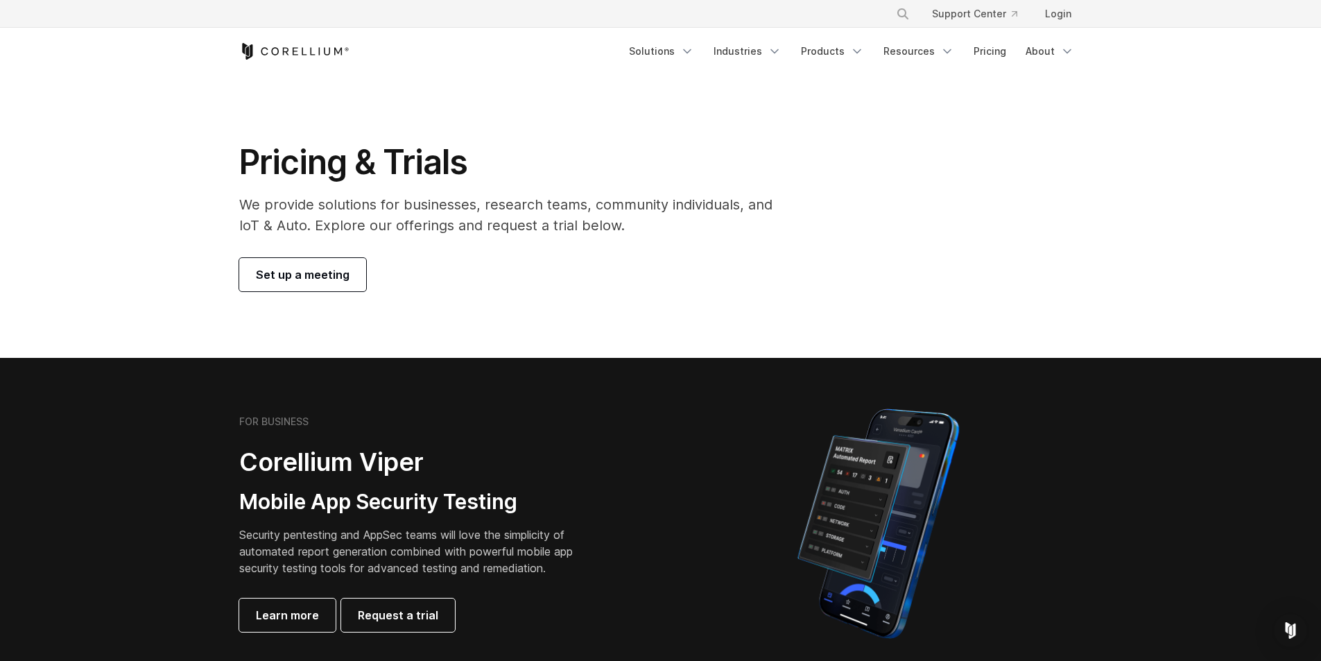
click at [241, 158] on h1 "Pricing & Trials" at bounding box center [515, 162] width 553 height 42
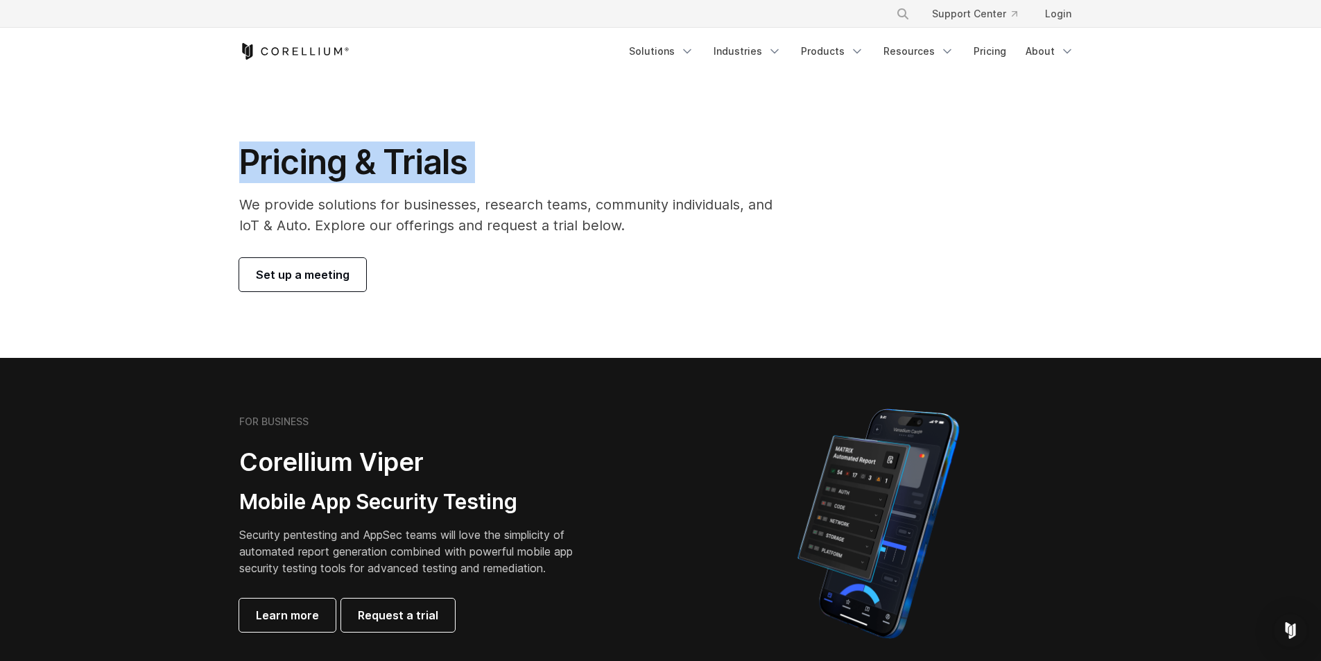
click at [241, 158] on h1 "Pricing & Trials" at bounding box center [515, 162] width 553 height 42
click at [230, 171] on div "Pricing & Trials We provide solutions for businesses, research teams, community…" at bounding box center [515, 216] width 580 height 150
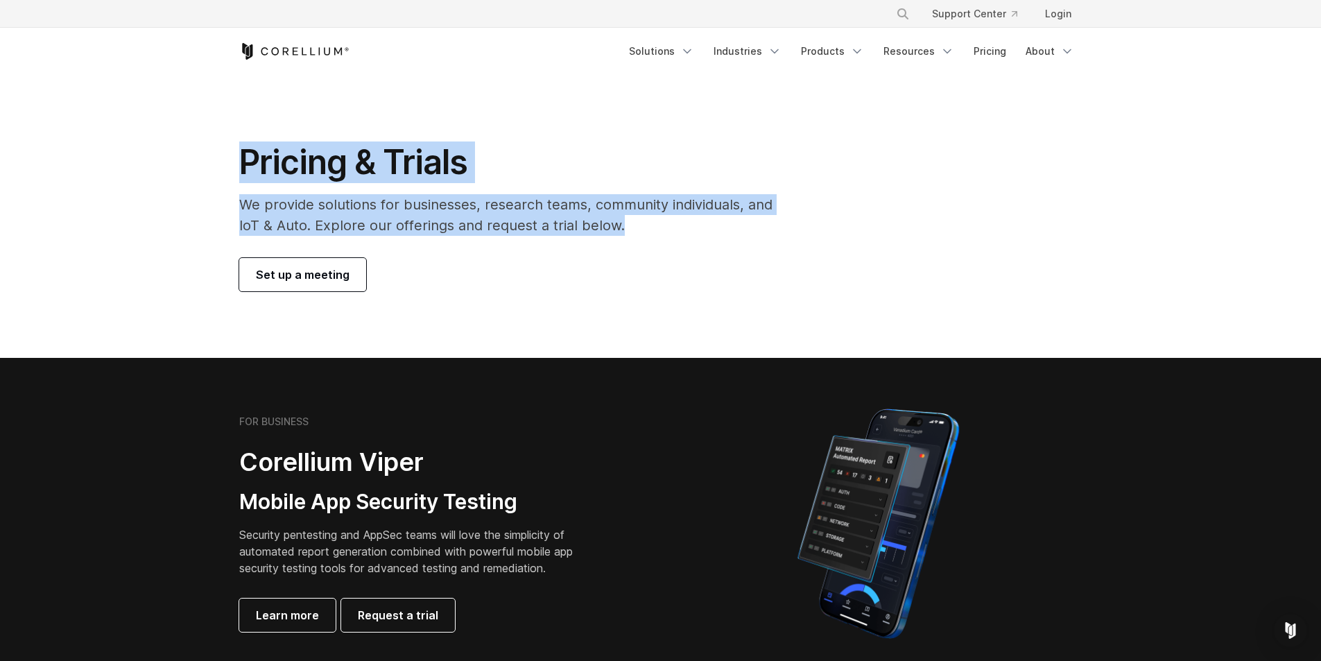
drag, startPoint x: 230, startPoint y: 161, endPoint x: 627, endPoint y: 230, distance: 403.4
click at [627, 230] on div "Pricing & Trials We provide solutions for businesses, research teams, community…" at bounding box center [515, 216] width 580 height 150
click at [627, 230] on p "We provide solutions for businesses, research teams, community individuals, and…" at bounding box center [515, 215] width 553 height 42
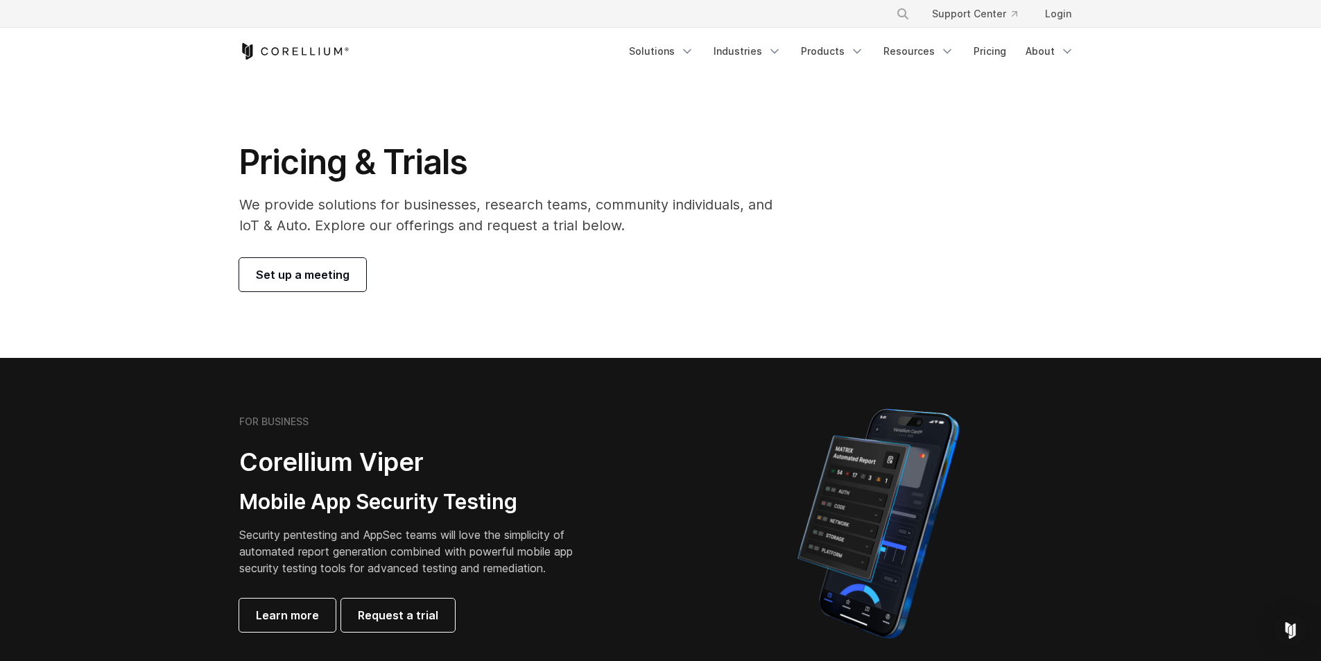
click at [627, 230] on p "We provide solutions for businesses, research teams, community individuals, and…" at bounding box center [515, 215] width 553 height 42
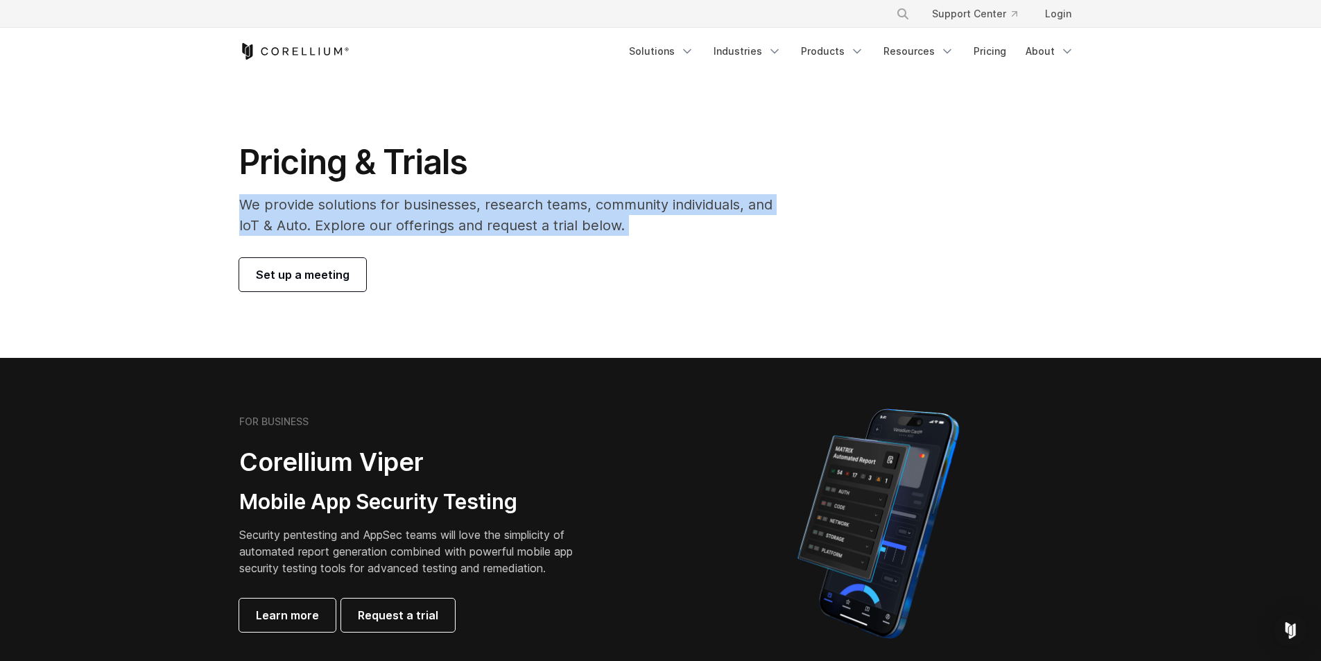
click at [627, 230] on p "We provide solutions for businesses, research teams, community individuals, and…" at bounding box center [515, 215] width 553 height 42
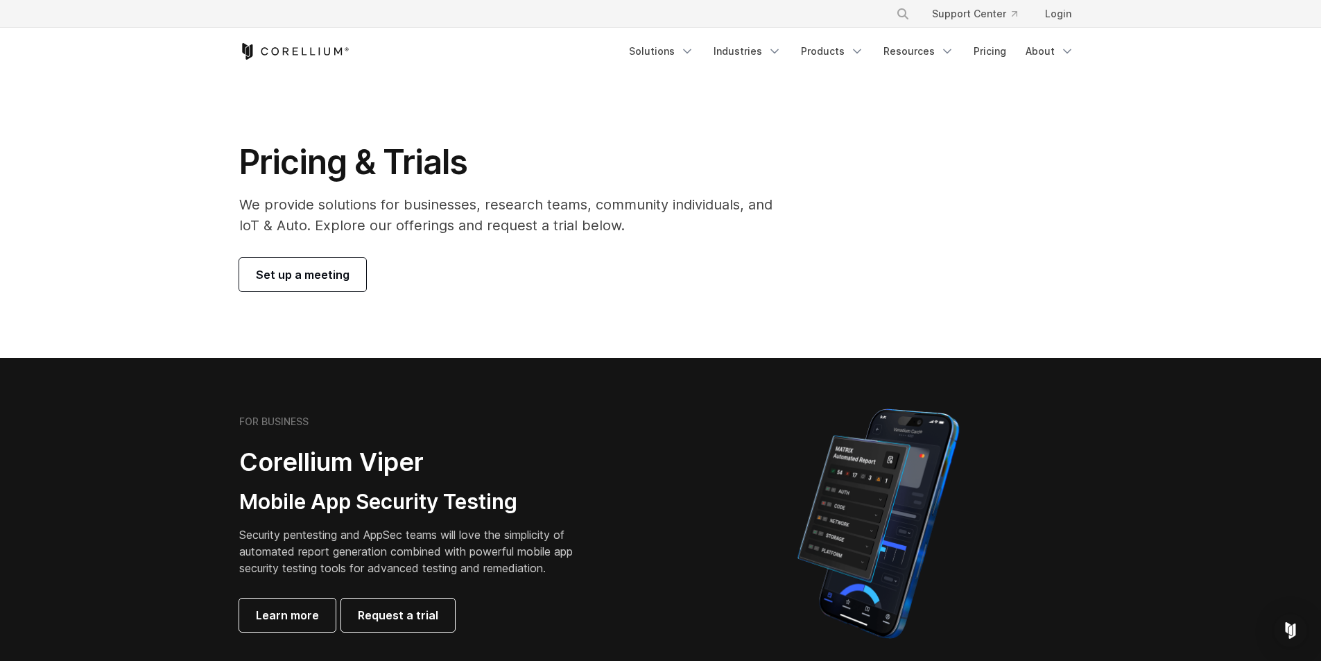
click at [398, 169] on h1 "Pricing & Trials" at bounding box center [515, 162] width 553 height 42
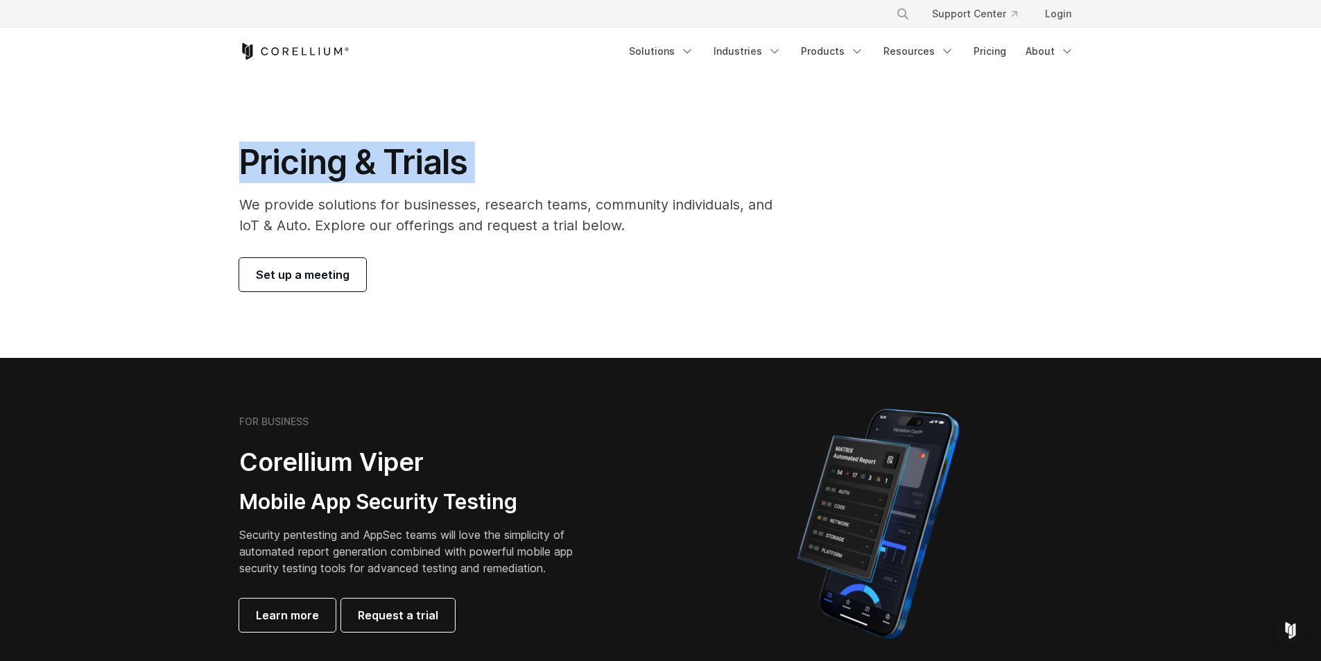
click at [398, 169] on h1 "Pricing & Trials" at bounding box center [515, 162] width 553 height 42
click at [150, 189] on section "Pricing & Trials We provide solutions for businesses, research teams, community…" at bounding box center [660, 216] width 1321 height 283
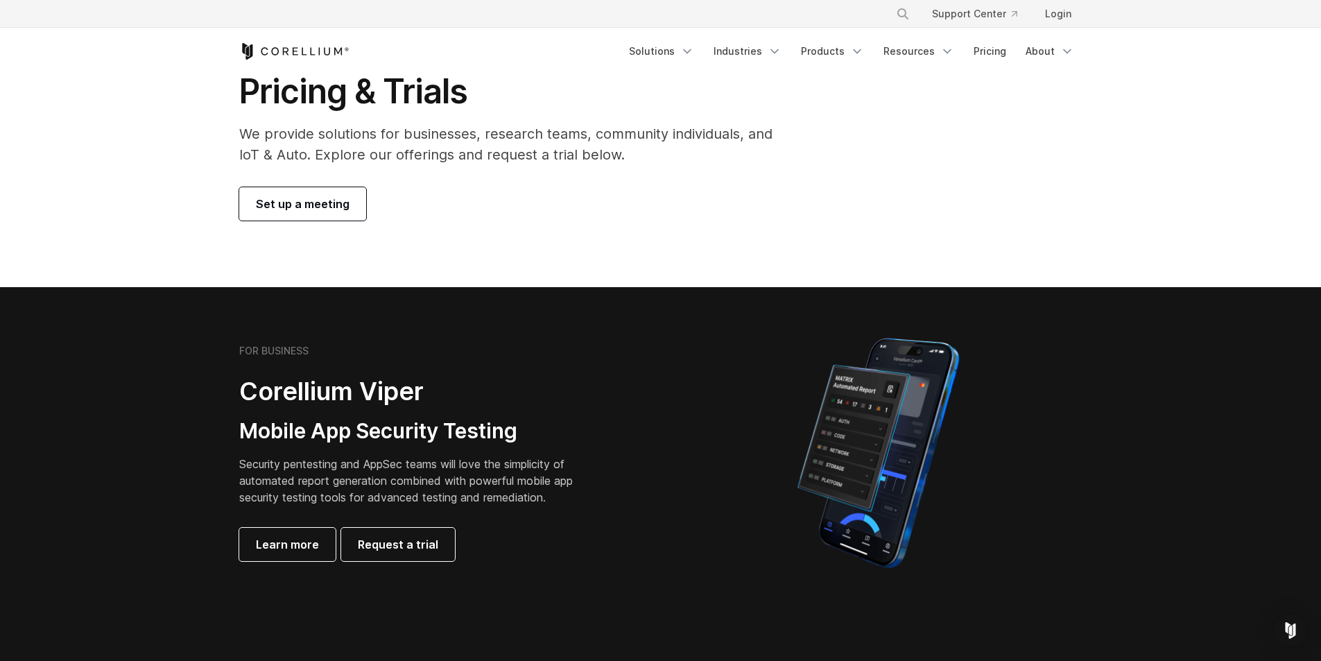
scroll to position [277, 0]
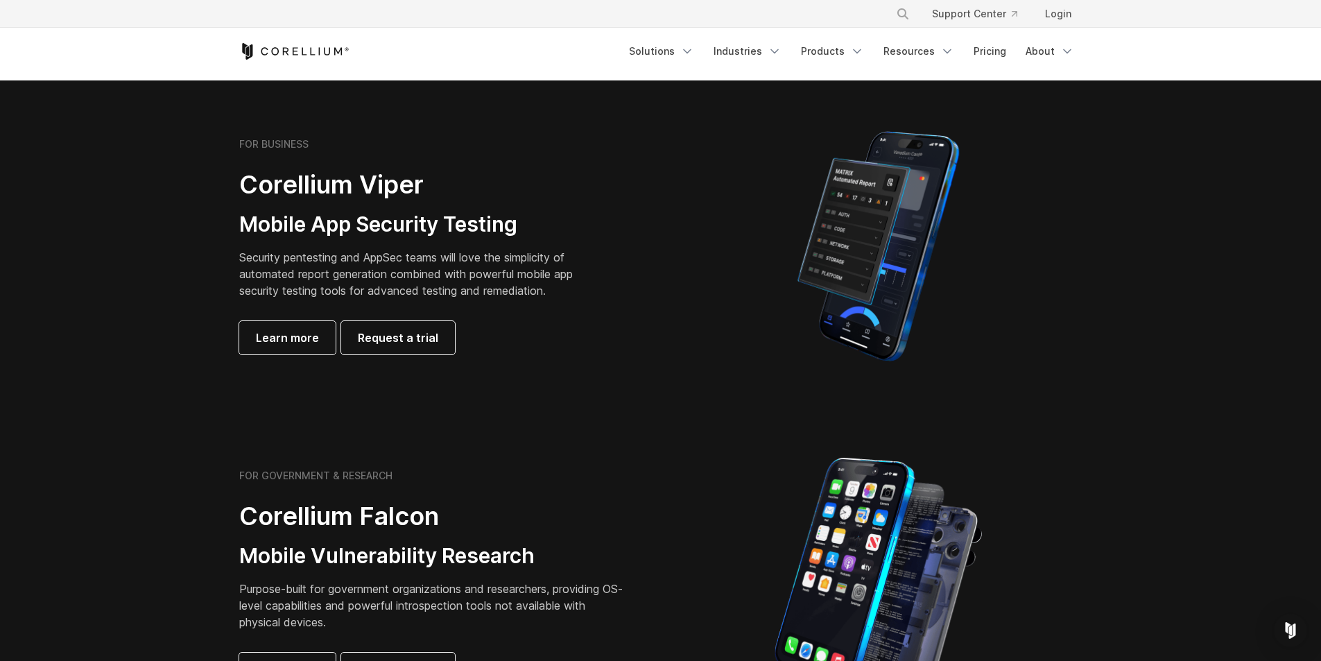
click at [300, 225] on h3 "Mobile App Security Testing" at bounding box center [416, 225] width 355 height 26
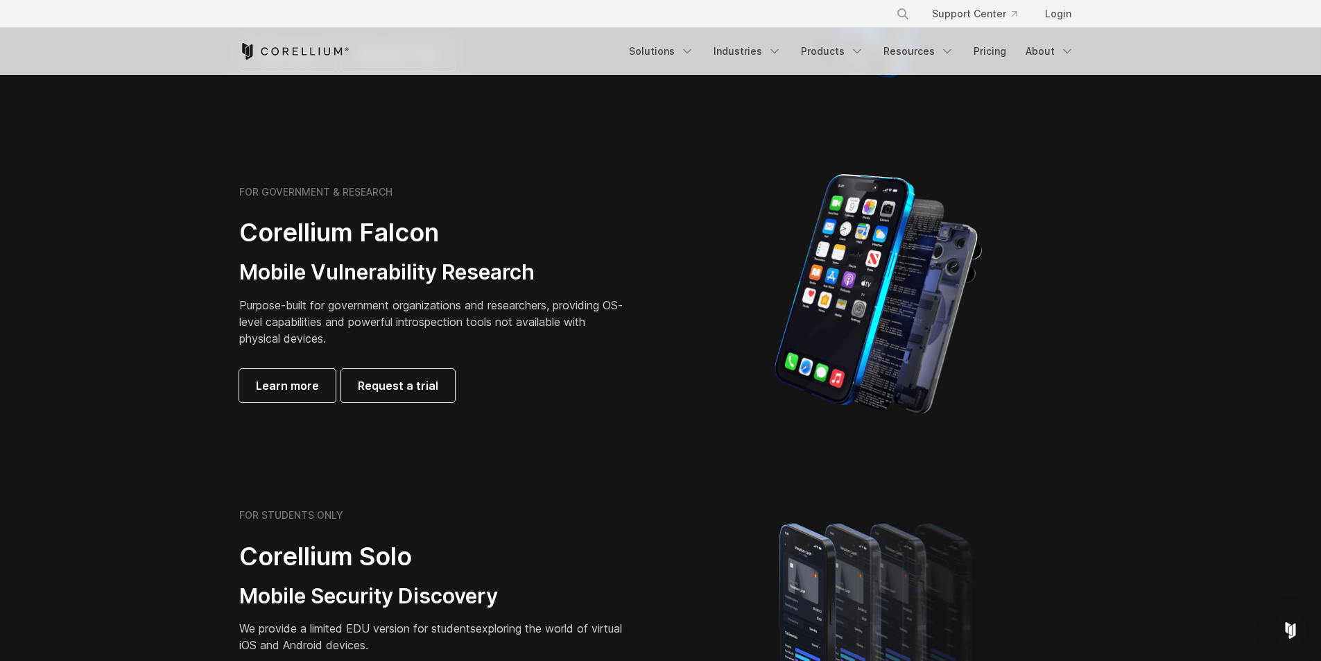
scroll to position [592, 0]
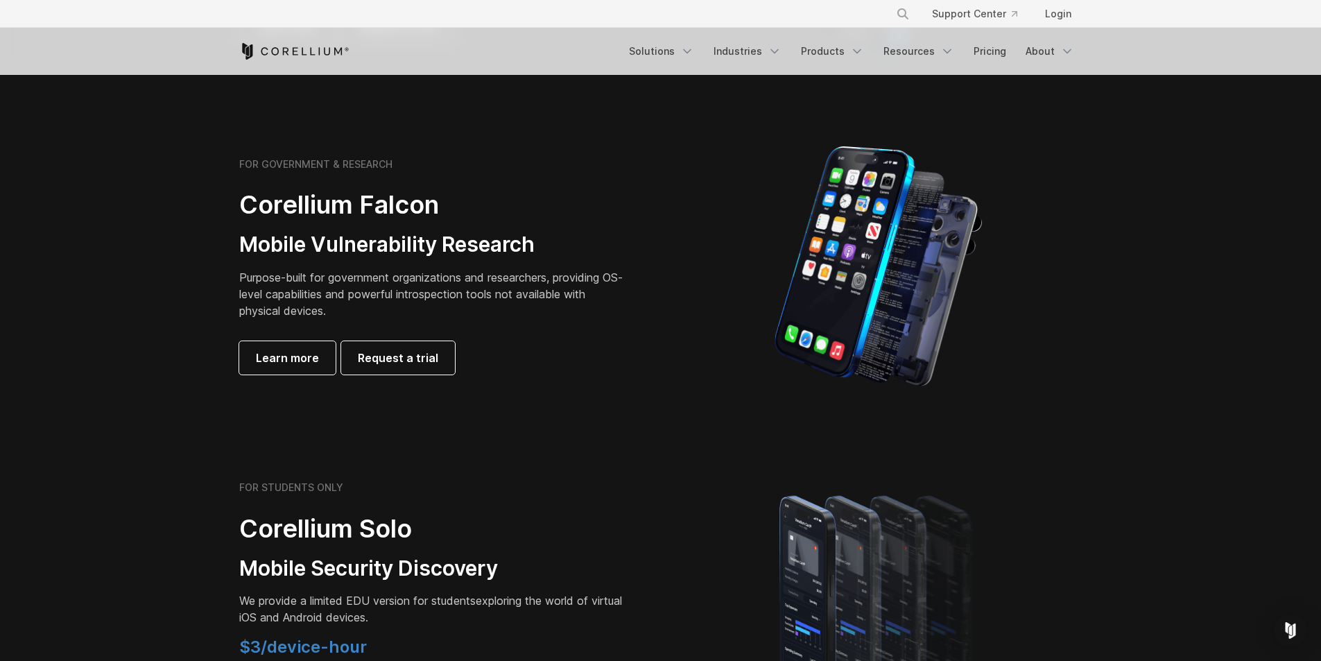
drag, startPoint x: 133, startPoint y: 304, endPoint x: 163, endPoint y: 351, distance: 55.2
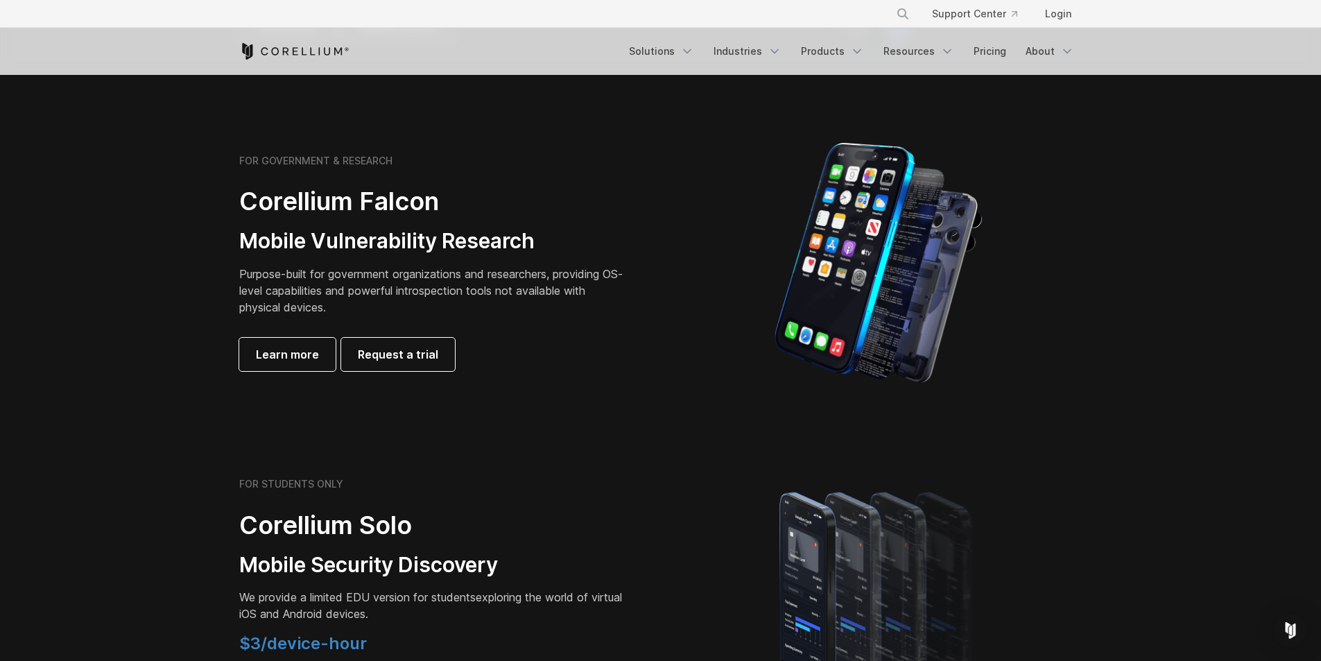
click at [266, 261] on div "FOR GOVERNMENT & RESEARCH Corellium Falcon Mobile Vulnerability Research Purpos…" at bounding box center [433, 263] width 388 height 216
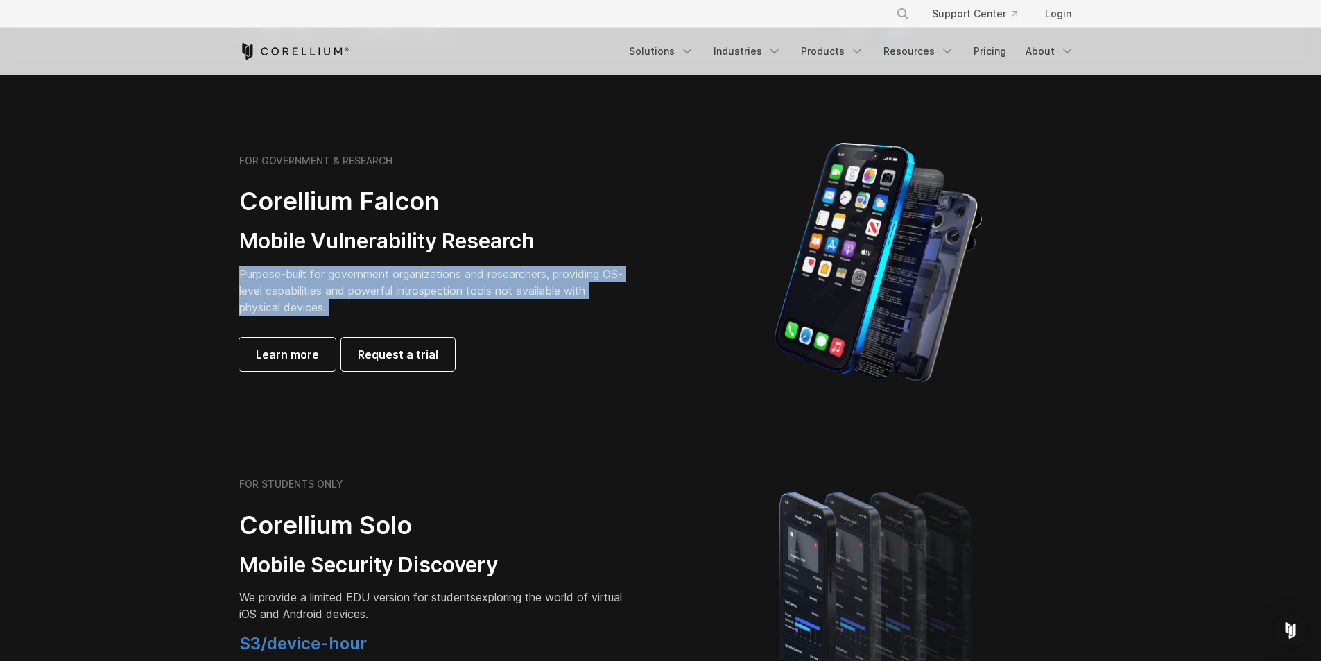
click at [266, 261] on div "FOR GOVERNMENT & RESEARCH Corellium Falcon Mobile Vulnerability Research Purpos…" at bounding box center [433, 263] width 388 height 216
click at [132, 327] on section "FOR GOVERNMENT & RESEARCH Corellium Falcon Mobile Vulnerability Research Purpos…" at bounding box center [660, 262] width 1321 height 331
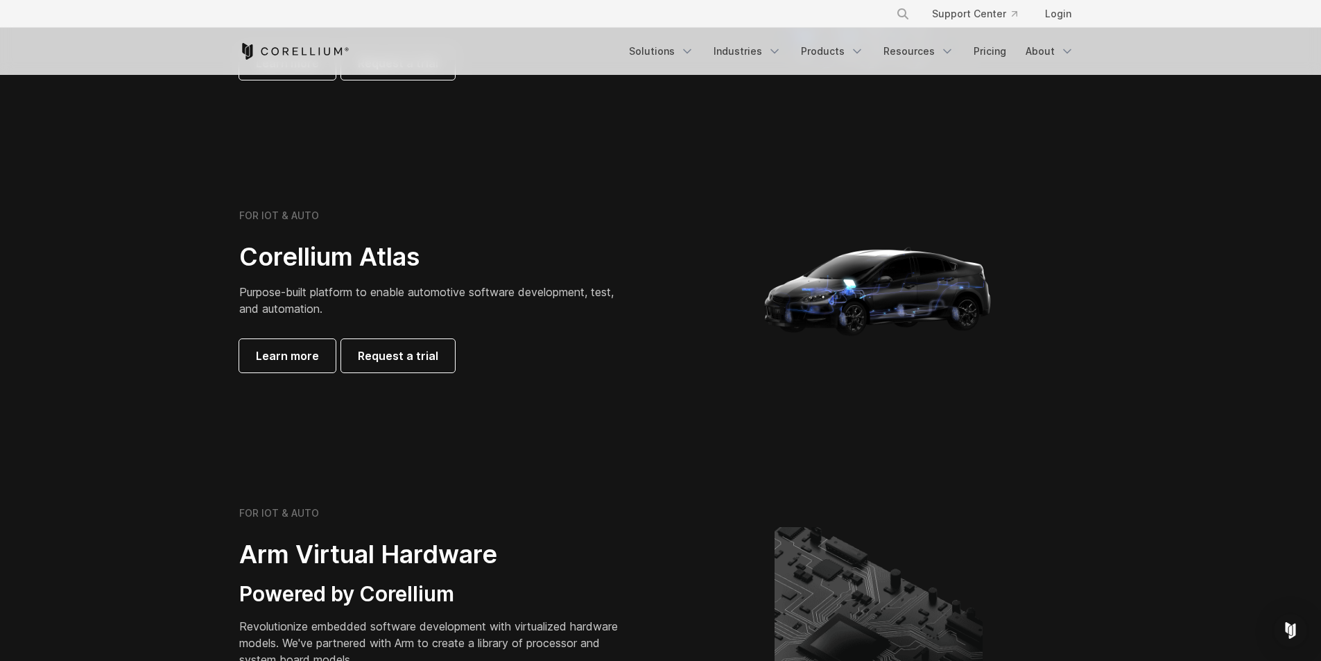
scroll to position [1286, 0]
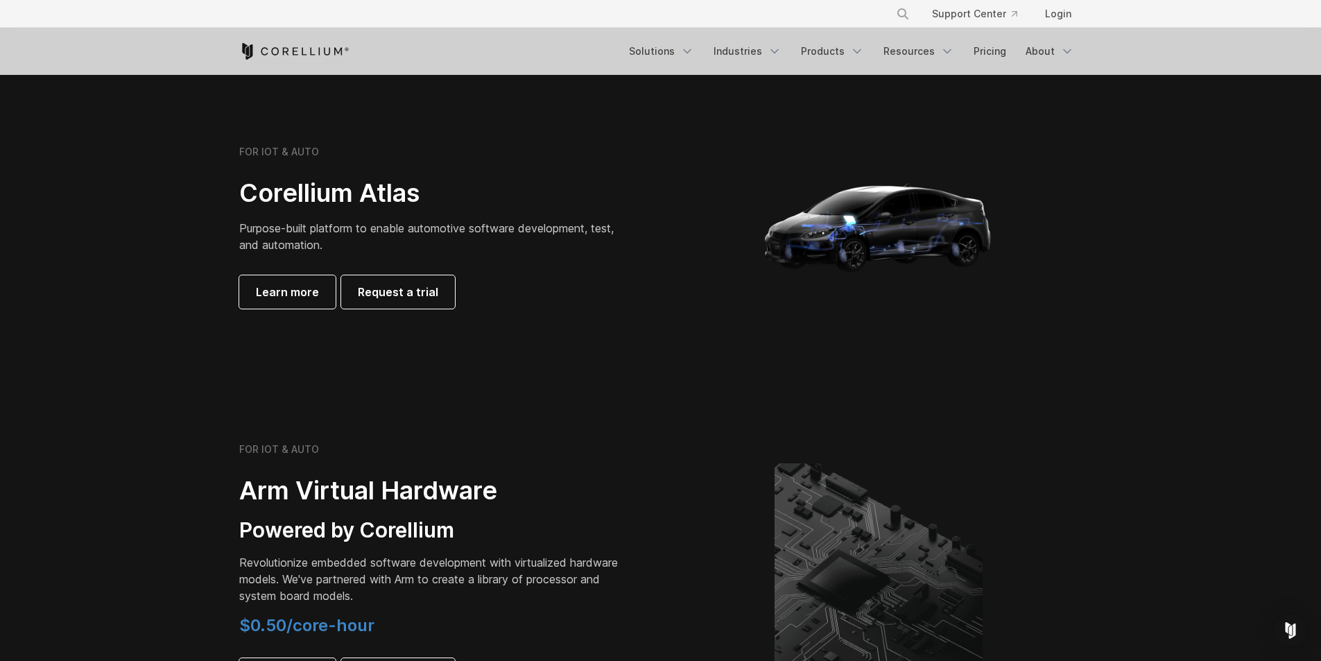
click at [359, 234] on span "Purpose-built platform to enable automotive software development, test, and aut…" at bounding box center [426, 236] width 374 height 31
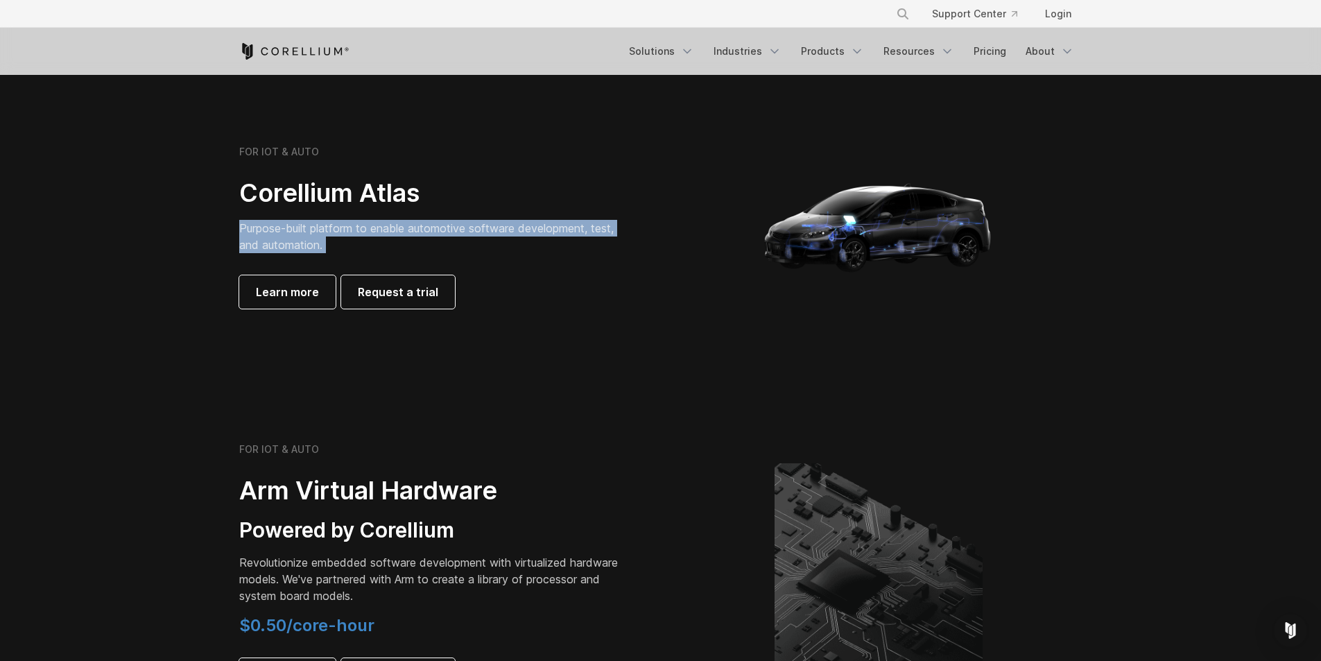
click at [359, 234] on span "Purpose-built platform to enable automotive software development, test, and aut…" at bounding box center [426, 236] width 374 height 31
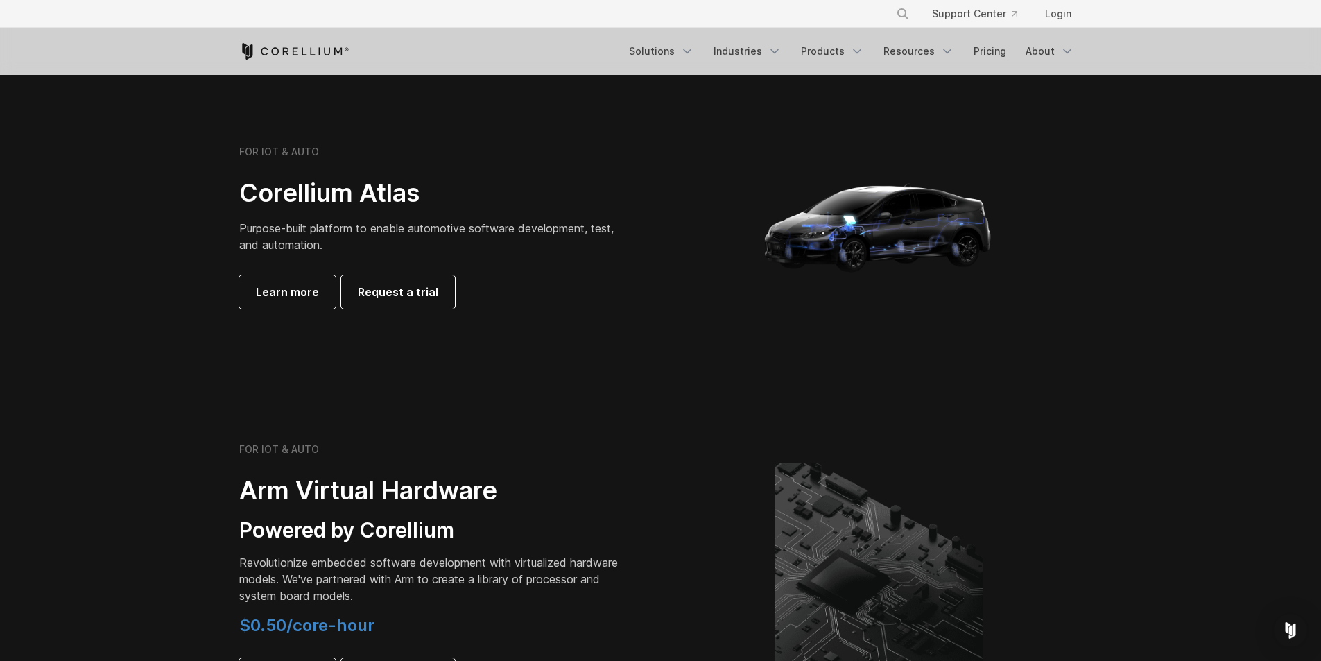
click at [419, 257] on div "FOR IOT & AUTO Corellium Atlas Purpose-built platform to enable automotive soft…" at bounding box center [433, 227] width 388 height 163
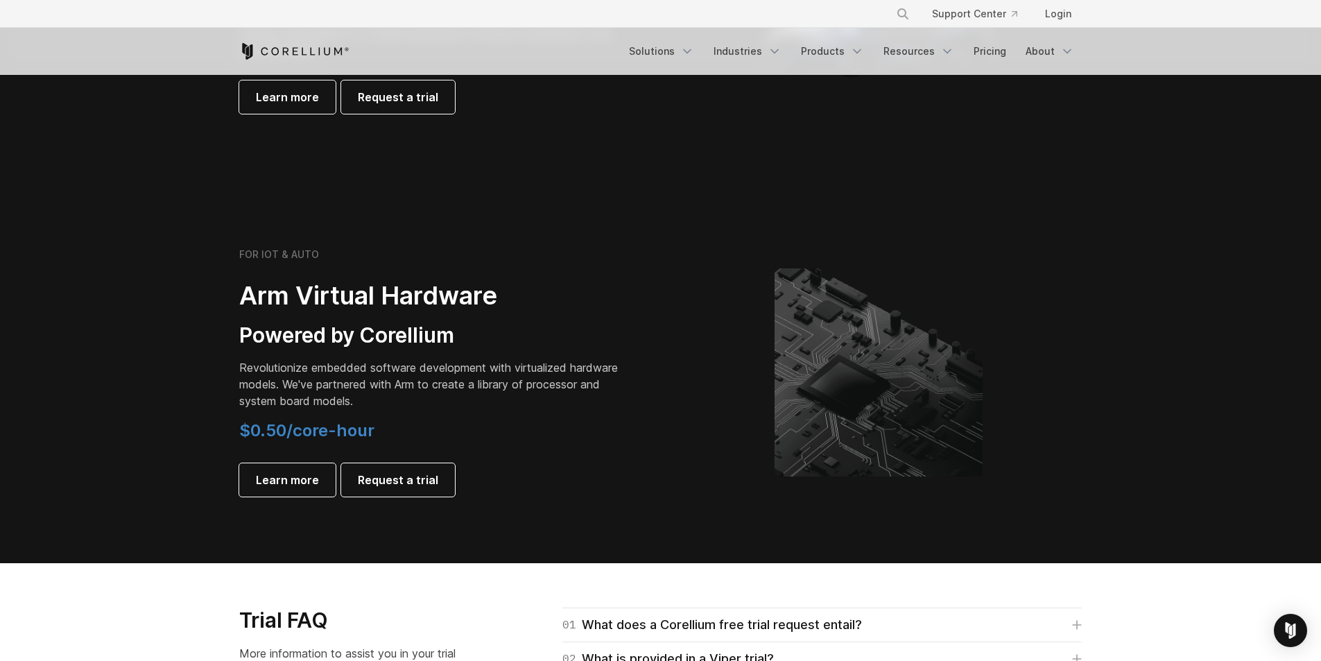
scroll to position [1632, 0]
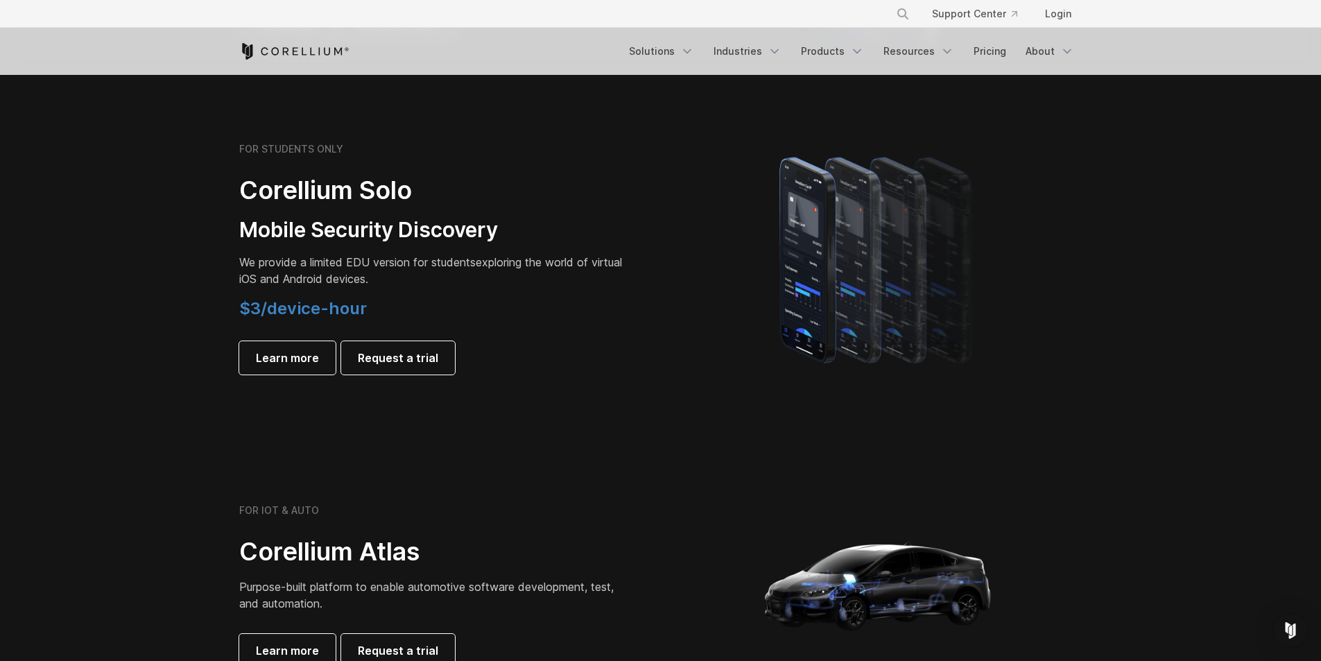
drag, startPoint x: 96, startPoint y: 267, endPoint x: 96, endPoint y: 202, distance: 64.5
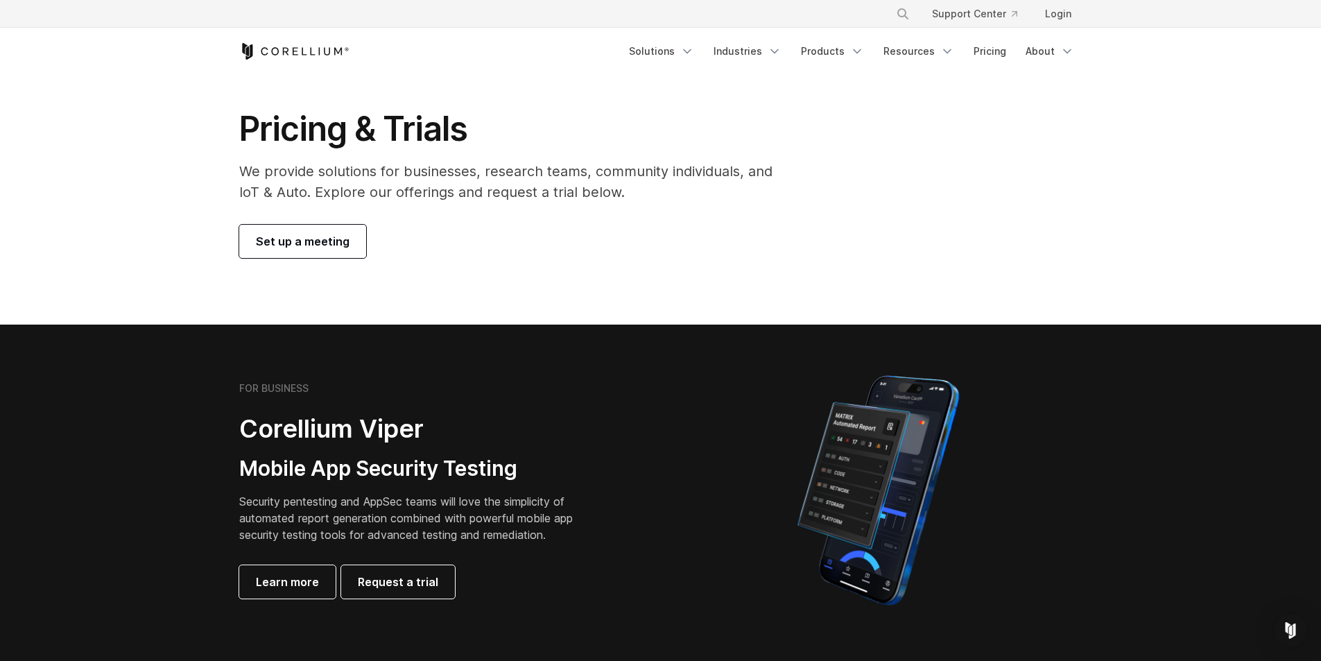
scroll to position [0, 0]
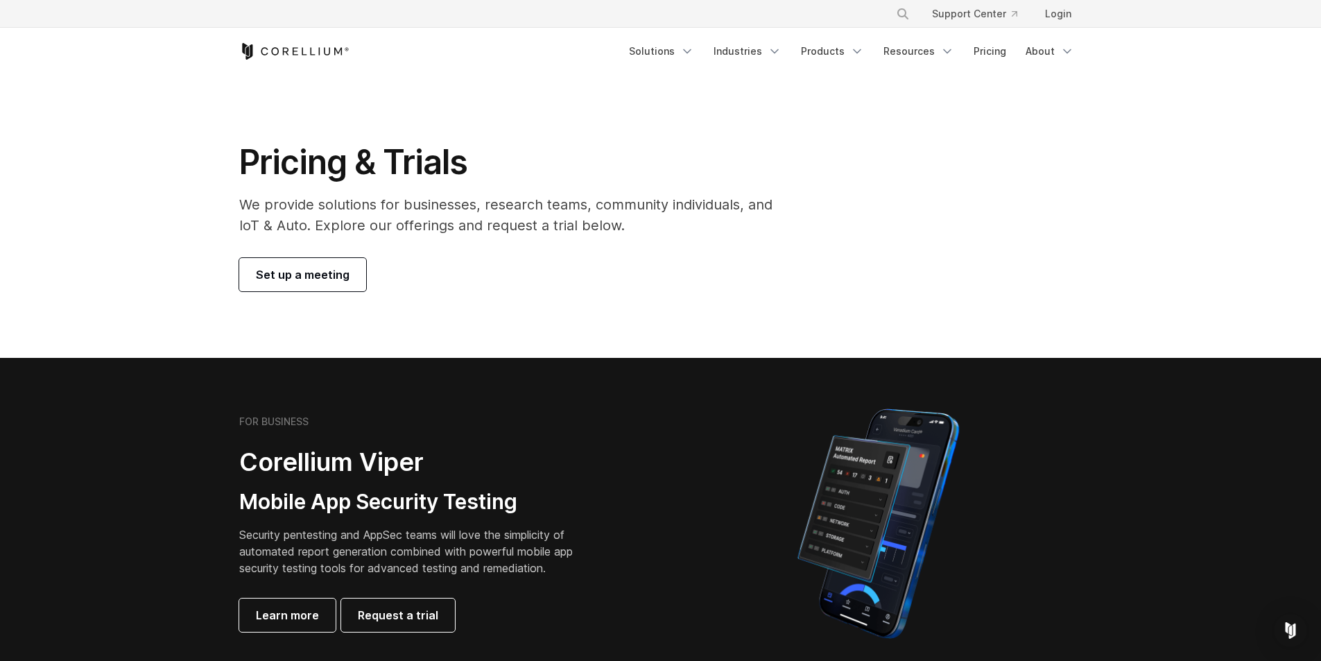
drag, startPoint x: 96, startPoint y: 202, endPoint x: 80, endPoint y: 141, distance: 62.9
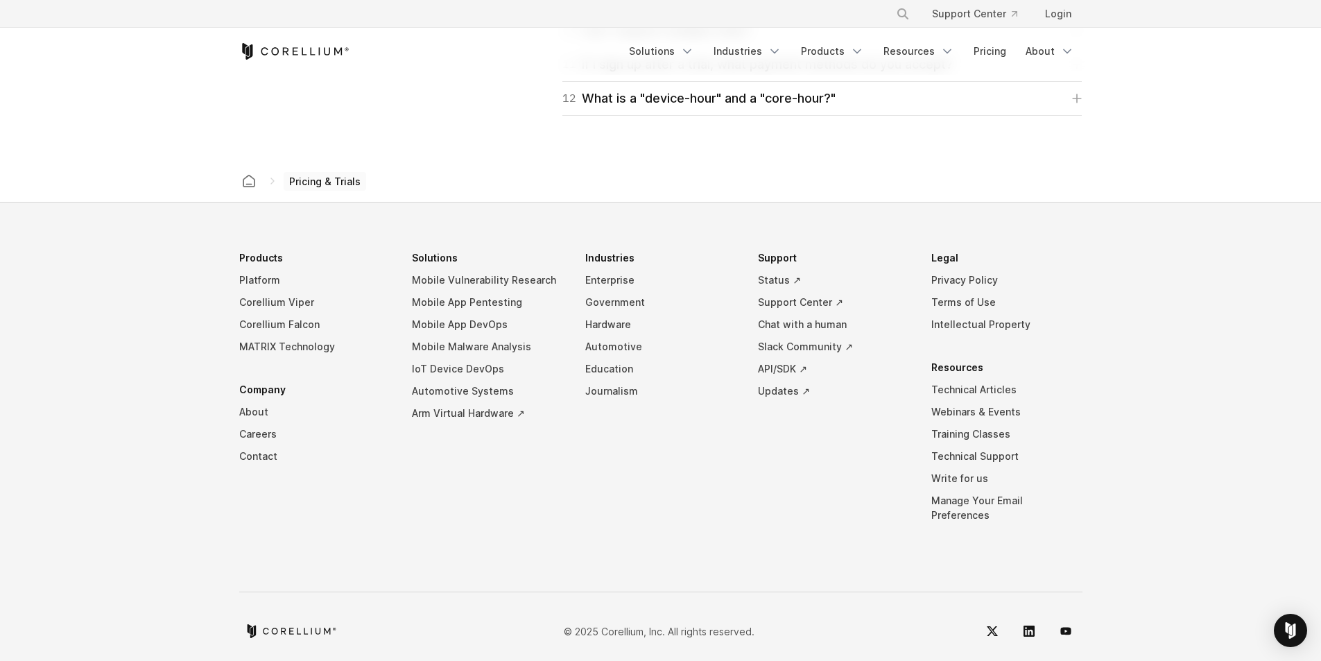
drag, startPoint x: 80, startPoint y: 141, endPoint x: 58, endPoint y: 363, distance: 222.3
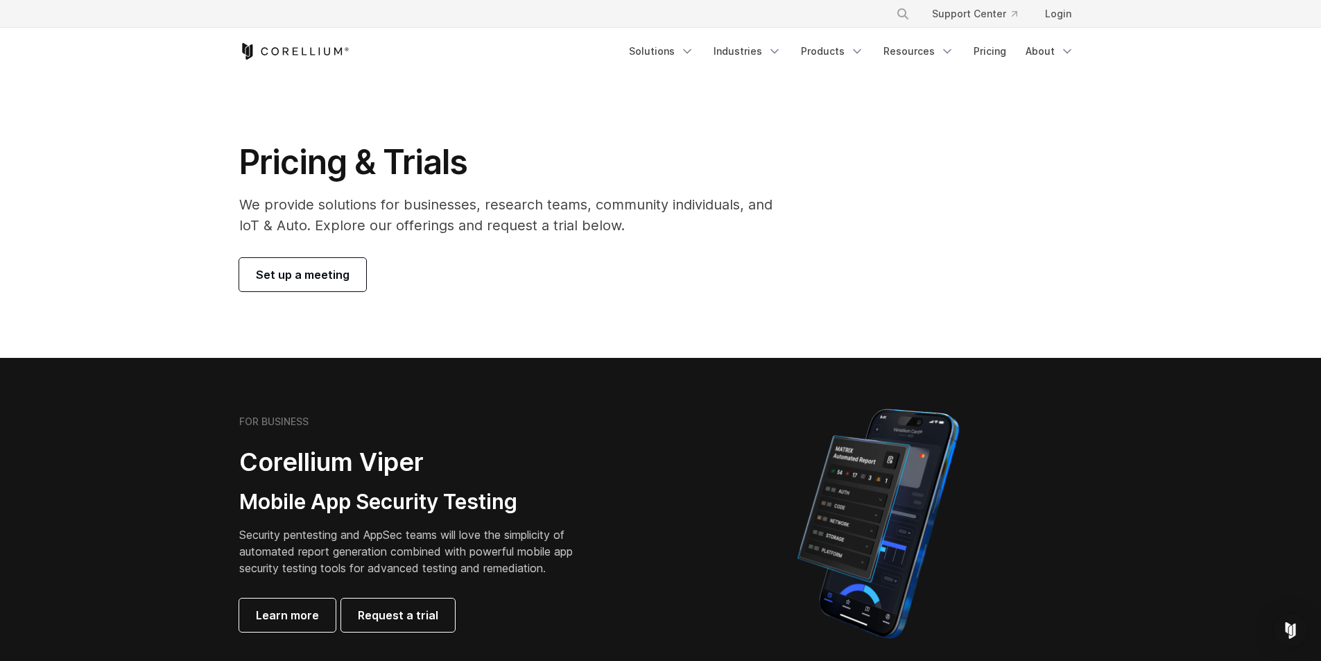
drag, startPoint x: 64, startPoint y: 427, endPoint x: 39, endPoint y: 216, distance: 213.1
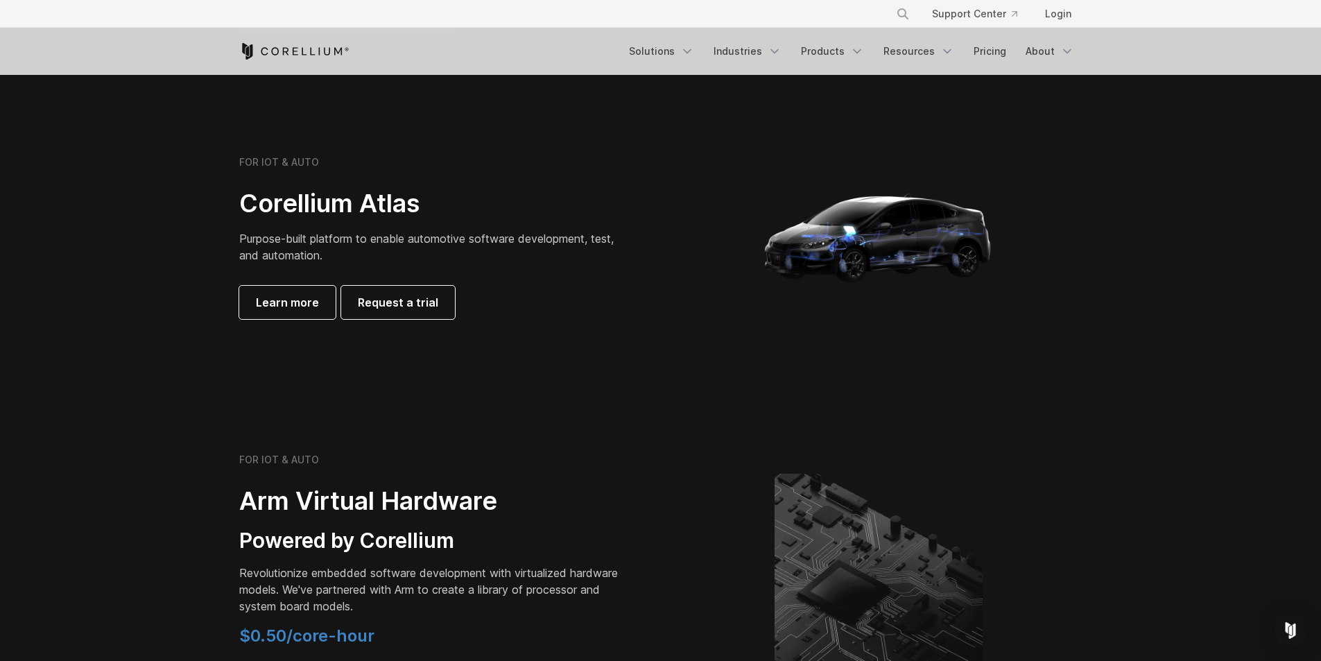
drag, startPoint x: 102, startPoint y: 211, endPoint x: 100, endPoint y: 282, distance: 70.8
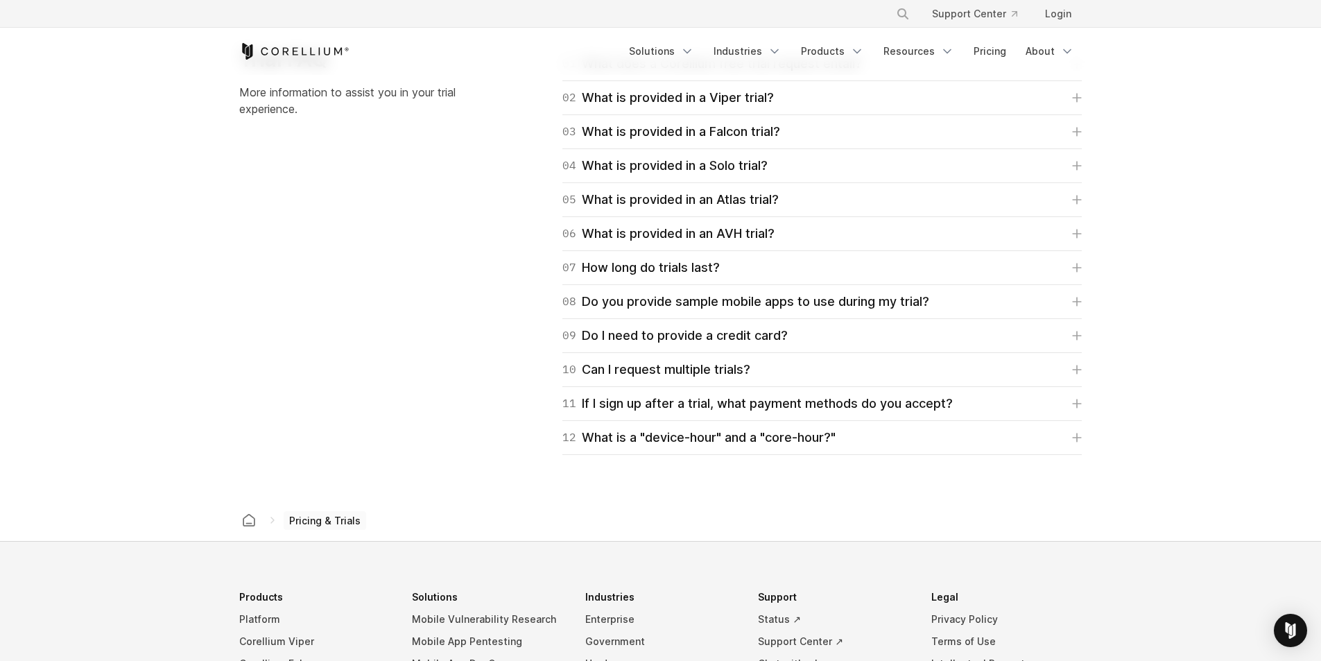
scroll to position [1965, 0]
